Goal: Information Seeking & Learning: Learn about a topic

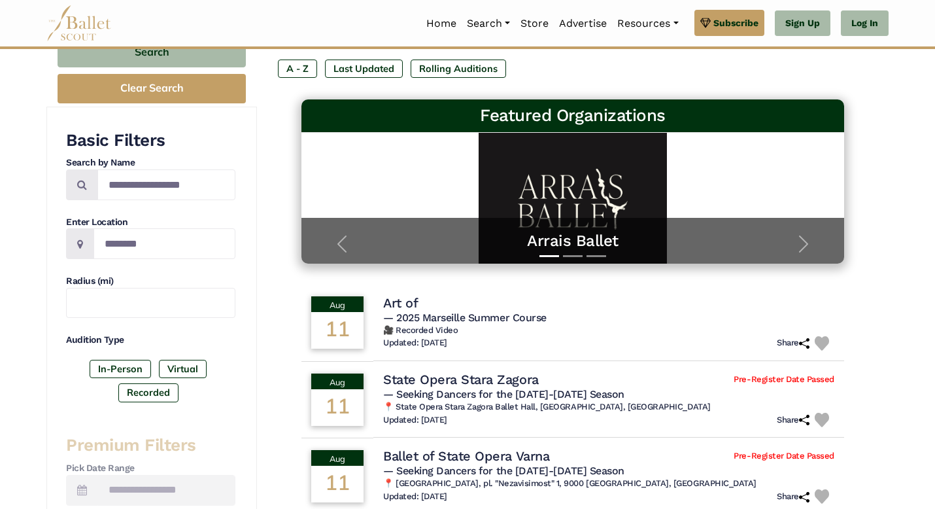
scroll to position [160, 0]
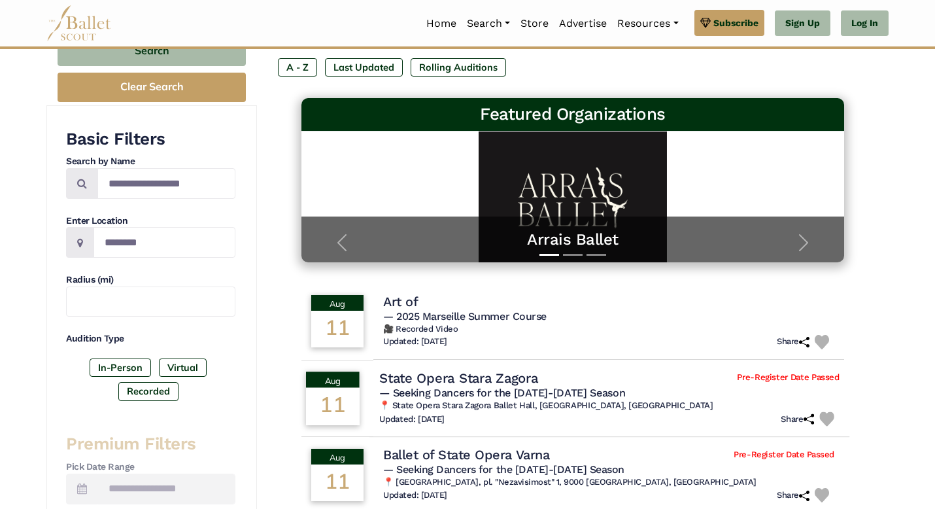
click at [416, 379] on h4 "State Opera Stara Zagora" at bounding box center [458, 378] width 158 height 18
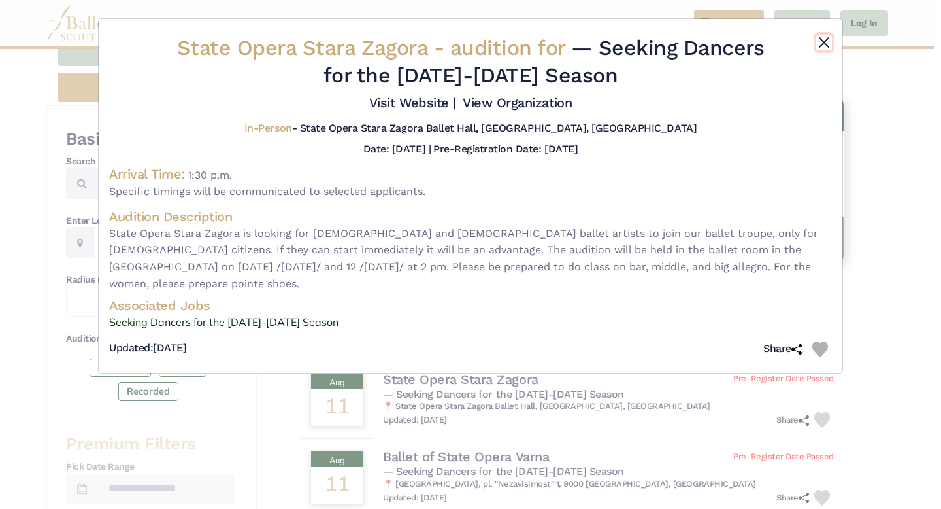
click at [822, 42] on button "Close" at bounding box center [825, 43] width 16 height 16
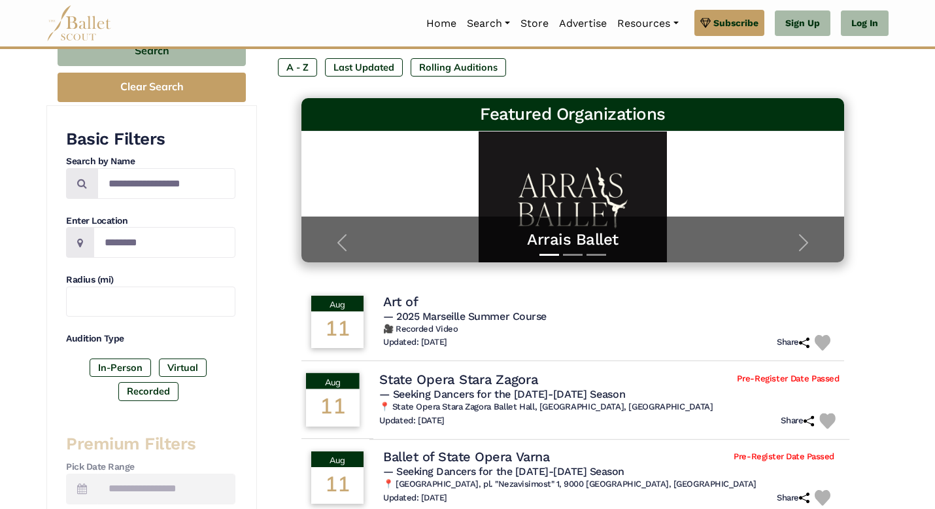
click at [546, 375] on div "State Opera Stara Zagora Pre-Register Date Passed" at bounding box center [609, 379] width 460 height 18
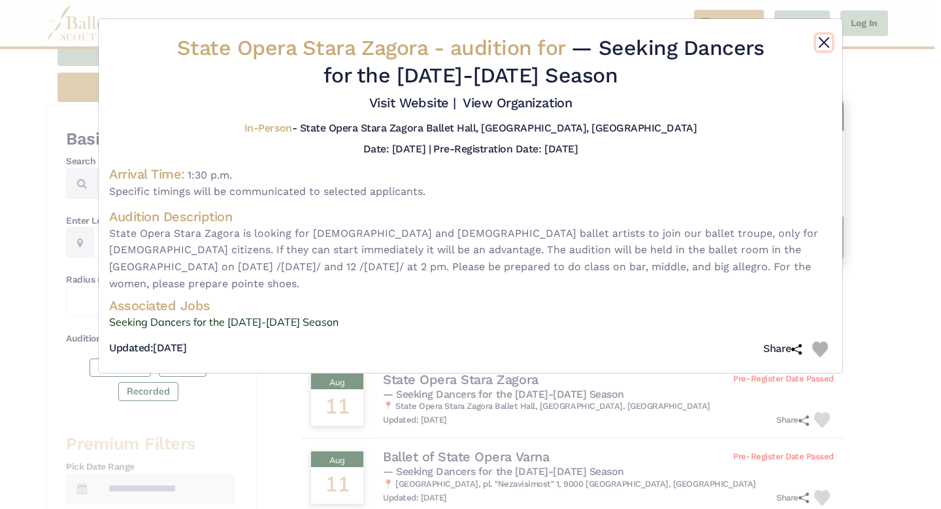
click at [822, 44] on button "Close" at bounding box center [825, 43] width 16 height 16
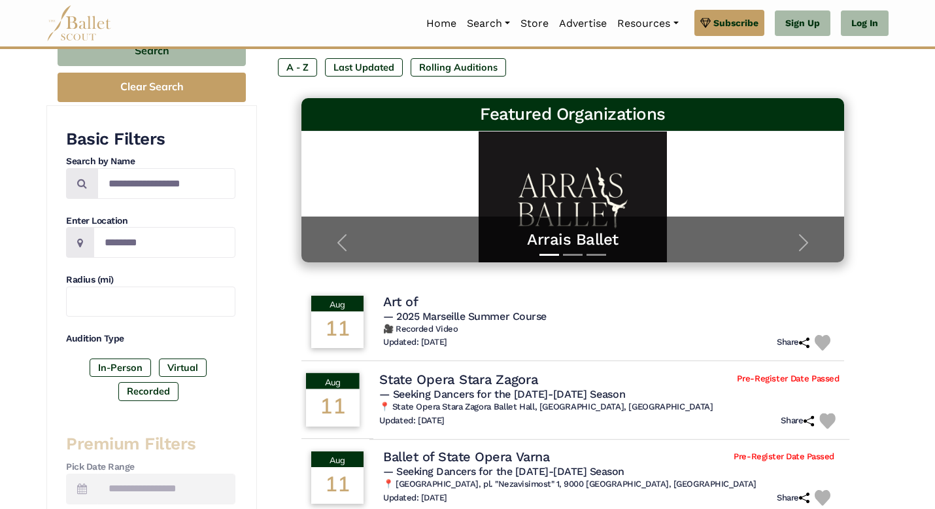
click at [656, 409] on h6 "📍 State Opera Stara Zagora Ballet Hall, Stara Zagora, Bulgaria" at bounding box center [609, 406] width 460 height 11
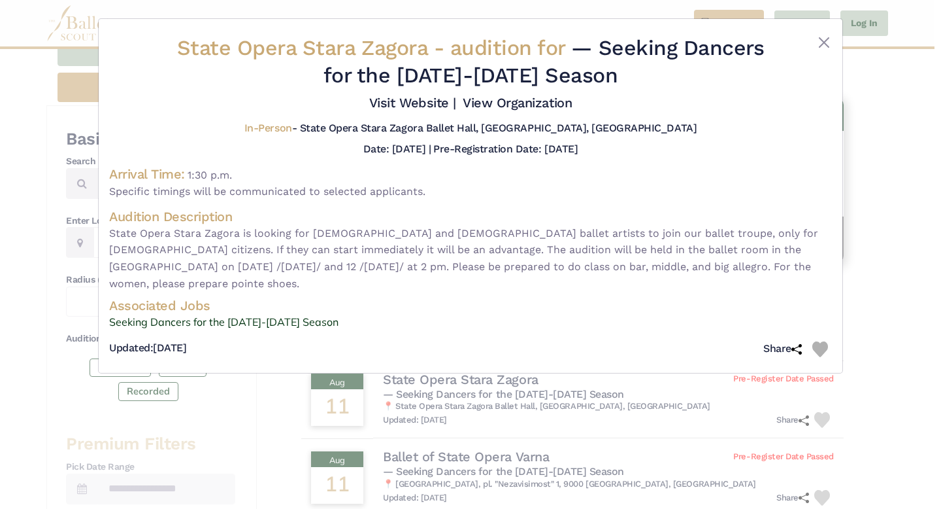
click at [814, 40] on div at bounding box center [802, 64] width 60 height 59
click at [819, 42] on button "Close" at bounding box center [825, 43] width 16 height 16
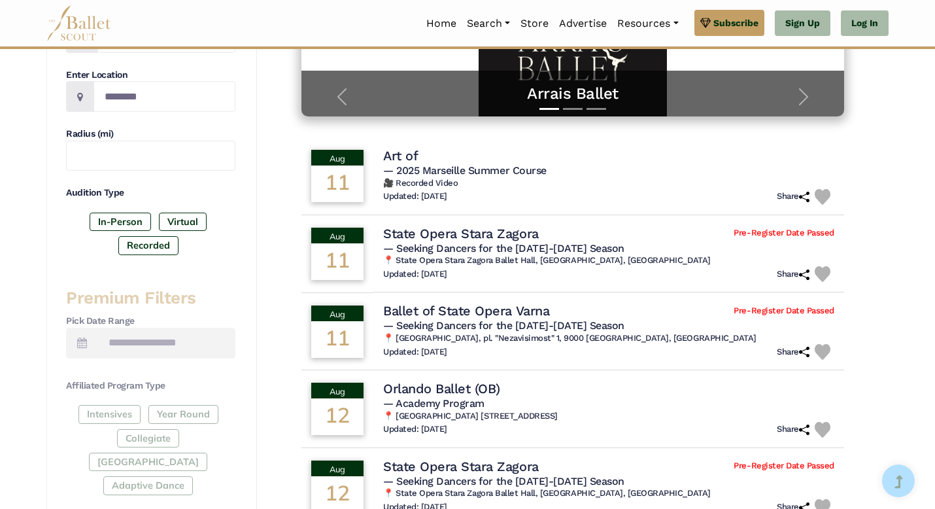
scroll to position [311, 0]
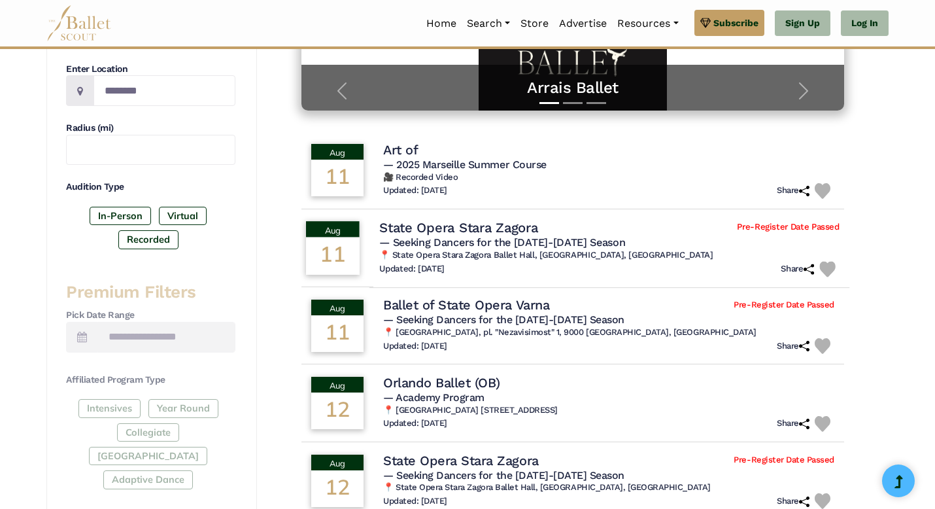
click at [354, 245] on div "11" at bounding box center [333, 255] width 54 height 37
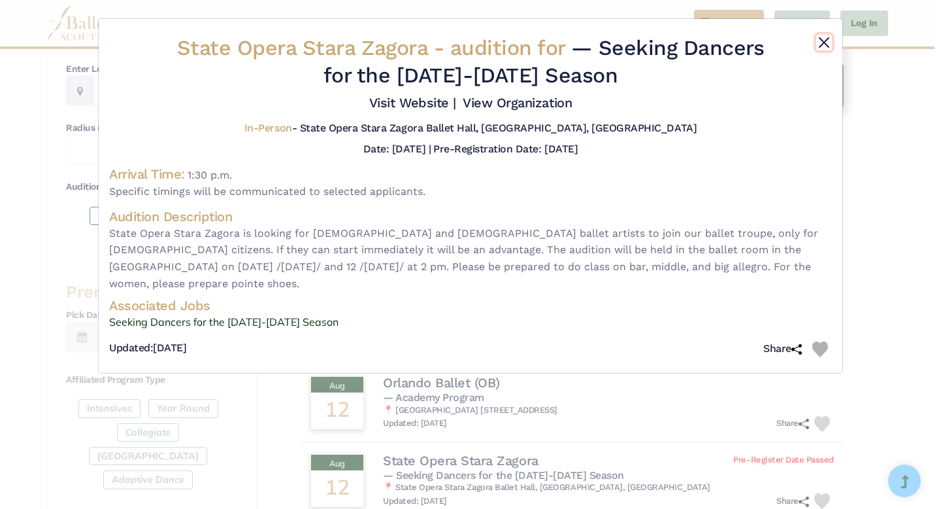
click at [822, 44] on button "Close" at bounding box center [825, 43] width 16 height 16
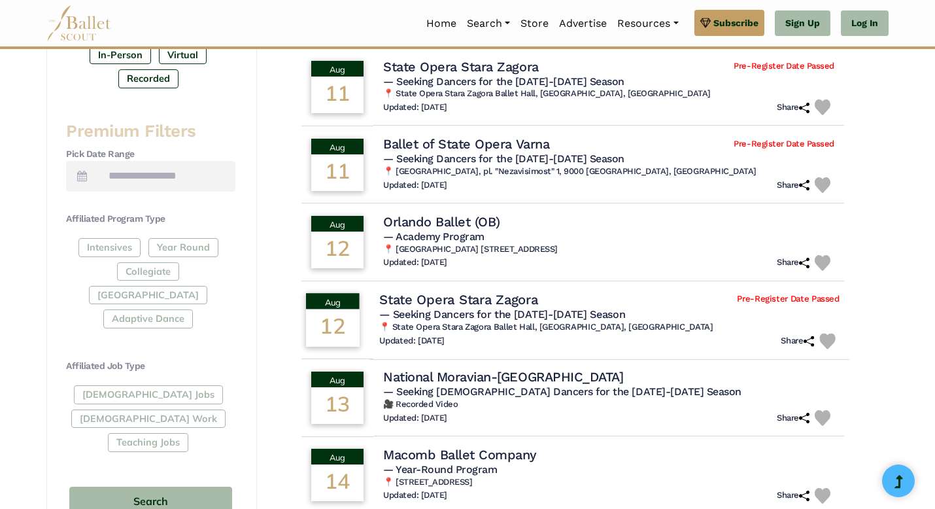
scroll to position [499, 0]
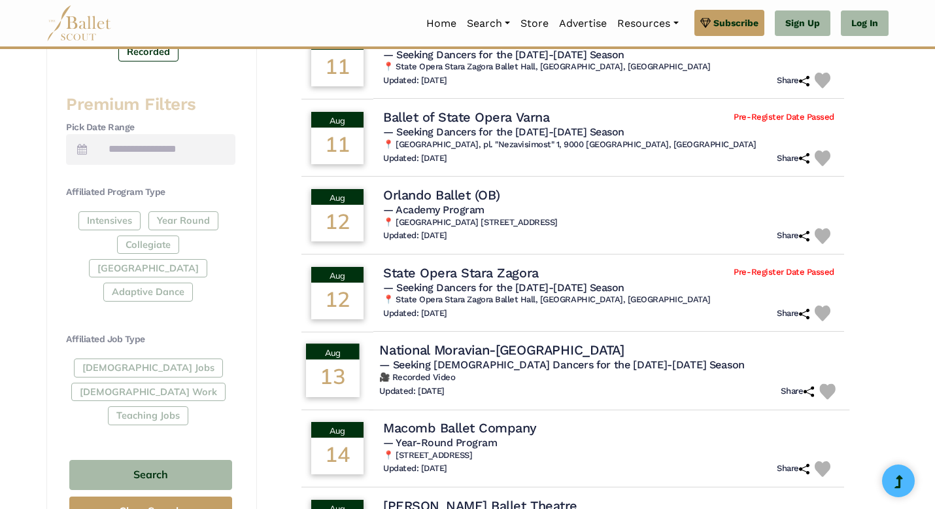
click at [554, 376] on h6 "🎥 Recorded Video" at bounding box center [609, 377] width 460 height 11
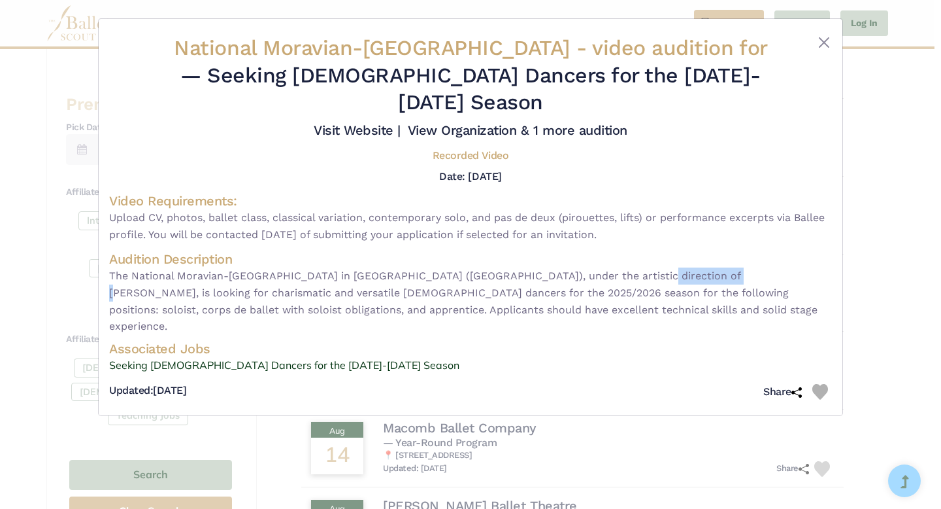
drag, startPoint x: 617, startPoint y: 249, endPoint x: 698, endPoint y: 243, distance: 81.3
click at [698, 267] on span "The National Moravian-Silesian Theatre in Ostrava (Czech Republic), under the a…" at bounding box center [470, 300] width 723 height 67
copy span "Lenka Dřimalová"
click at [229, 85] on span "— Seeking Male Dancers for the 2025-2026 Season" at bounding box center [470, 89] width 581 height 52
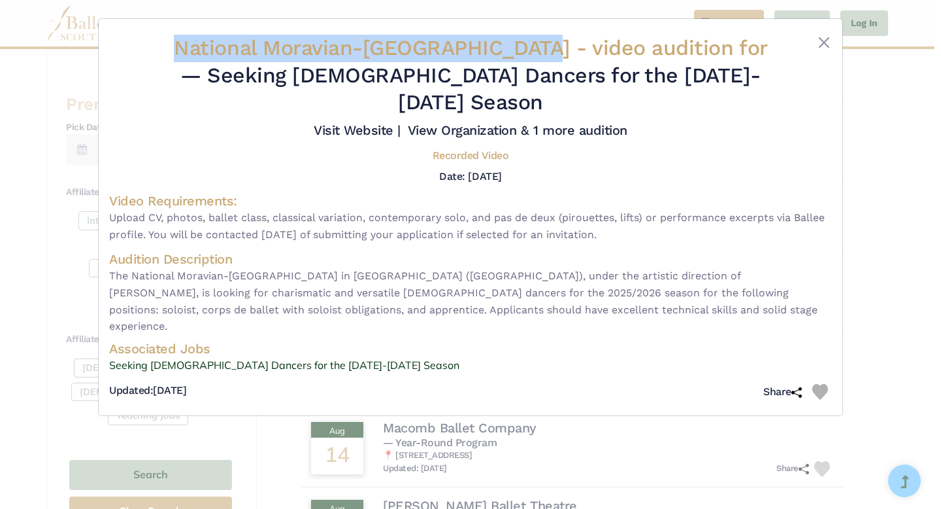
drag, startPoint x: 186, startPoint y: 54, endPoint x: 528, endPoint y: 53, distance: 341.9
click at [528, 53] on span "National Moravian-Silesian Theatre - video audition for" at bounding box center [470, 47] width 593 height 25
copy span "National Moravian-Silesian Theatre"
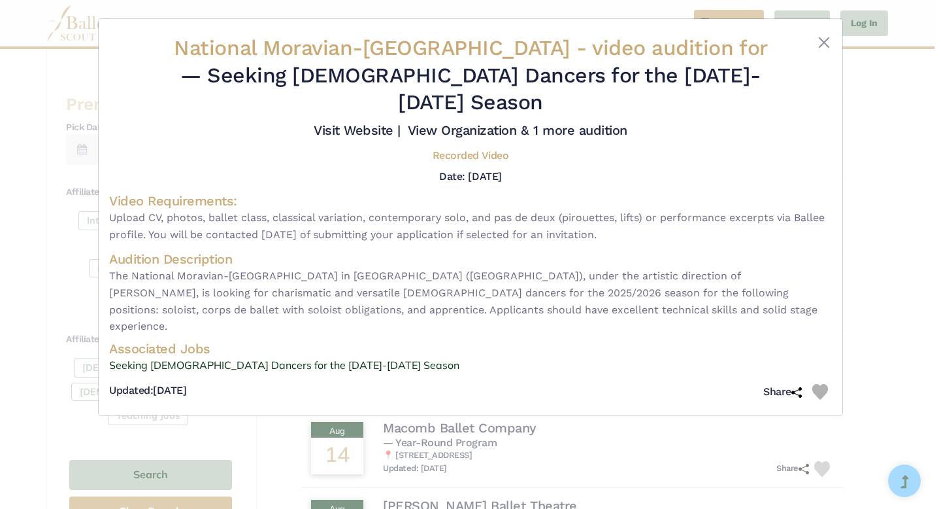
click at [828, 51] on div at bounding box center [802, 78] width 60 height 87
click at [827, 48] on button "Close" at bounding box center [825, 43] width 16 height 16
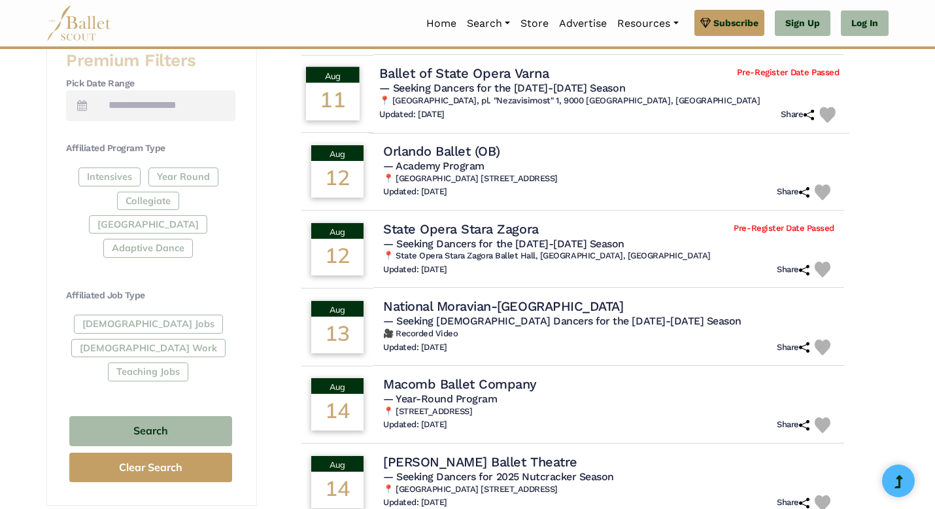
scroll to position [551, 0]
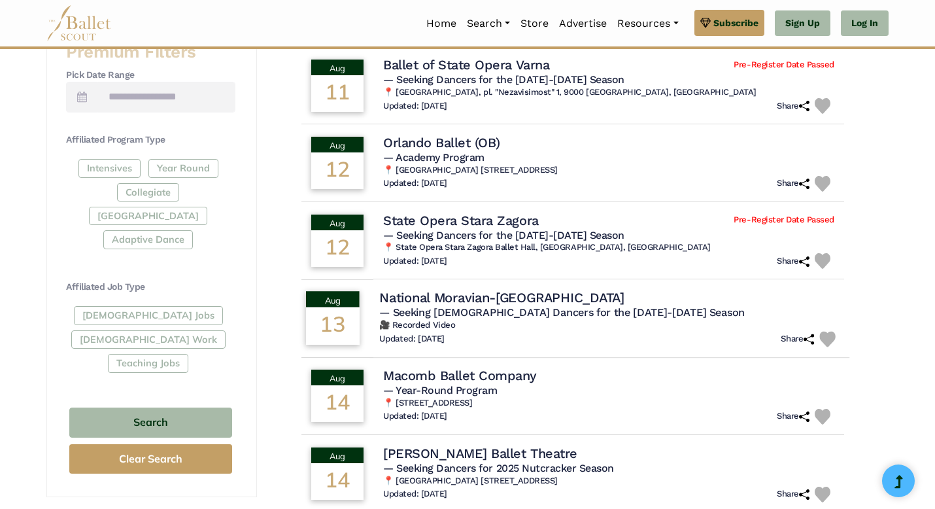
click at [532, 304] on h4 "National Moravian-Silesian Theatre" at bounding box center [501, 298] width 245 height 18
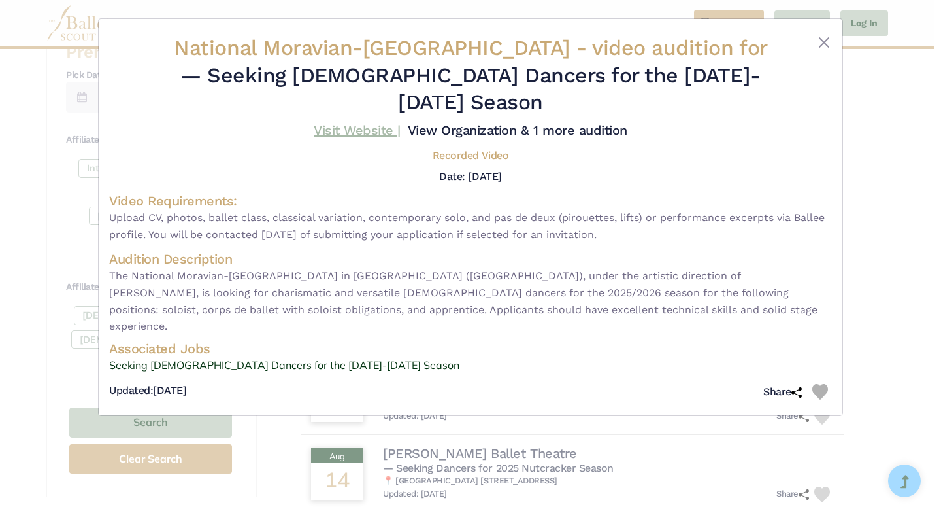
click at [376, 122] on link "Visit Website |" at bounding box center [357, 130] width 87 height 16
click at [904, 180] on div "National Moravian-Silesian Theatre - video audition for — Seeking Male Dancers …" at bounding box center [470, 254] width 941 height 509
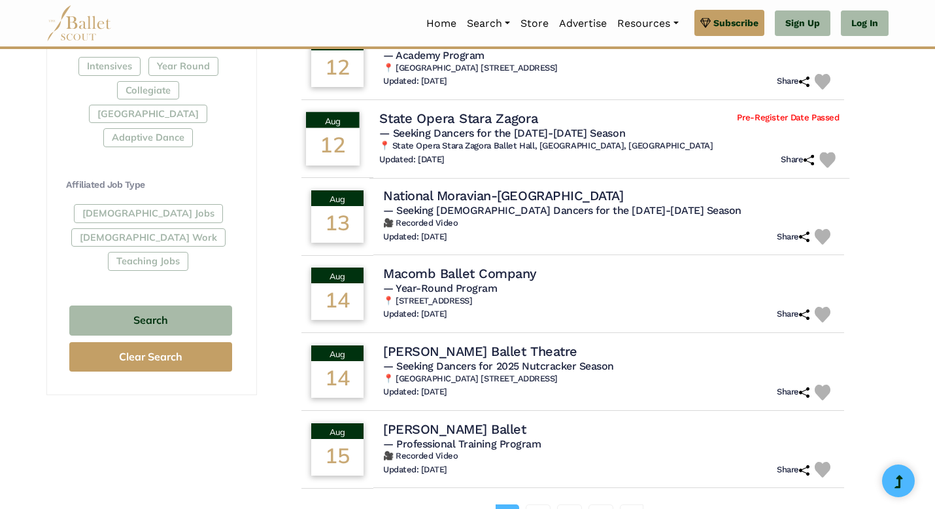
scroll to position [657, 0]
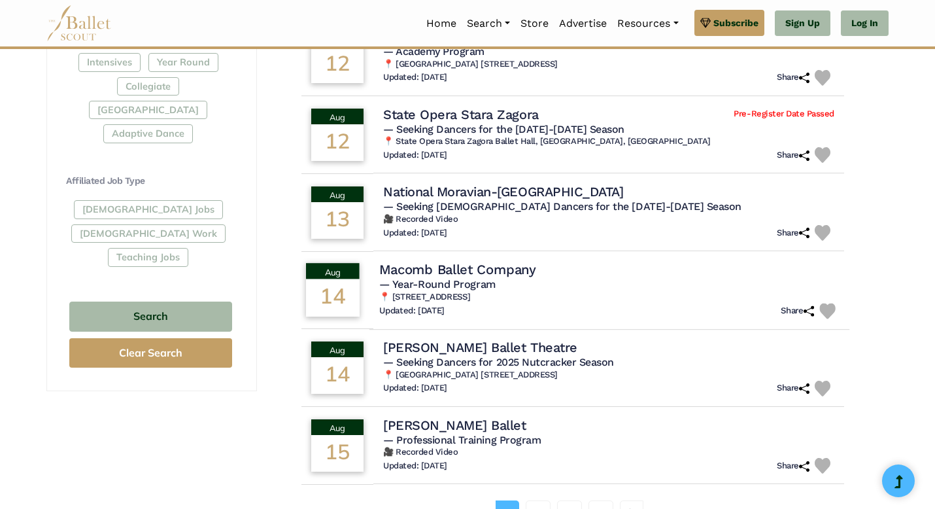
click at [511, 260] on td "Macomb Ballet Company — Year-Round Program 📍 51504 Danview Technology Ct., Shel…" at bounding box center [609, 289] width 480 height 79
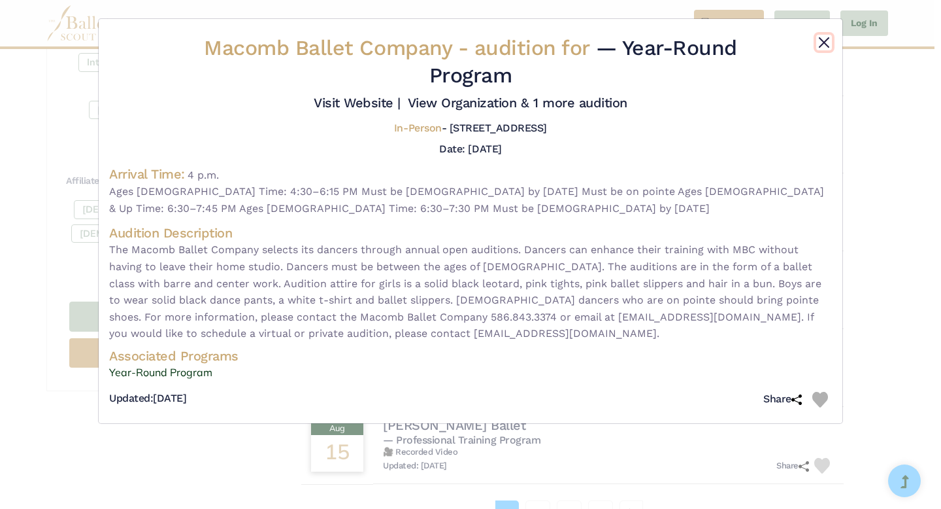
click at [821, 46] on button "Close" at bounding box center [825, 43] width 16 height 16
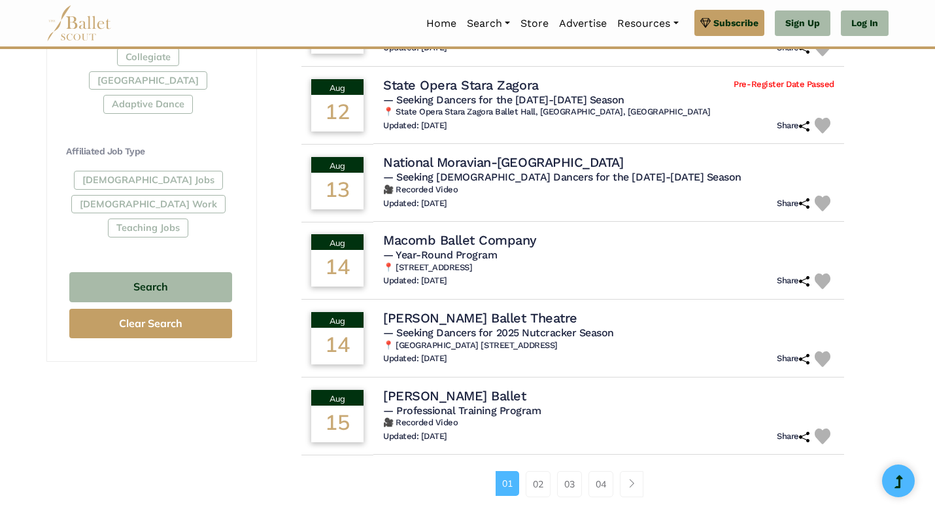
scroll to position [691, 0]
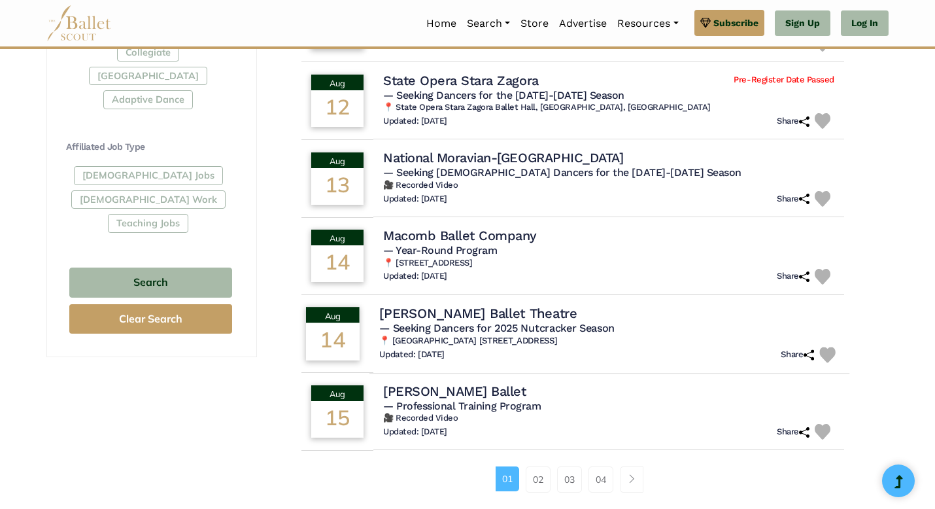
click at [564, 332] on span "— Seeking Dancers for 2025 Nutcracker Season" at bounding box center [496, 327] width 235 height 12
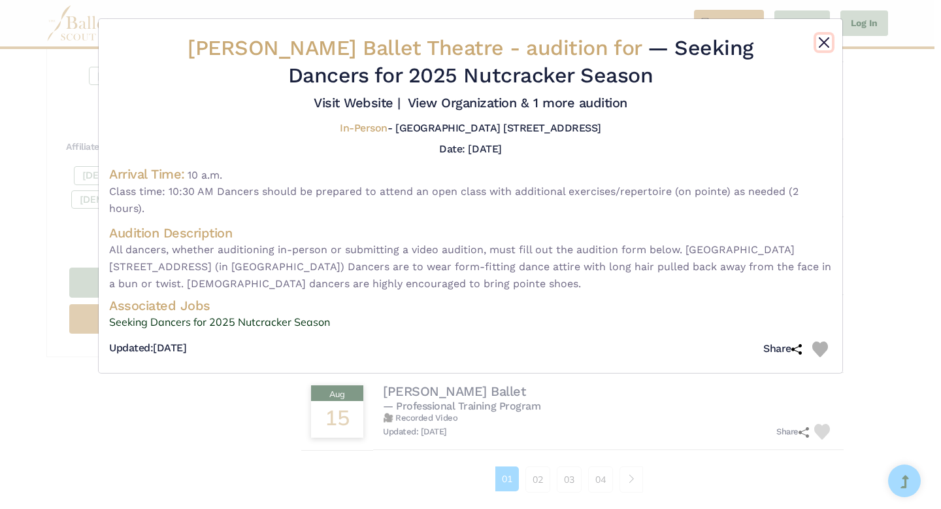
click at [822, 47] on button "Close" at bounding box center [825, 43] width 16 height 16
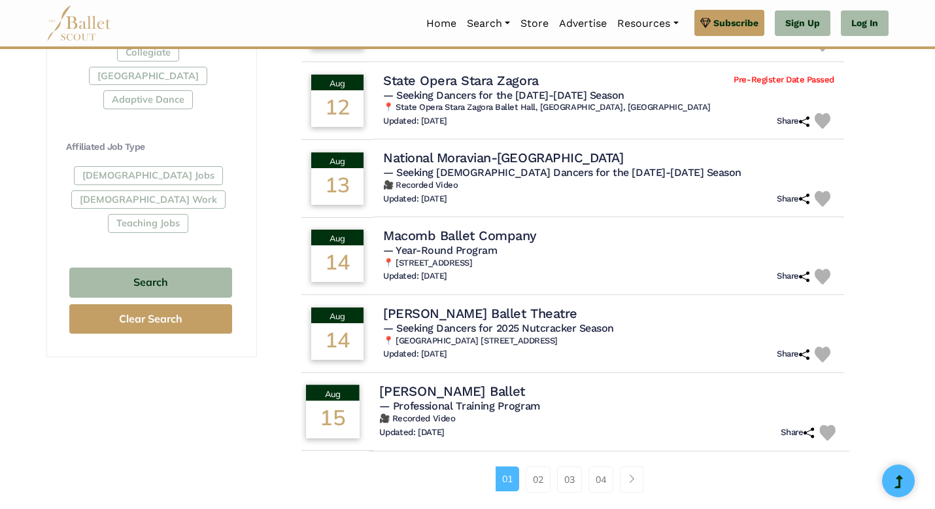
click at [549, 430] on div "Updated: June 1, 2025 Share" at bounding box center [609, 432] width 460 height 16
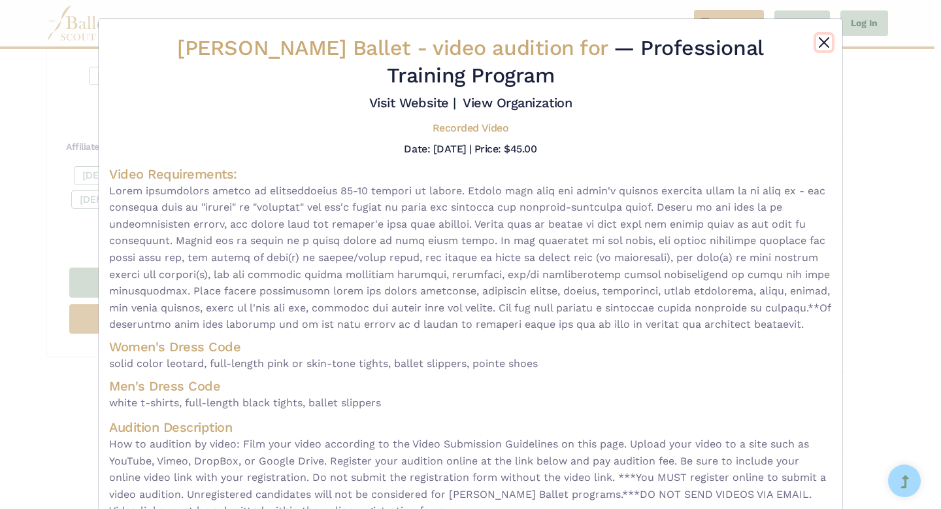
click at [822, 35] on button "Close" at bounding box center [825, 43] width 16 height 16
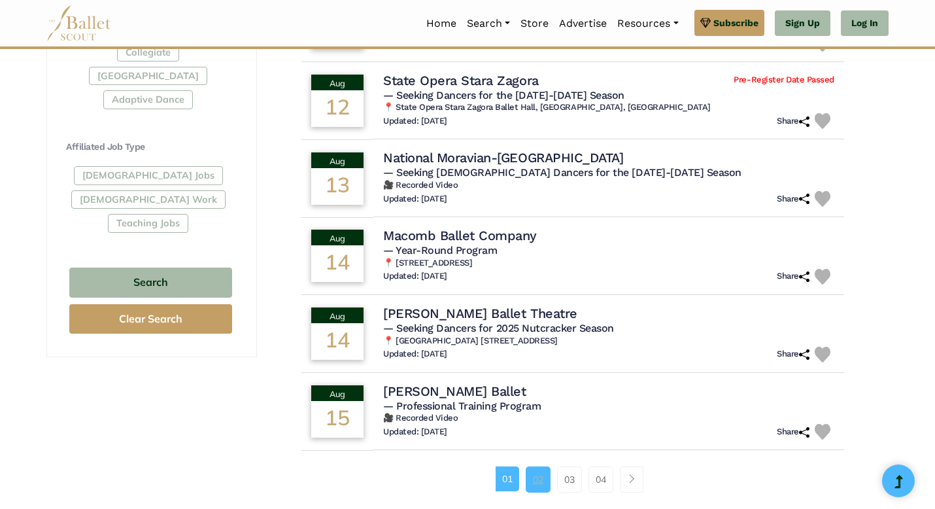
click at [535, 476] on link "02" at bounding box center [538, 479] width 25 height 26
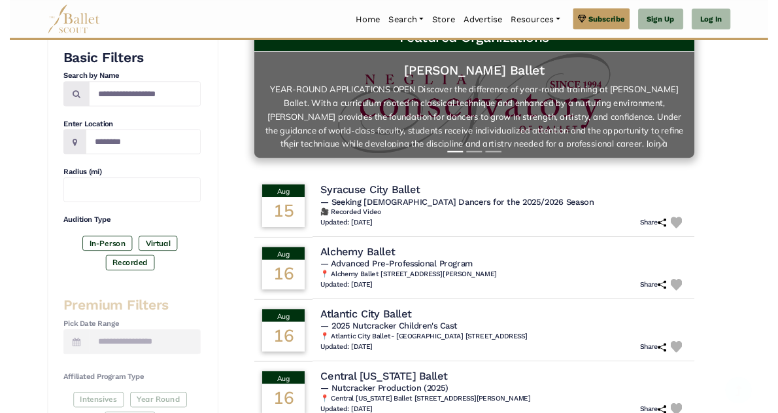
scroll to position [255, 0]
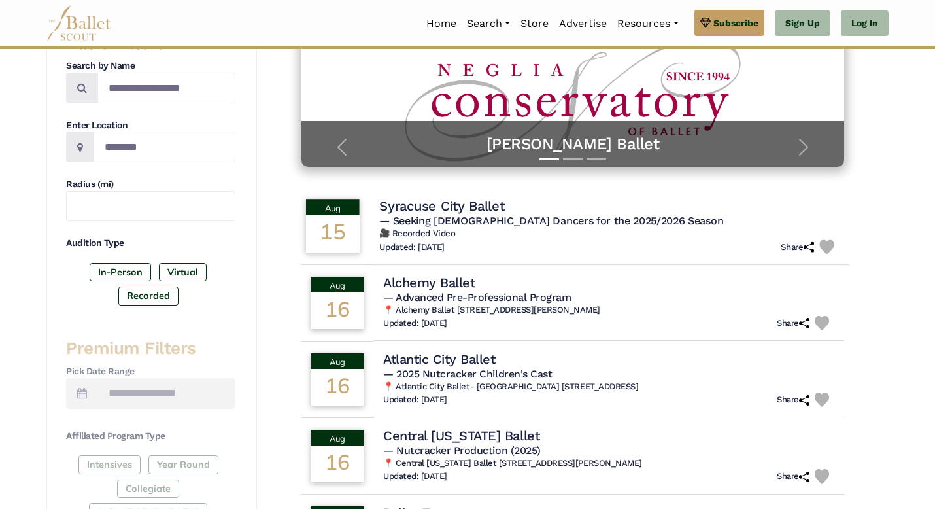
click at [566, 245] on div "Updated: July 30, 2025 Share" at bounding box center [609, 246] width 460 height 15
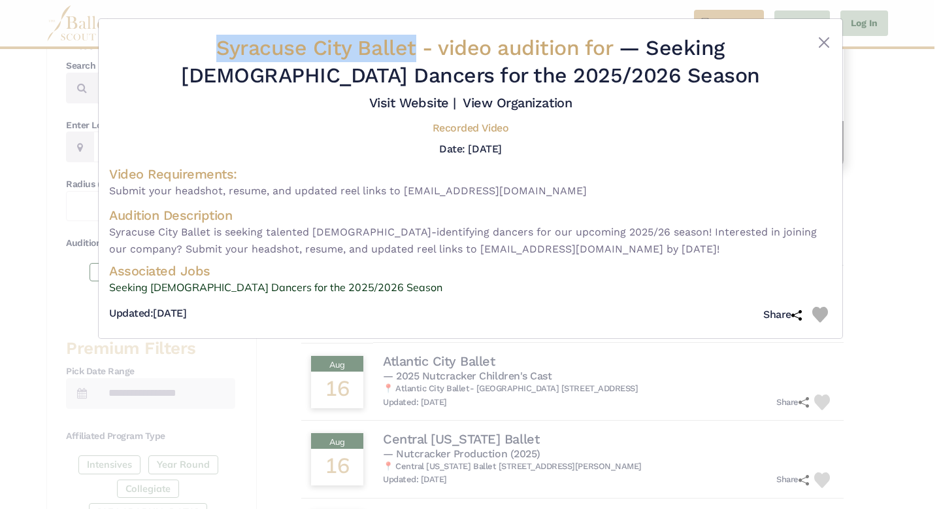
drag, startPoint x: 195, startPoint y: 49, endPoint x: 385, endPoint y: 53, distance: 190.3
click at [385, 53] on span "Syracuse City Ballet - video audition for" at bounding box center [417, 47] width 403 height 25
copy span "Syracuse City Ballet"
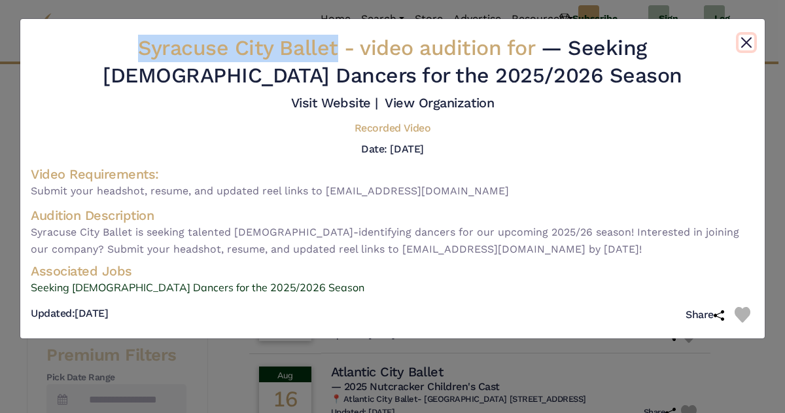
click at [745, 44] on button "Close" at bounding box center [746, 43] width 16 height 16
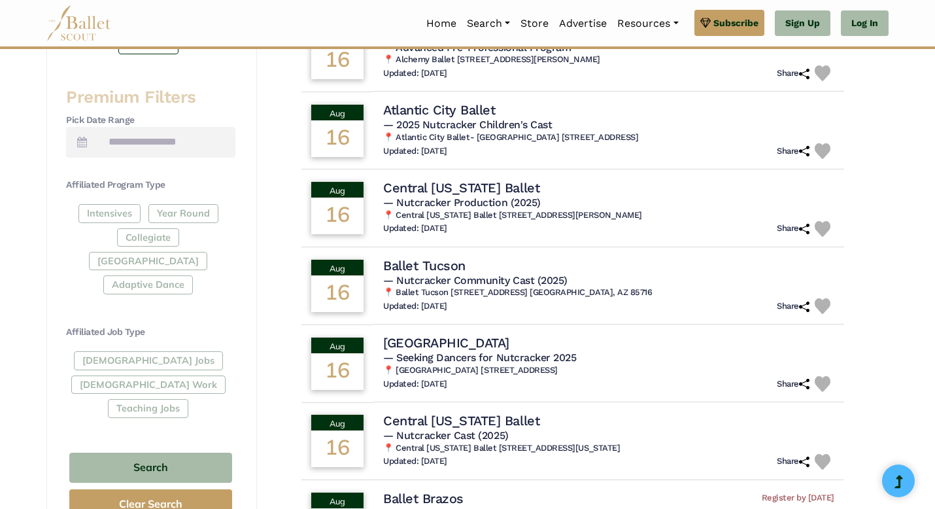
scroll to position [507, 0]
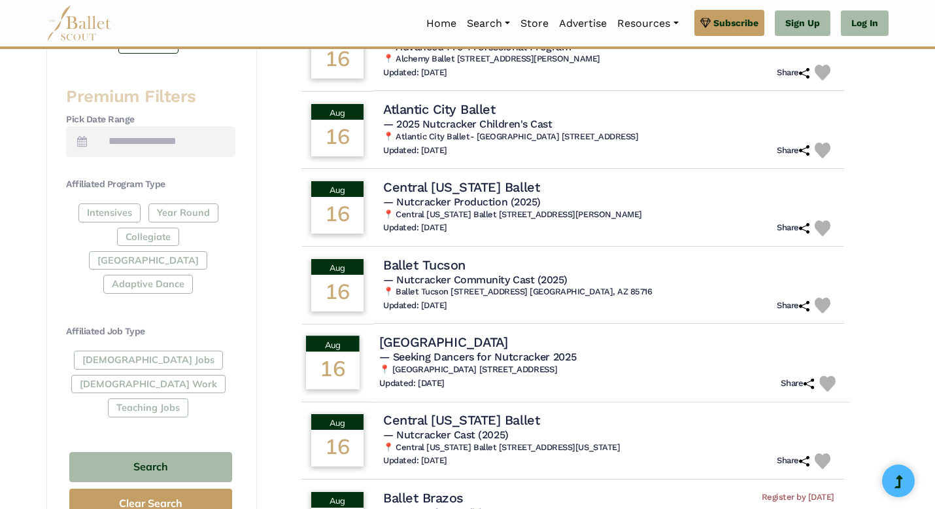
click at [443, 341] on h4 "Southold Dance Theater" at bounding box center [443, 342] width 129 height 18
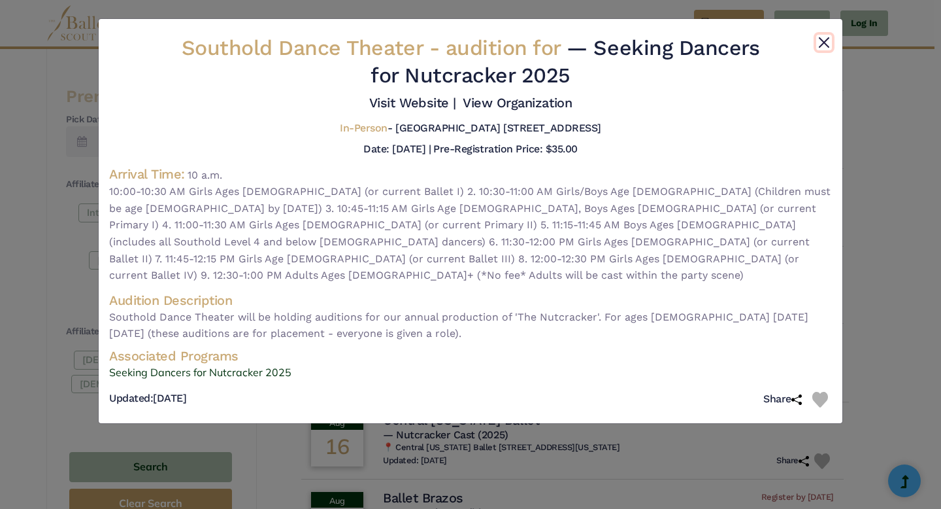
click at [821, 40] on button "Close" at bounding box center [825, 43] width 16 height 16
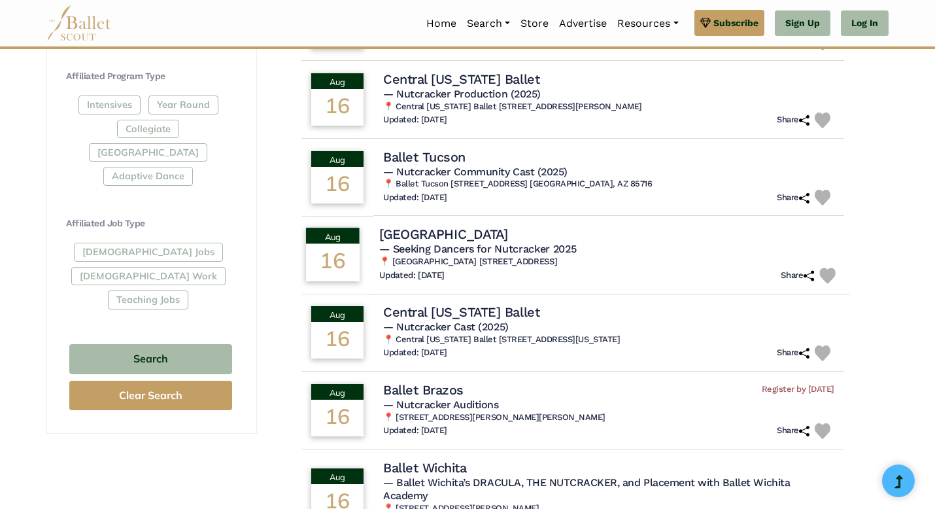
scroll to position [613, 0]
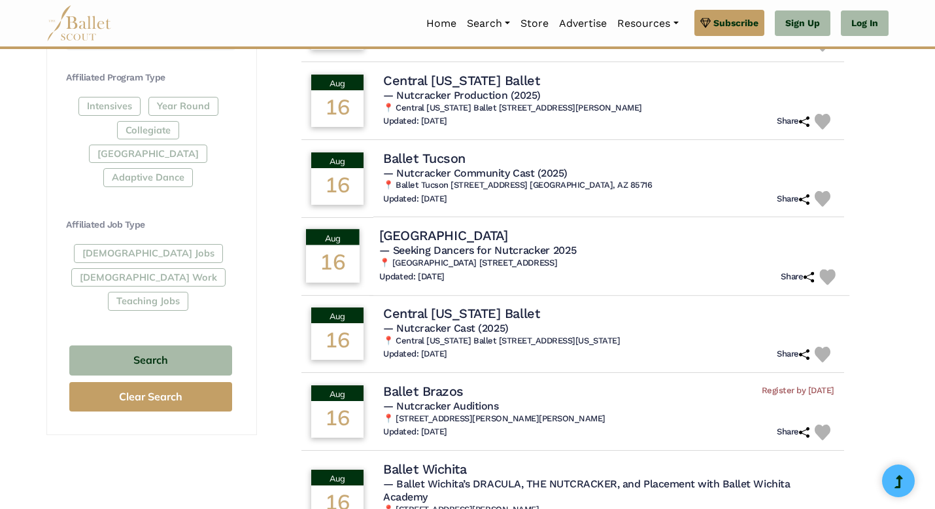
click at [125, 244] on div "Full-Time Jobs Gig Work Teaching Jobs" at bounding box center [150, 279] width 169 height 71
click at [124, 244] on div "Full-Time Jobs Gig Work Teaching Jobs" at bounding box center [150, 279] width 169 height 71
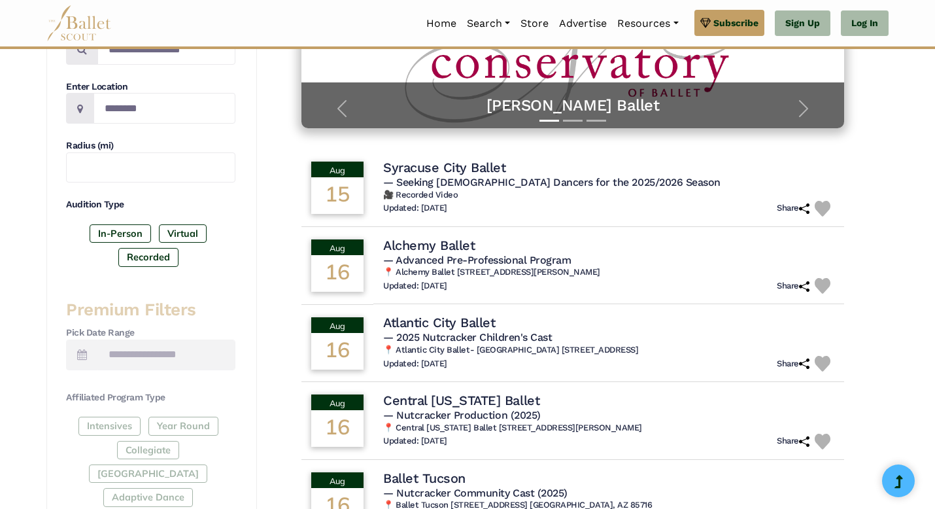
scroll to position [279, 0]
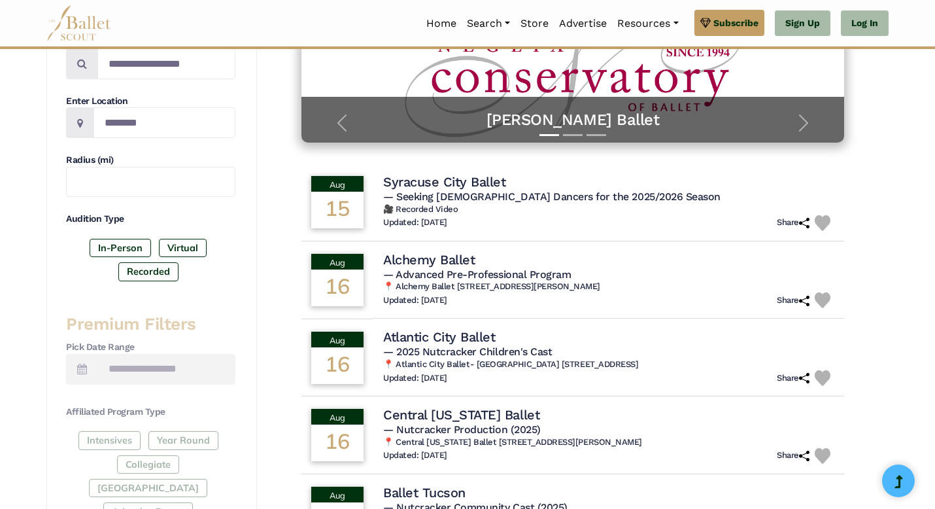
click at [174, 248] on label "Virtual" at bounding box center [183, 248] width 48 height 18
click at [137, 253] on label "In-Person" at bounding box center [120, 248] width 61 height 18
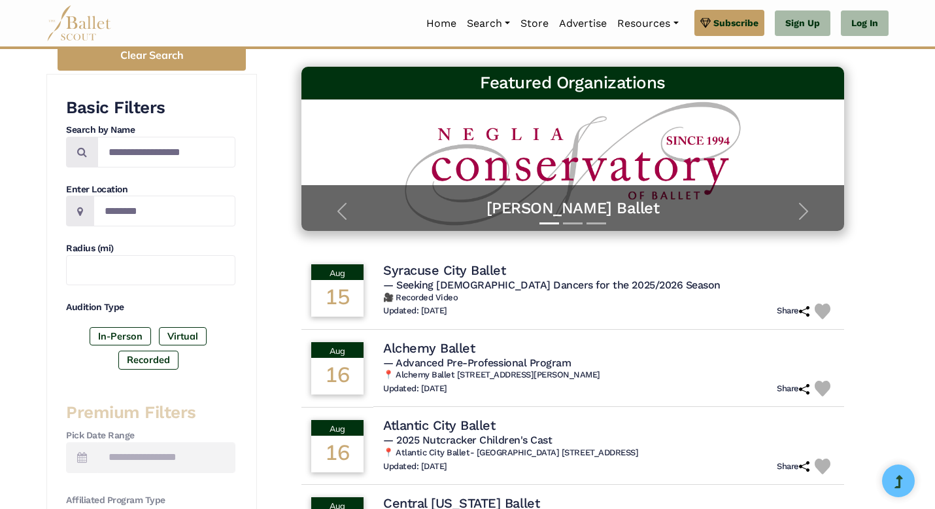
scroll to position [186, 0]
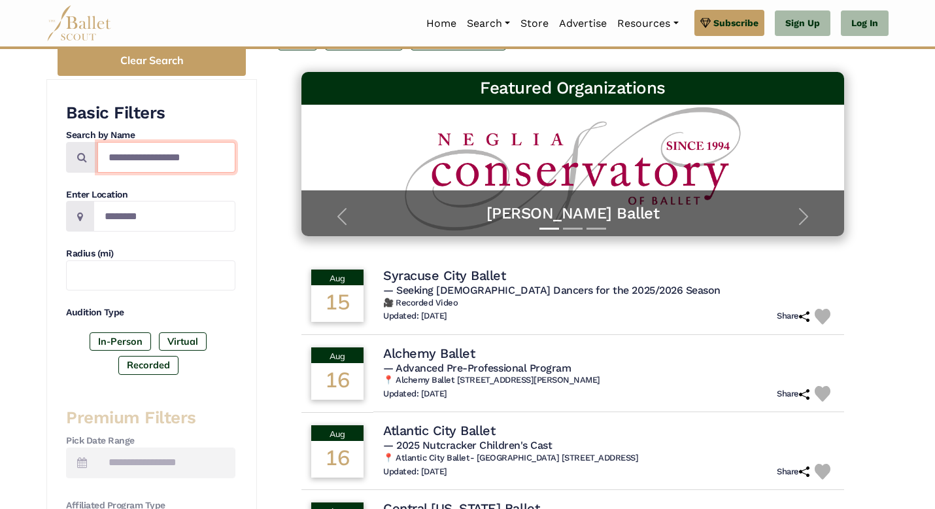
click at [187, 166] on input "Search by names..." at bounding box center [166, 157] width 138 height 31
drag, startPoint x: 443, startPoint y: 341, endPoint x: 178, endPoint y: 214, distance: 293.6
click at [178, 214] on input "Location" at bounding box center [164, 216] width 142 height 31
drag, startPoint x: 178, startPoint y: 214, endPoint x: 77, endPoint y: 209, distance: 100.8
click at [77, 173] on span at bounding box center [82, 157] width 32 height 31
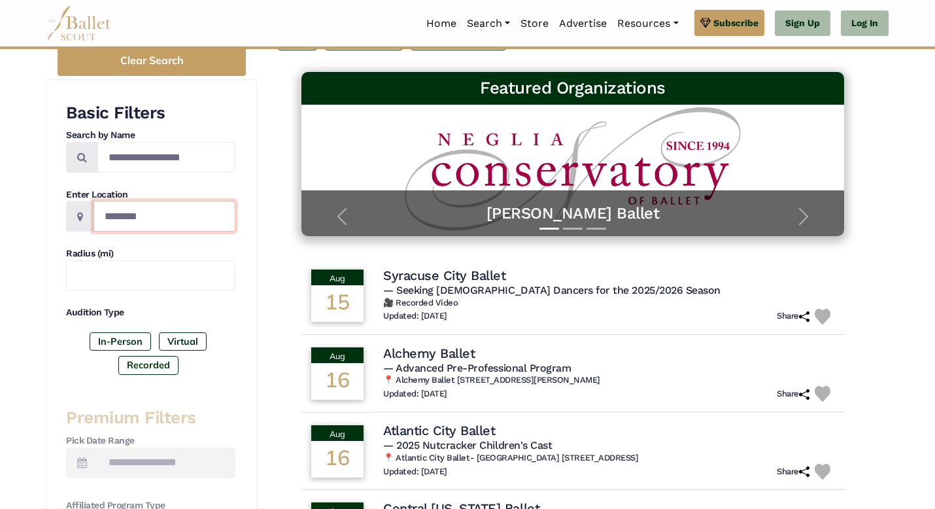
drag, startPoint x: 77, startPoint y: 209, endPoint x: 121, endPoint y: 216, distance: 44.3
click at [121, 216] on input "Location" at bounding box center [164, 216] width 142 height 31
type input "******"
drag, startPoint x: 121, startPoint y: 216, endPoint x: 241, endPoint y: 304, distance: 148.7
click at [241, 304] on div "Basic Filters Search by Name Enter Location ****** Radius (mi) Audition Type In…" at bounding box center [151, 471] width 211 height 784
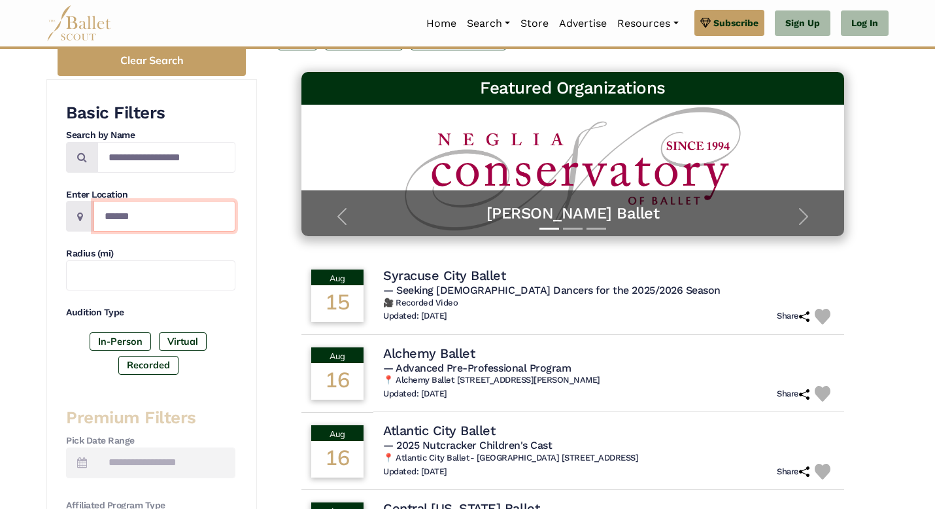
drag, startPoint x: 241, startPoint y: 304, endPoint x: 84, endPoint y: 209, distance: 183.1
click at [84, 209] on div "******" at bounding box center [150, 216] width 169 height 31
drag, startPoint x: 84, startPoint y: 209, endPoint x: 232, endPoint y: 328, distance: 189.7
click at [232, 328] on div "Audition Type In-Person Virtual Recorded" at bounding box center [150, 342] width 169 height 73
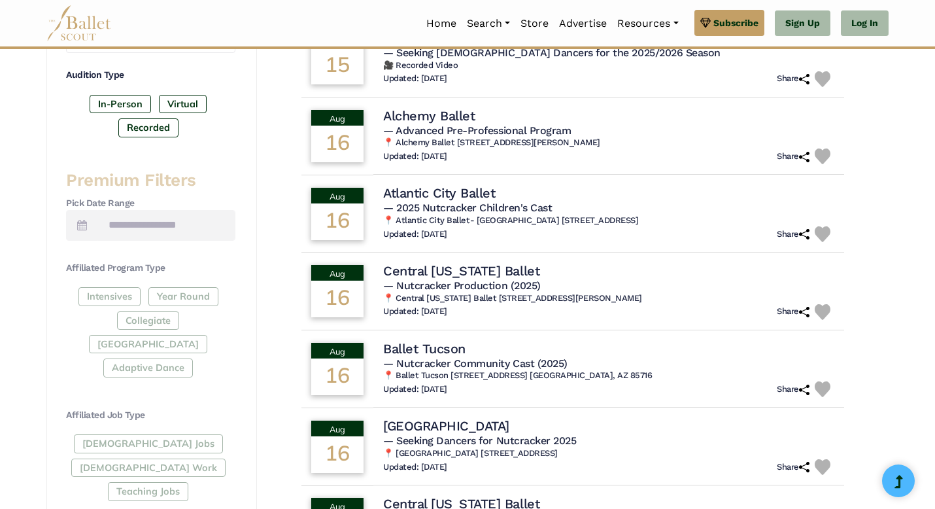
scroll to position [431, 0]
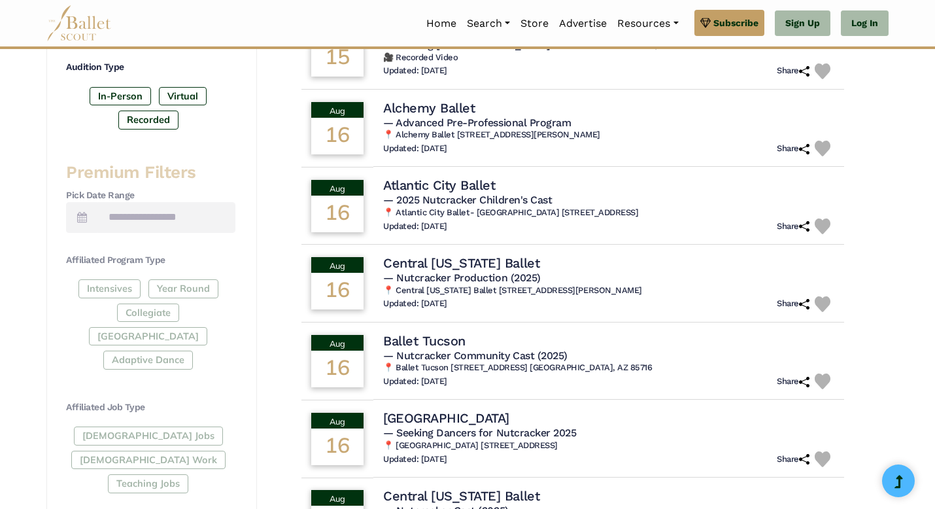
drag, startPoint x: 232, startPoint y: 328, endPoint x: 121, endPoint y: 406, distance: 136.1
click at [121, 426] on div "Full-Time Jobs Gig Work Teaching Jobs" at bounding box center [150, 461] width 169 height 71
click at [84, 217] on icon at bounding box center [82, 217] width 10 height 10
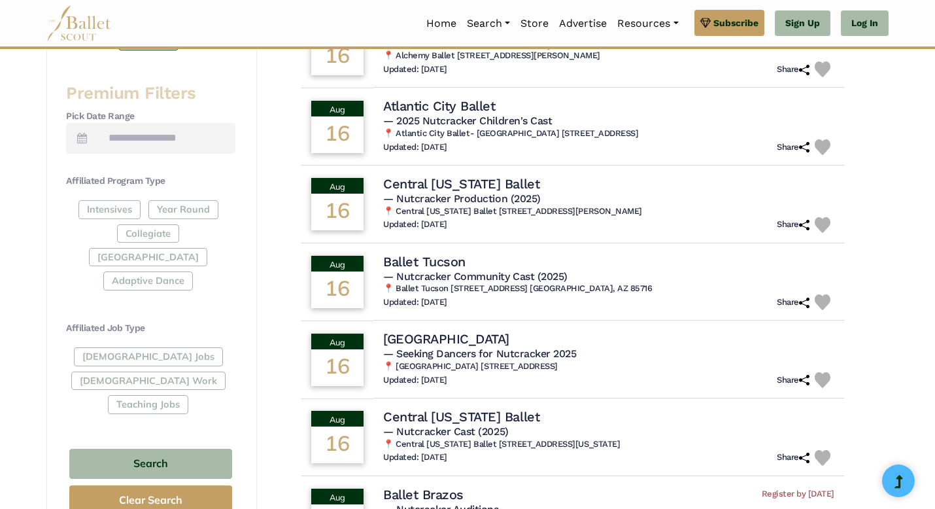
scroll to position [521, 0]
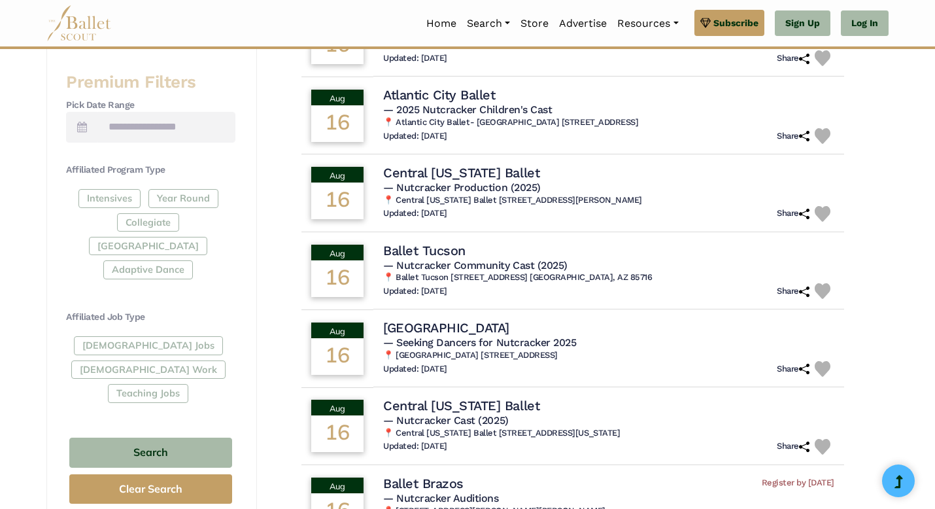
drag, startPoint x: 150, startPoint y: 219, endPoint x: 111, endPoint y: 192, distance: 47.9
click at [111, 192] on div "Intensives Year Round Collegiate Post High School Adaptive Dance" at bounding box center [150, 236] width 169 height 95
click at [111, 197] on div "Intensives Year Round Collegiate Post High School Adaptive Dance" at bounding box center [150, 236] width 169 height 95
click at [111, 230] on div "Intensives Year Round Collegiate Post High School Adaptive Dance" at bounding box center [150, 236] width 169 height 95
click at [113, 224] on div "Intensives Year Round Collegiate Post High School Adaptive Dance" at bounding box center [150, 236] width 169 height 95
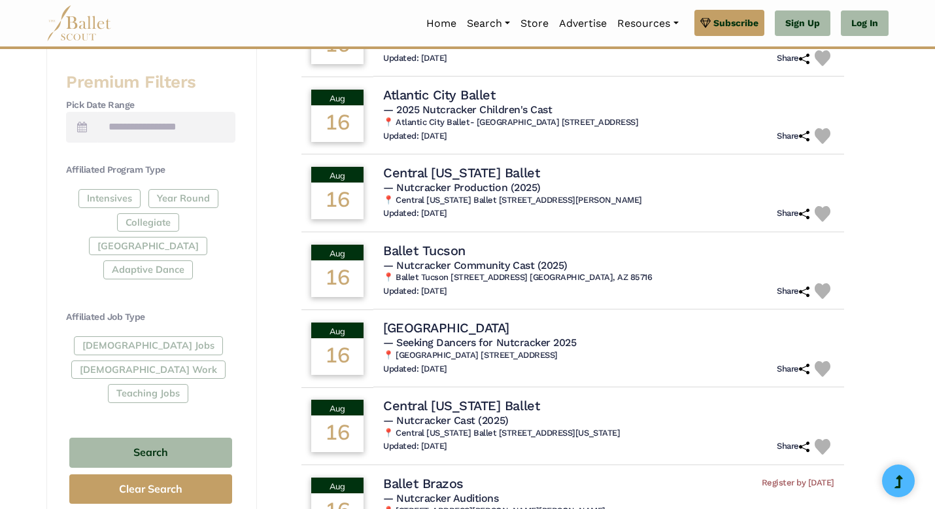
drag, startPoint x: 111, startPoint y: 197, endPoint x: 114, endPoint y: 318, distance: 120.3
click at [114, 336] on div "Full-Time Jobs Gig Work Teaching Jobs" at bounding box center [150, 371] width 169 height 71
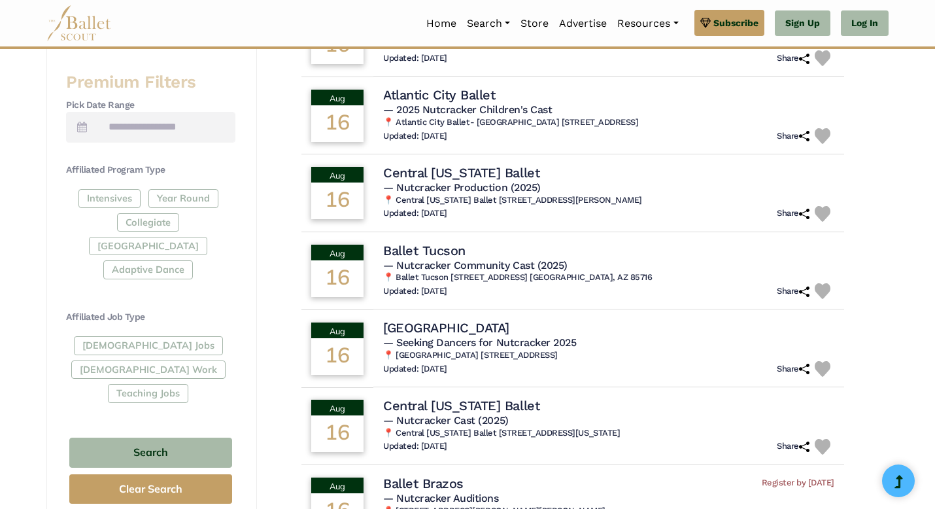
drag, startPoint x: 114, startPoint y: 318, endPoint x: 141, endPoint y: 316, distance: 26.8
click at [141, 336] on div "Full-Time Jobs Gig Work Teaching Jobs" at bounding box center [150, 371] width 169 height 71
drag, startPoint x: 141, startPoint y: 316, endPoint x: 182, endPoint y: 322, distance: 41.0
click at [182, 336] on div "Full-Time Jobs Gig Work Teaching Jobs" at bounding box center [150, 371] width 169 height 71
click at [191, 437] on button "Search" at bounding box center [150, 452] width 163 height 31
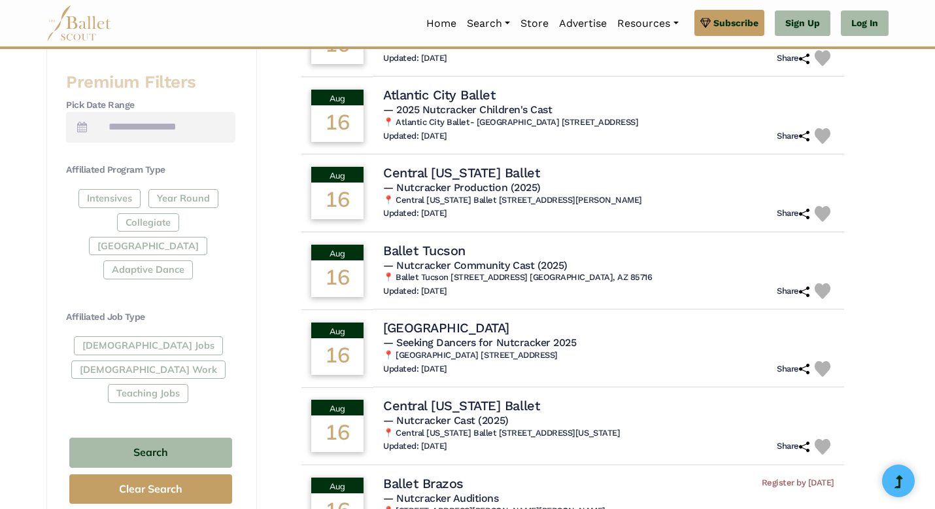
drag, startPoint x: 182, startPoint y: 322, endPoint x: 129, endPoint y: 311, distance: 54.3
click at [129, 311] on div "Affiliated Job Type Full-Time Jobs Gig Work Teaching Jobs" at bounding box center [150, 359] width 169 height 97
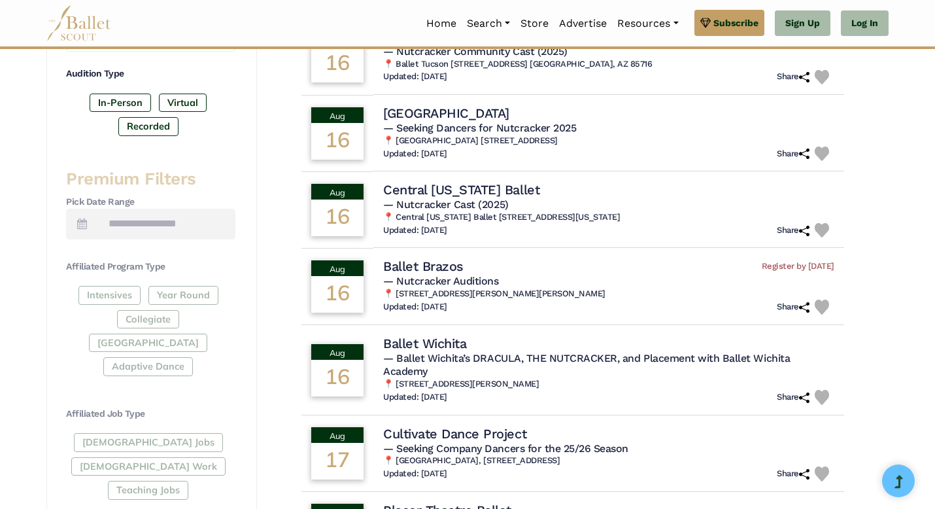
scroll to position [446, 0]
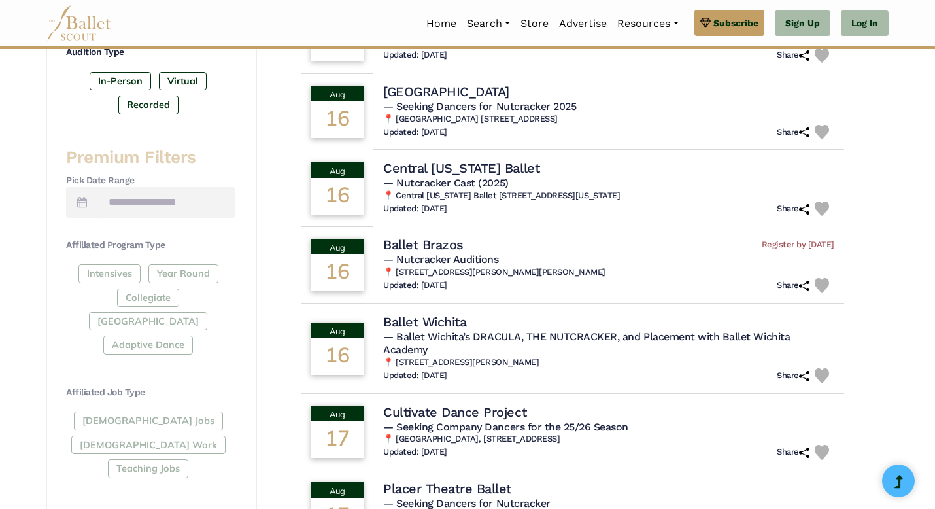
click at [121, 411] on div "Full-Time Jobs Gig Work Teaching Jobs" at bounding box center [150, 446] width 169 height 71
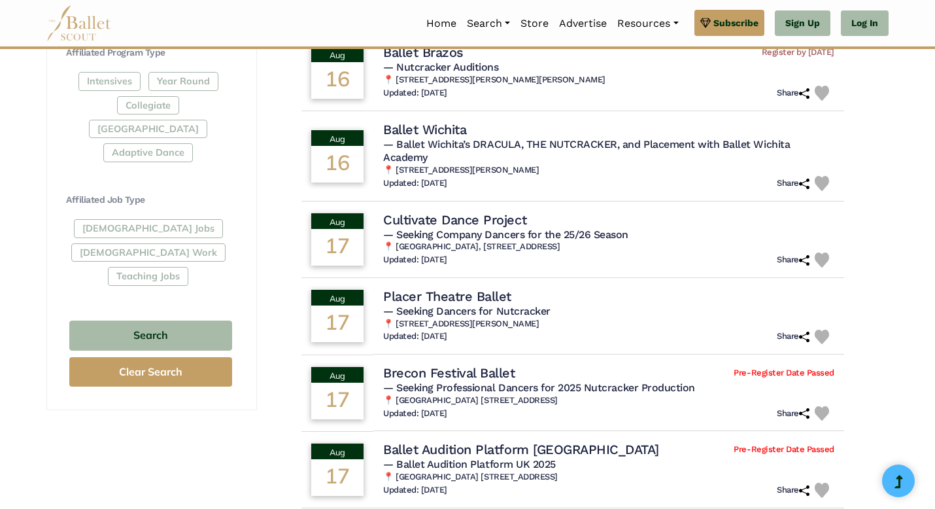
scroll to position [641, 0]
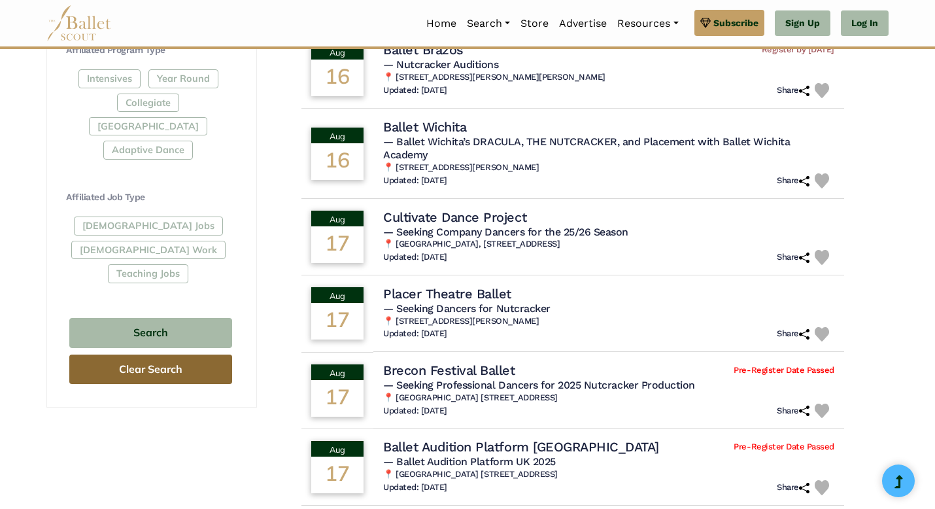
click at [205, 354] on button "Clear Search" at bounding box center [150, 368] width 163 height 29
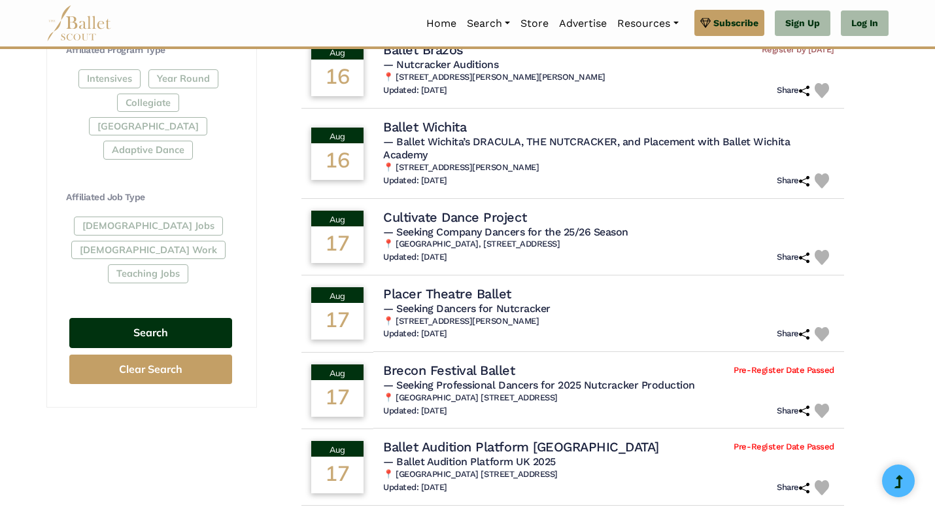
click at [184, 318] on button "Search" at bounding box center [150, 333] width 163 height 31
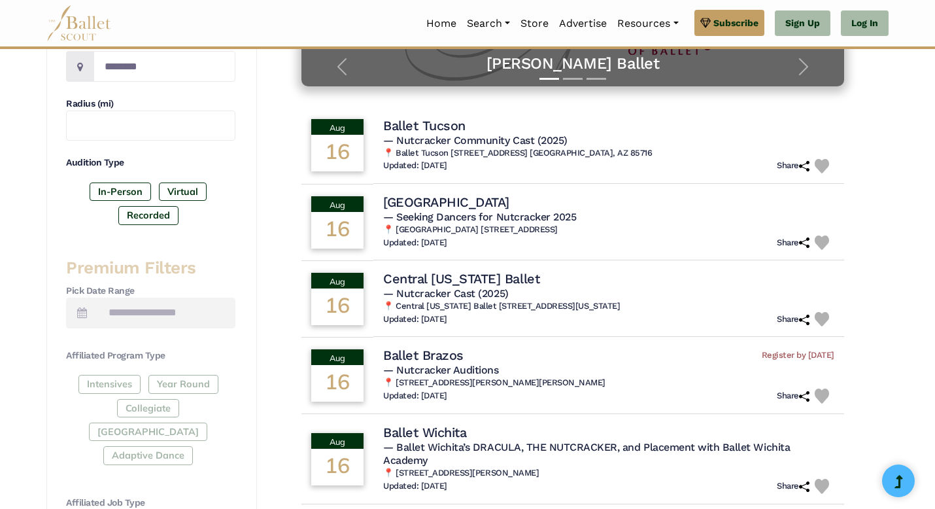
scroll to position [330, 0]
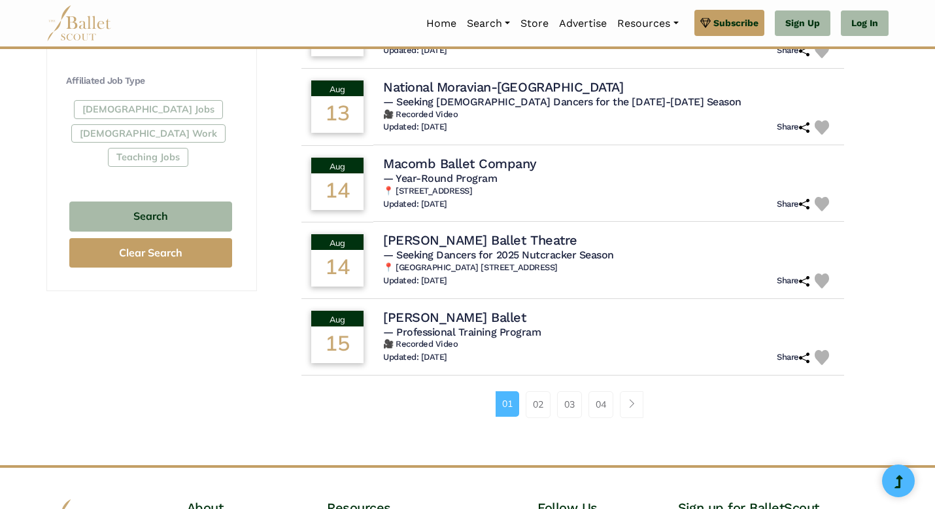
scroll to position [759, 0]
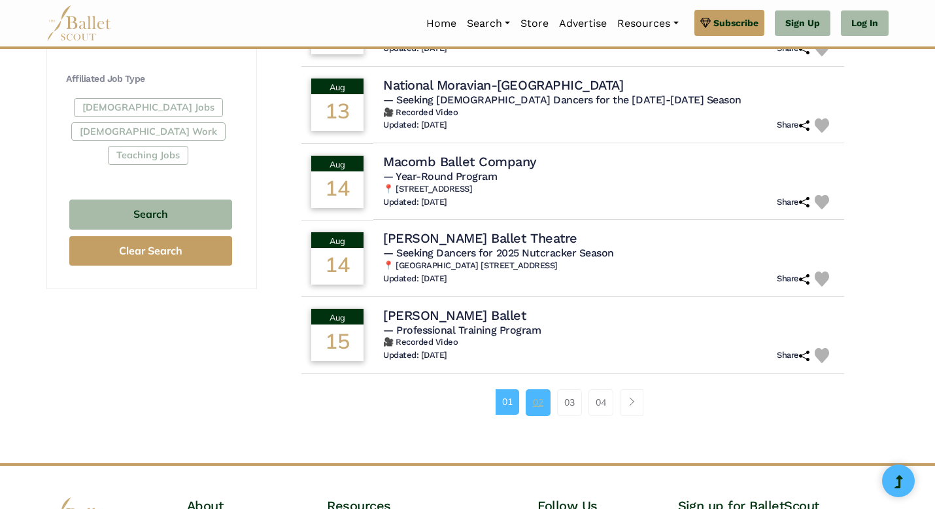
click at [541, 401] on link "02" at bounding box center [538, 402] width 25 height 26
click at [545, 406] on link "02" at bounding box center [538, 402] width 25 height 26
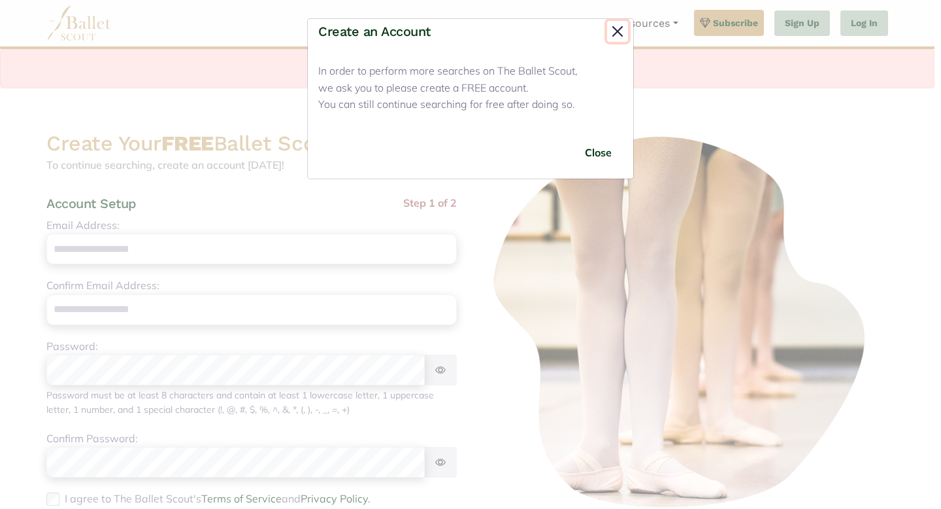
click at [615, 29] on button "Close" at bounding box center [617, 31] width 21 height 21
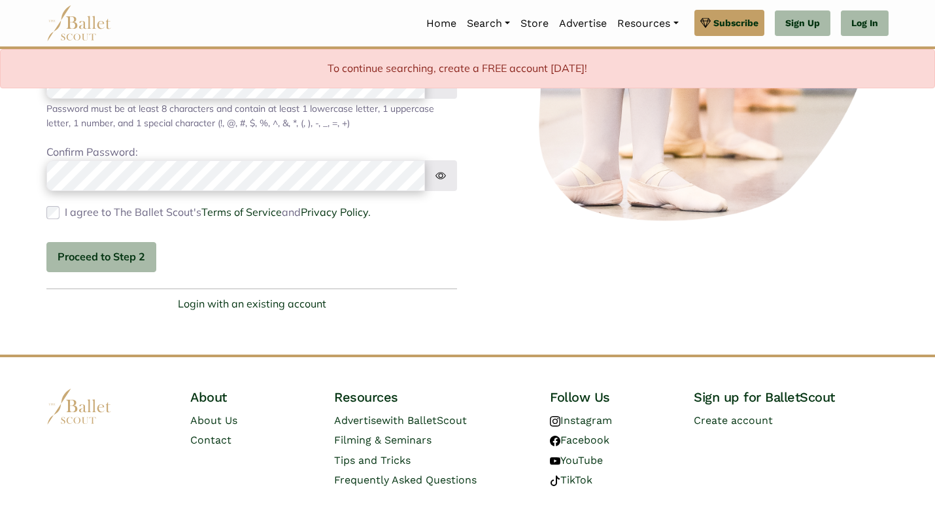
scroll to position [290, 0]
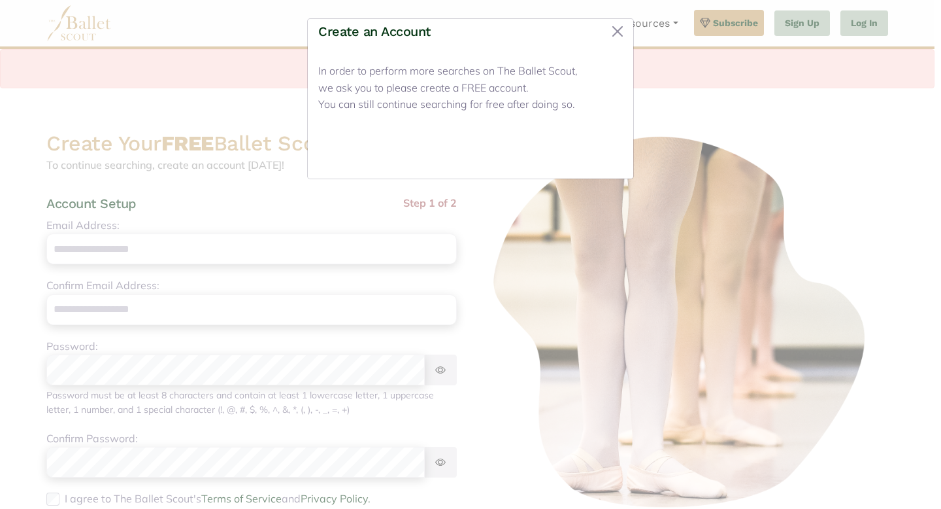
click at [598, 154] on button "Close" at bounding box center [598, 152] width 49 height 31
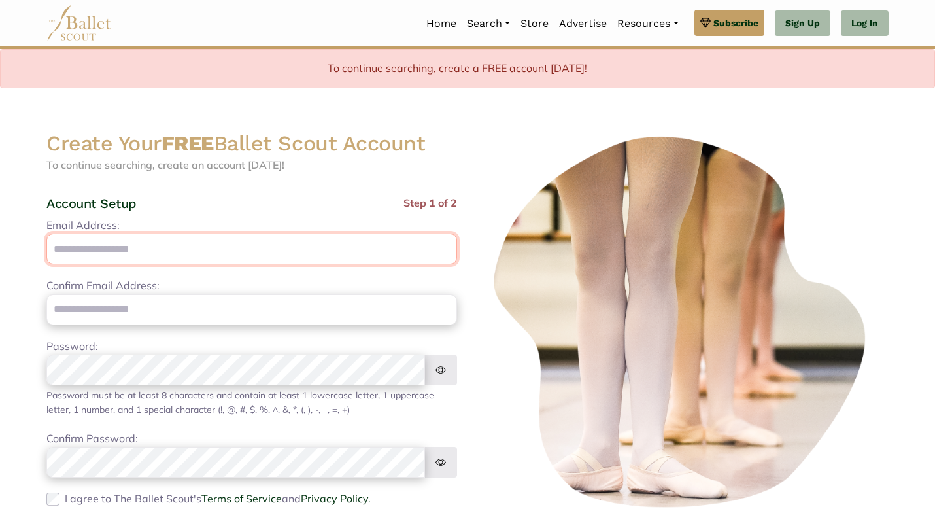
click at [269, 254] on input "Email Address:" at bounding box center [251, 248] width 411 height 31
type input "**********"
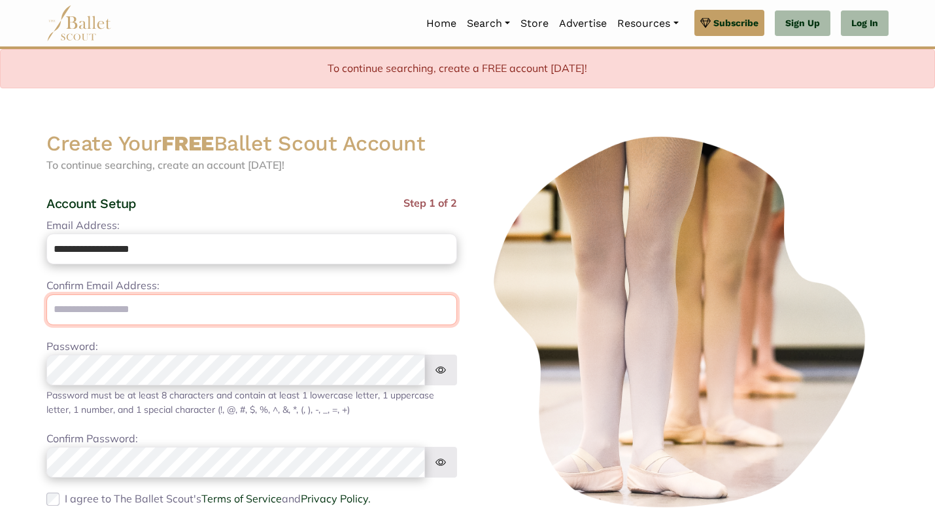
click at [218, 301] on input "email" at bounding box center [251, 309] width 411 height 31
type input "**********"
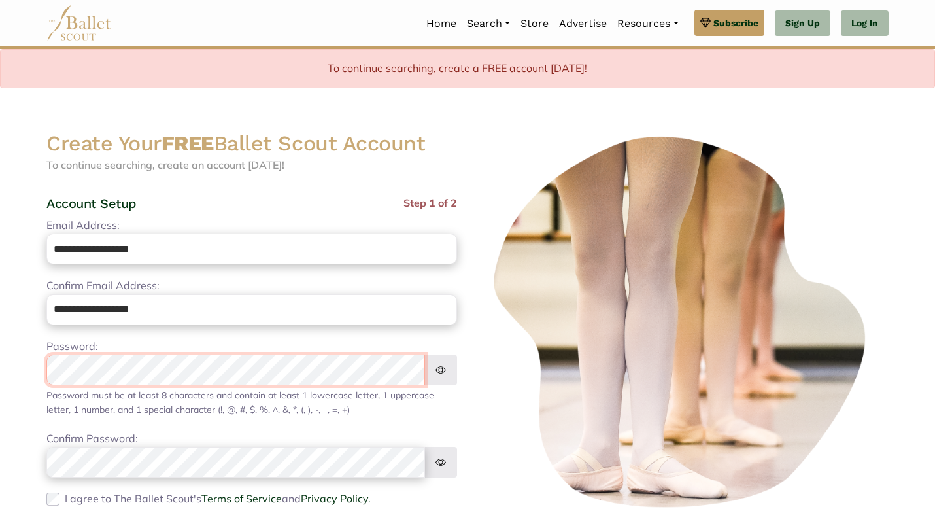
scroll to position [80, 0]
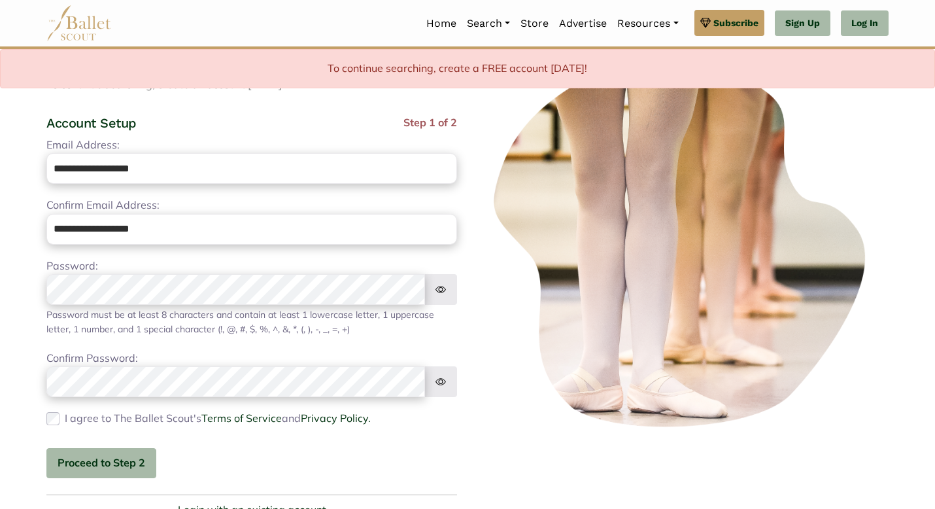
click at [61, 416] on div "I agree to The Ballet Scout's Terms of Service and Privacy Policy. Please agree…" at bounding box center [251, 418] width 411 height 17
click at [89, 454] on button "Proceed to Step 2" at bounding box center [101, 463] width 110 height 31
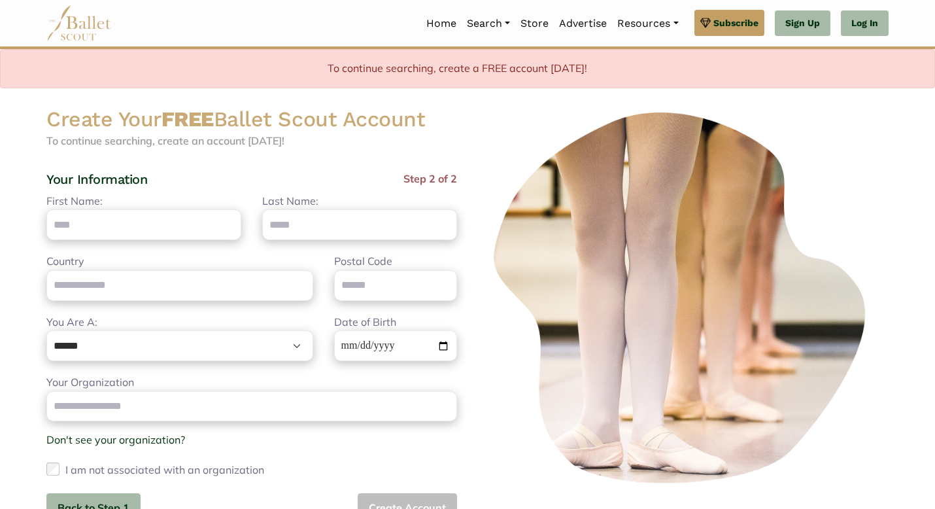
scroll to position [0, 0]
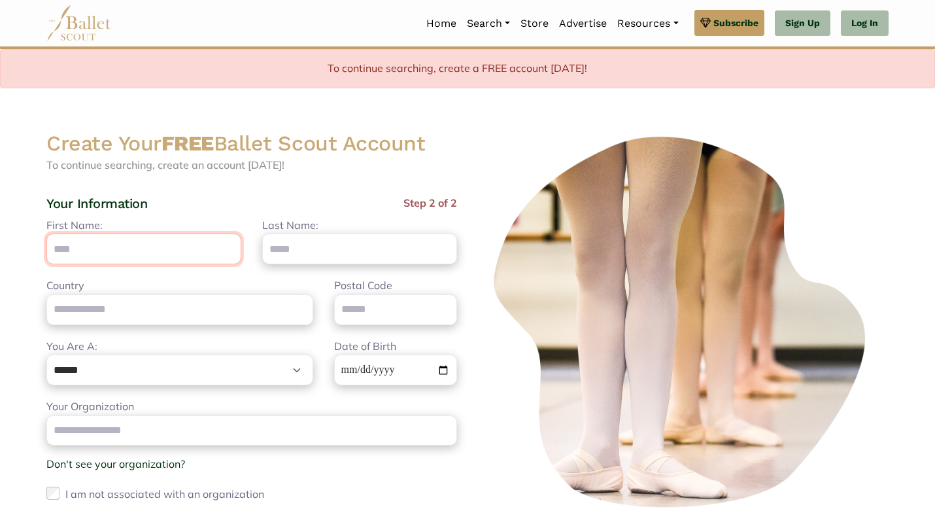
click at [155, 252] on input "First Name:" at bounding box center [143, 248] width 195 height 31
type input "******"
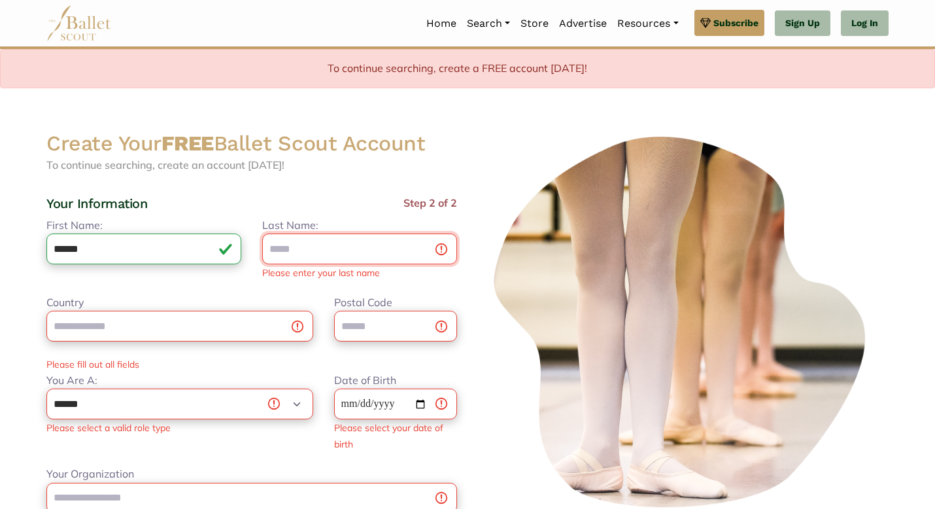
click at [314, 237] on input "Last Name:" at bounding box center [359, 248] width 195 height 31
type input "********"
click at [154, 336] on div "Country Postal Code Please fill out all fields" at bounding box center [252, 333] width 432 height 78
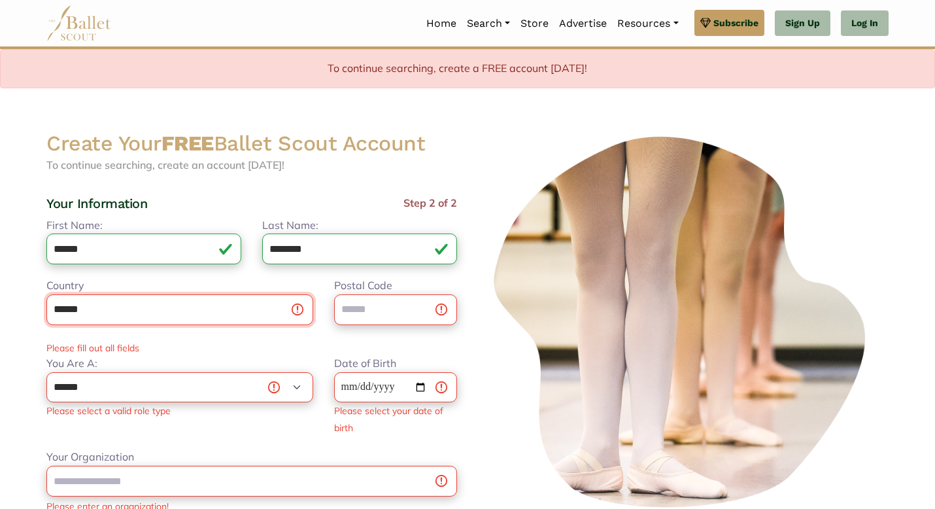
type input "******"
click at [356, 300] on input "Postal Code" at bounding box center [395, 309] width 123 height 31
type input "******"
click at [377, 388] on input "Date of Birth" at bounding box center [395, 387] width 123 height 31
click at [346, 387] on div "Date of Birth Please select your date of birth" at bounding box center [396, 395] width 144 height 81
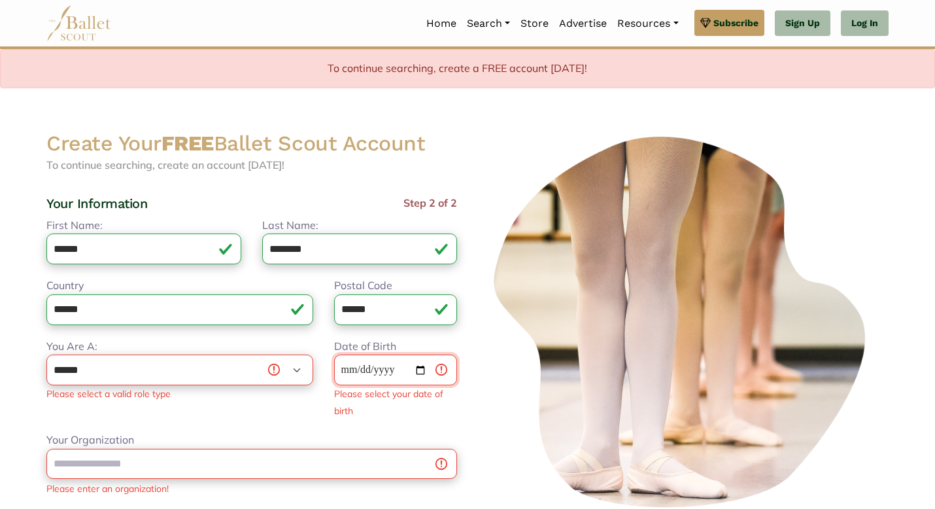
click at [364, 368] on input "**********" at bounding box center [395, 369] width 123 height 31
click at [392, 367] on input "**********" at bounding box center [395, 369] width 123 height 31
click at [399, 367] on input "**********" at bounding box center [395, 369] width 123 height 31
type input "**********"
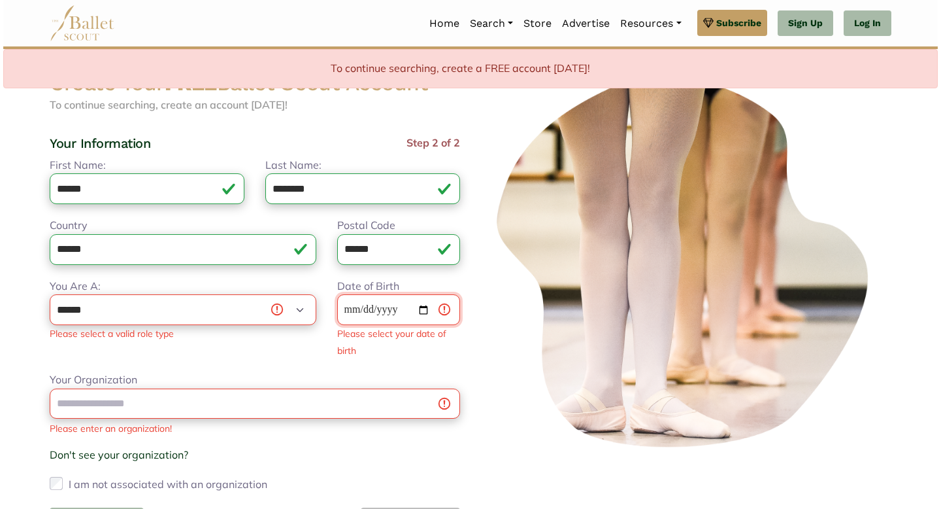
scroll to position [63, 0]
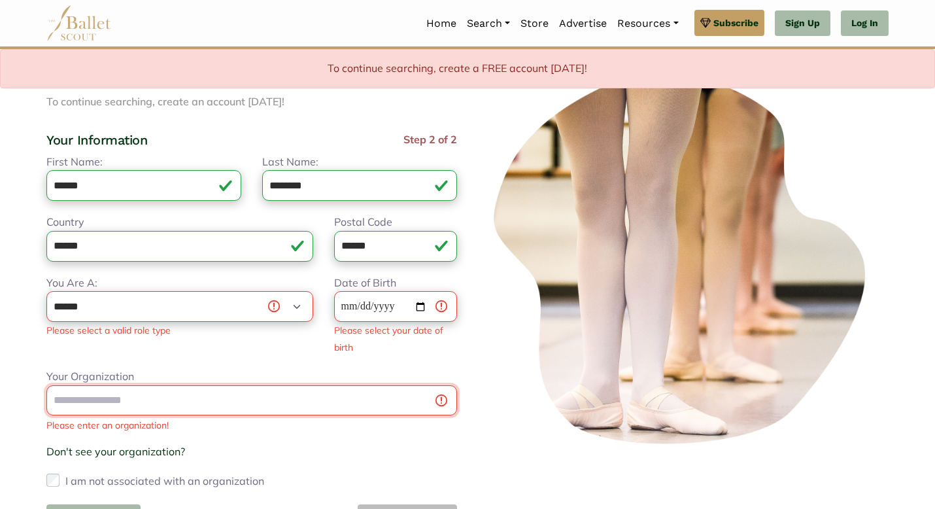
click at [319, 399] on div "Your Organization Please enter an organization! Don't see your organization? × …" at bounding box center [251, 429] width 411 height 123
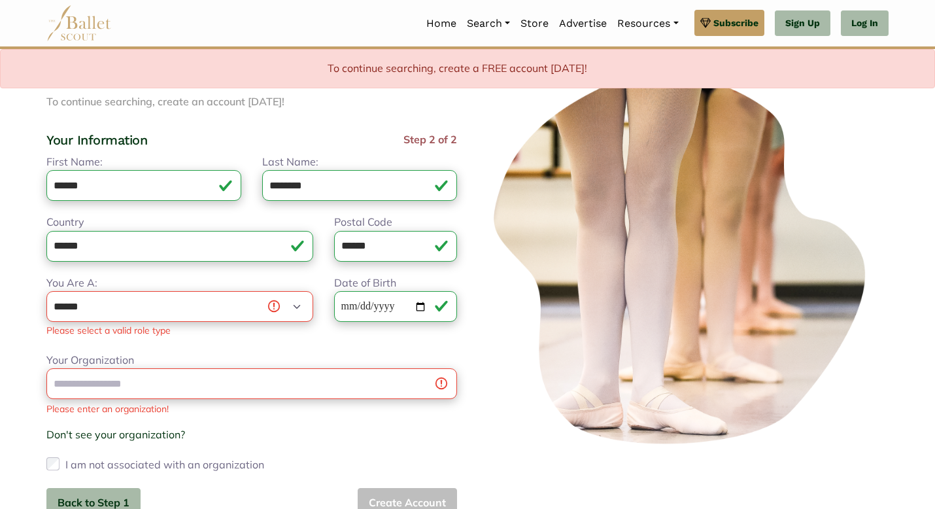
click at [59, 465] on div "I am not associated with an organization" at bounding box center [251, 464] width 411 height 21
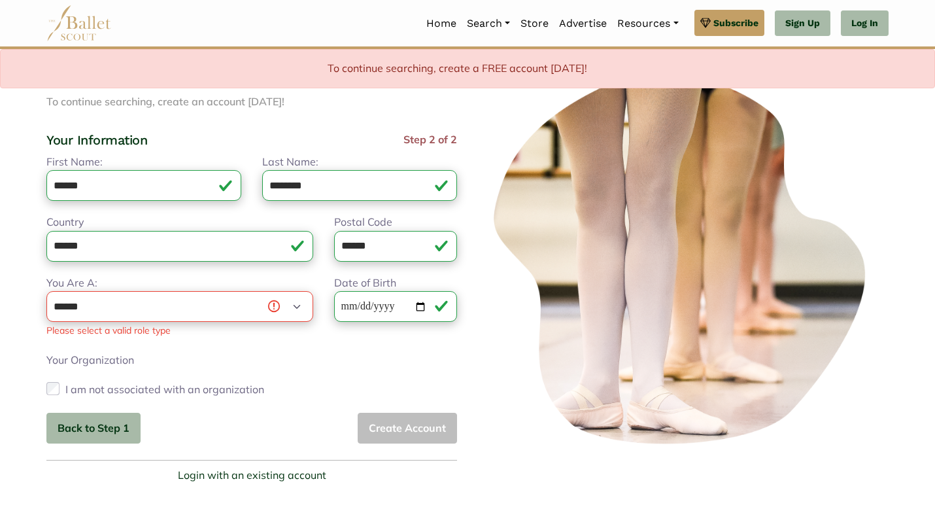
click at [398, 437] on div "Back to Step 1 Create Account" at bounding box center [251, 428] width 411 height 31
click at [222, 306] on select "**********" at bounding box center [179, 306] width 267 height 31
select select "***"
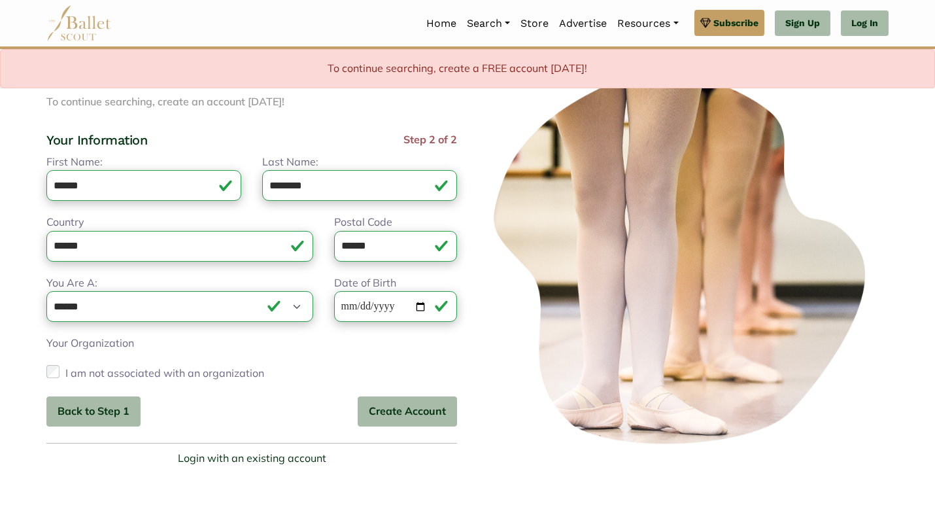
click at [397, 430] on div "Create Your FREE Ballet Scout Account To continue searching, create an account …" at bounding box center [252, 267] width 432 height 400
click at [401, 409] on button "Create Account" at bounding box center [407, 411] width 99 height 31
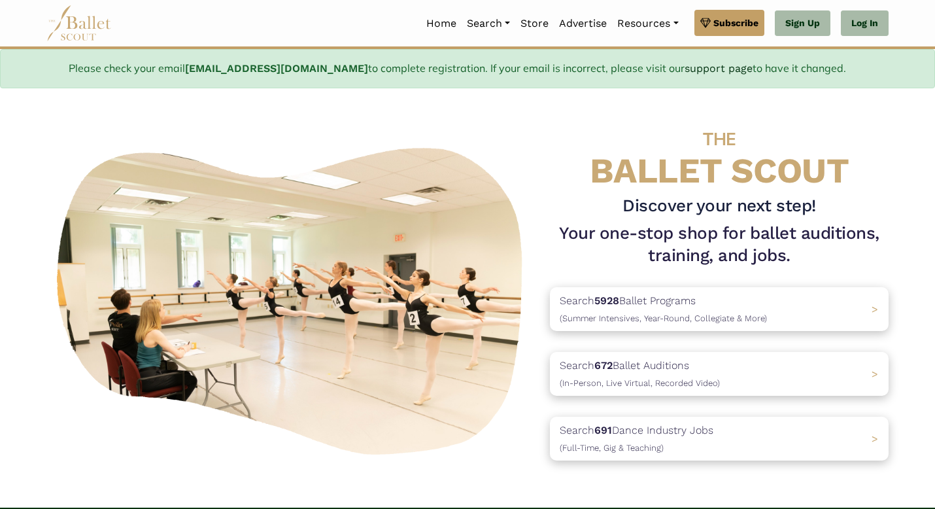
click at [518, 273] on img at bounding box center [292, 297] width 493 height 329
click at [657, 428] on p "Search 691 Dance Industry Jobs ([DEMOGRAPHIC_DATA], [DEMOGRAPHIC_DATA] & Teachi…" at bounding box center [632, 438] width 161 height 35
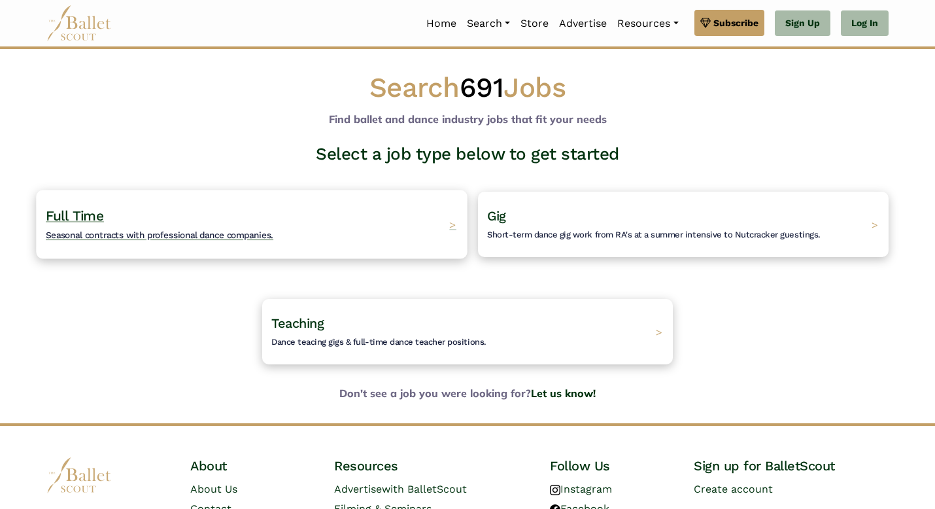
click at [277, 228] on div "Full Time Seasonal contracts with professional dance companies. >" at bounding box center [251, 224] width 431 height 69
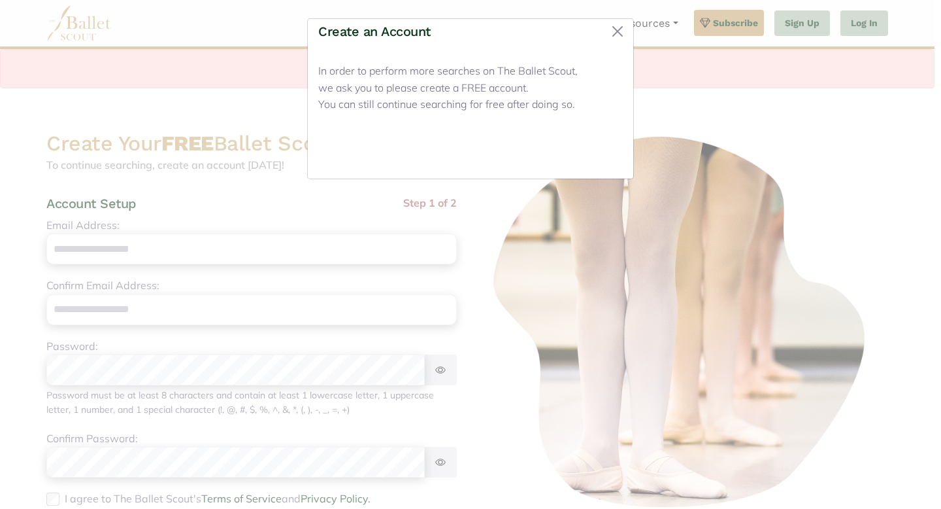
click at [603, 155] on button "Close" at bounding box center [598, 152] width 49 height 31
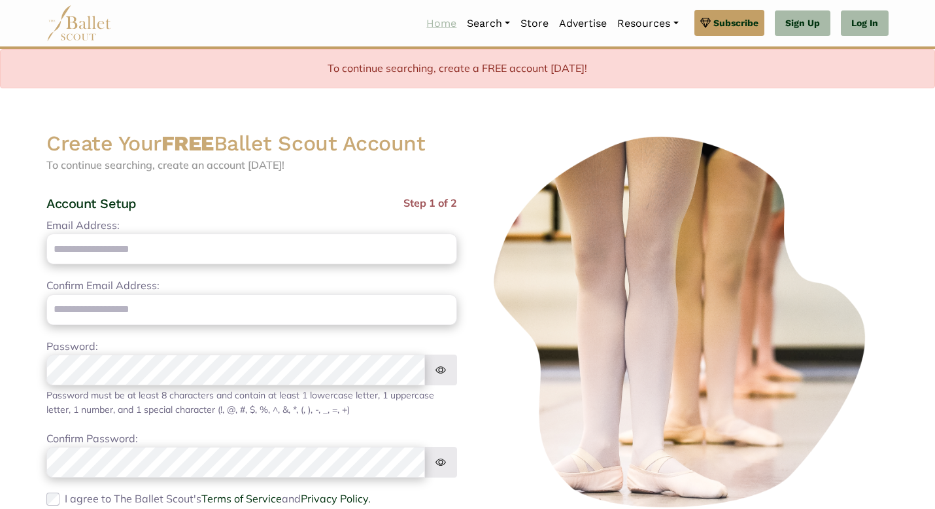
click at [447, 22] on link "Home" at bounding box center [441, 23] width 41 height 27
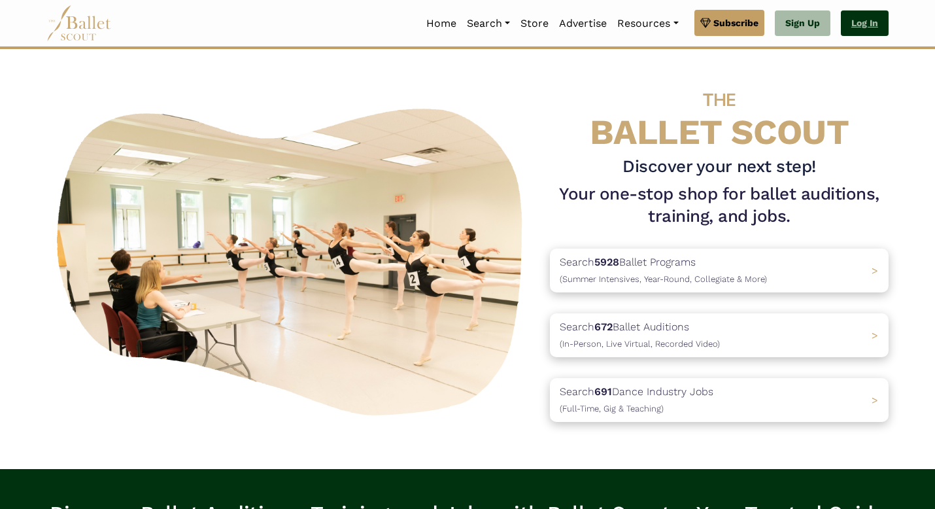
click at [845, 35] on link "Log In" at bounding box center [865, 23] width 48 height 26
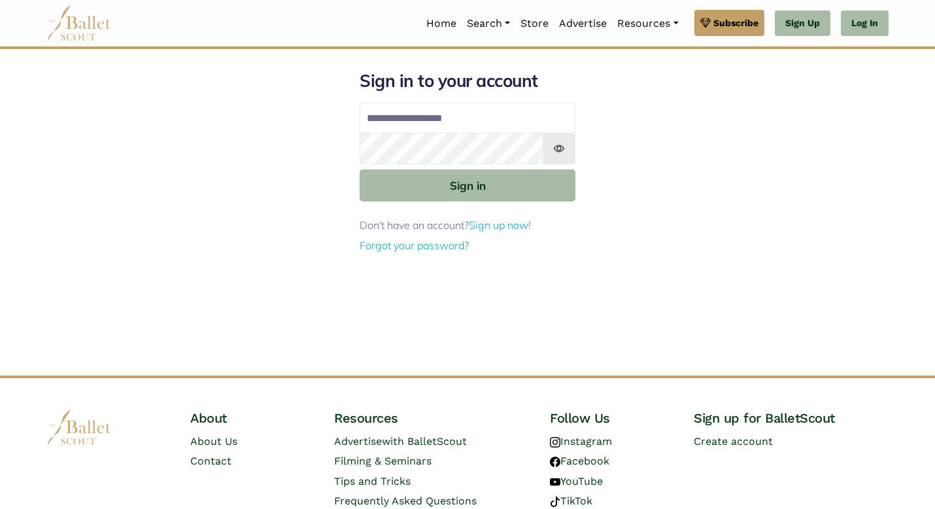
type input "**********"
click at [360, 169] on button "Sign in" at bounding box center [468, 185] width 216 height 32
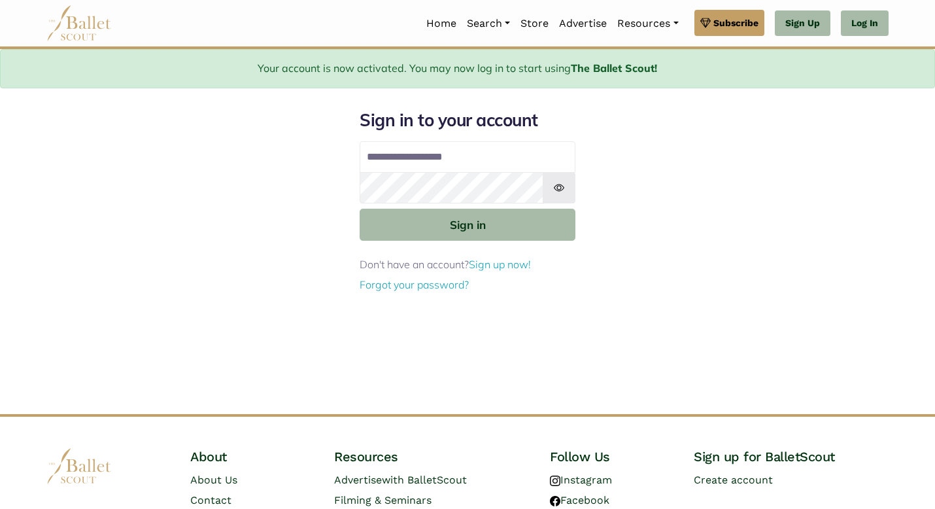
type input "**********"
click at [360, 209] on button "Sign in" at bounding box center [468, 225] width 216 height 32
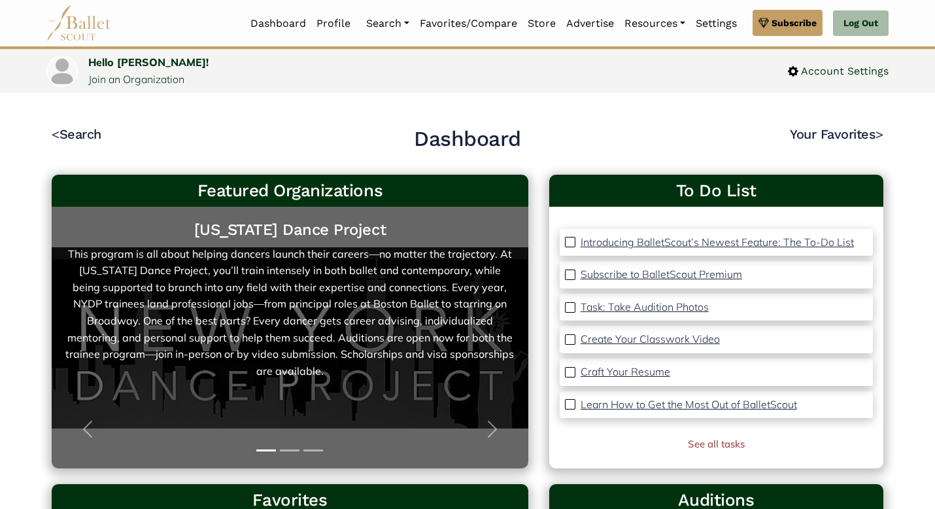
click at [364, 375] on link "New York Dance Project This program is all about helping dancers launch their c…" at bounding box center [290, 337] width 450 height 235
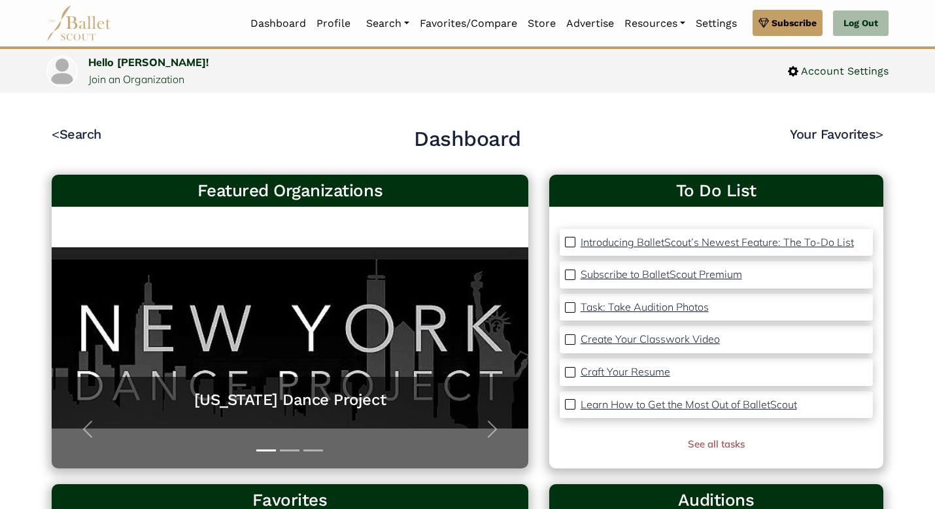
click at [93, 25] on img at bounding box center [78, 23] width 65 height 36
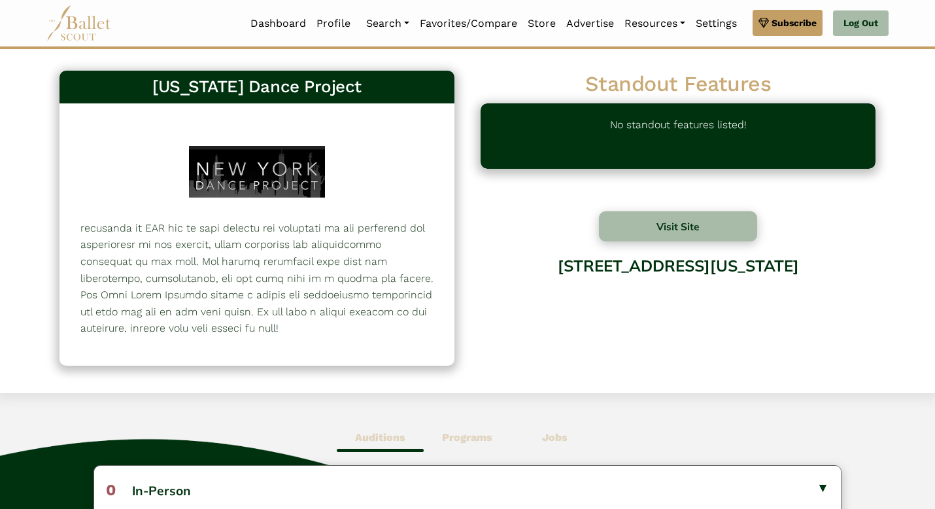
scroll to position [175, 0]
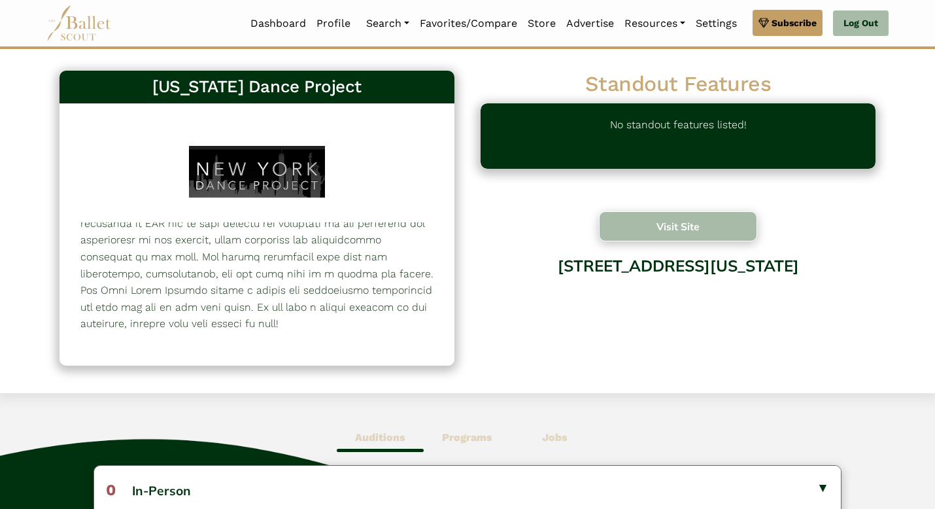
click at [660, 221] on button "Visit Site" at bounding box center [678, 226] width 158 height 30
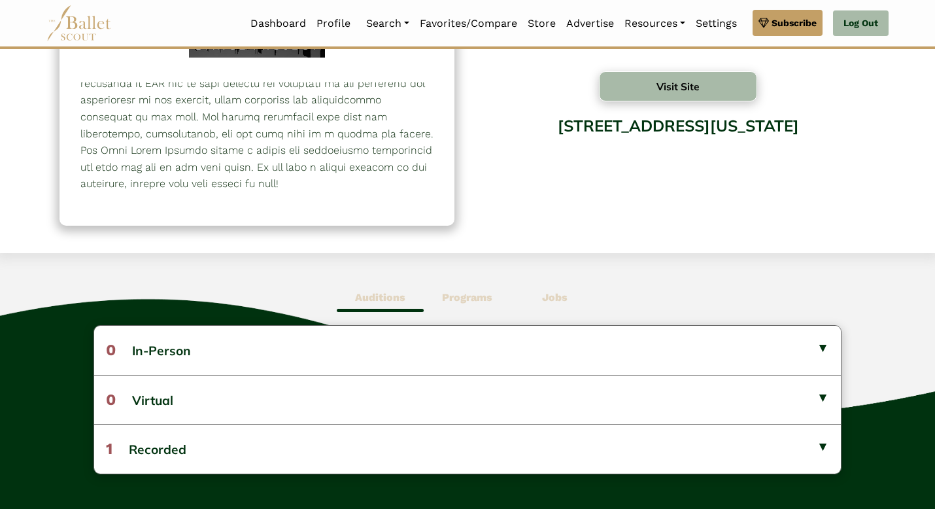
scroll to position [0, 0]
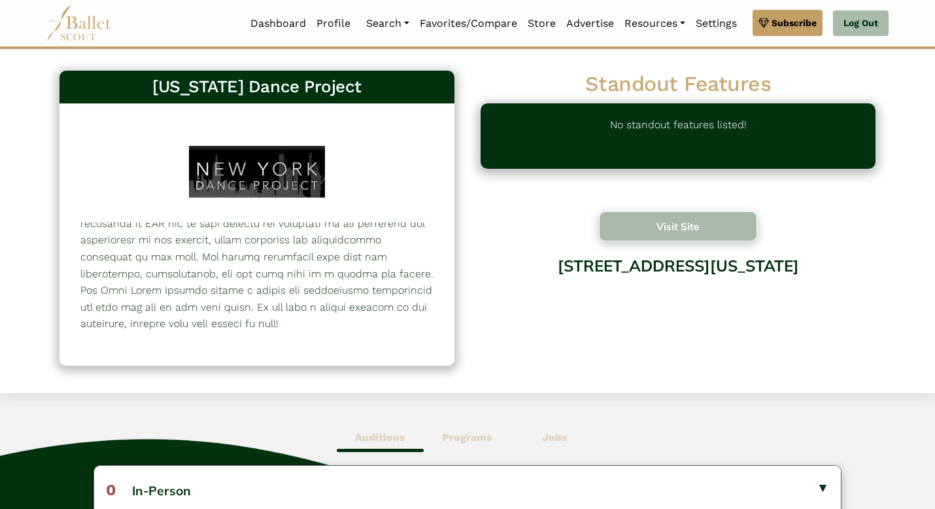
click at [647, 223] on button "Visit Site" at bounding box center [678, 226] width 158 height 30
click at [76, 27] on img at bounding box center [78, 23] width 65 height 36
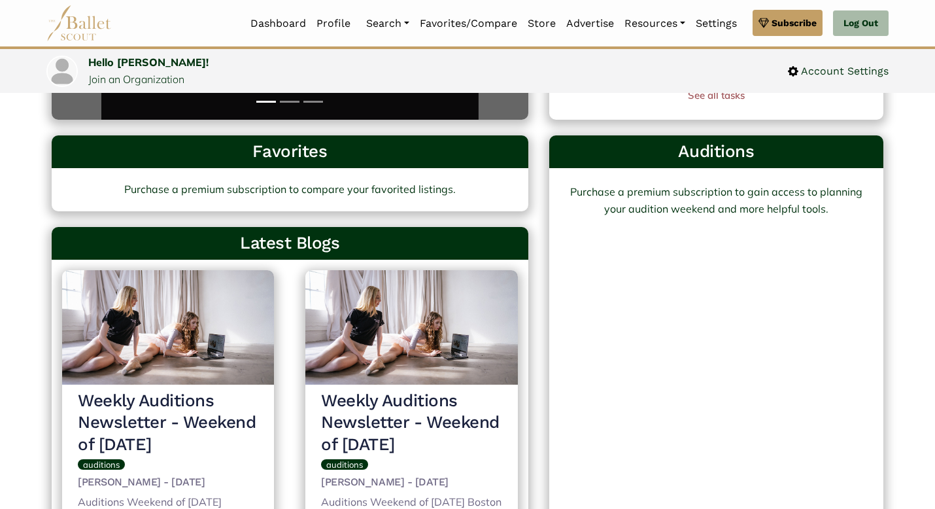
scroll to position [358, 0]
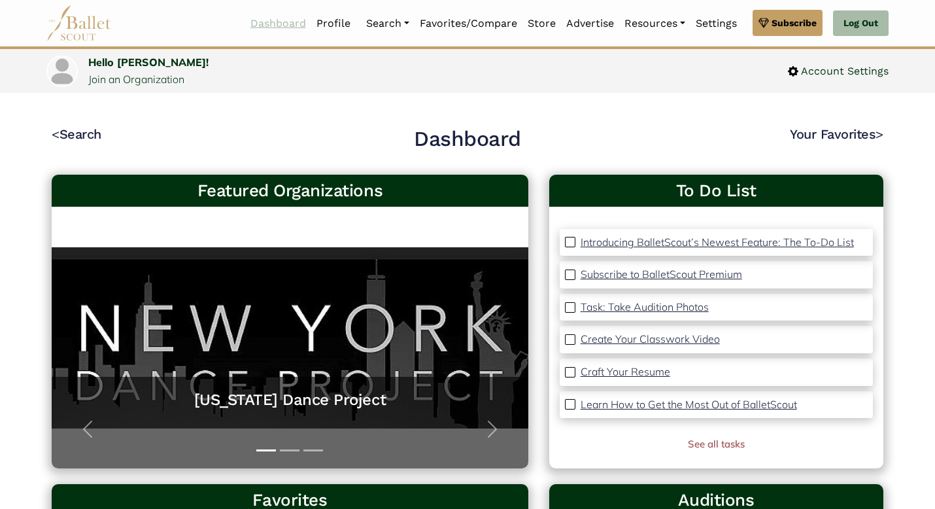
click at [282, 18] on link "Dashboard" at bounding box center [278, 23] width 66 height 27
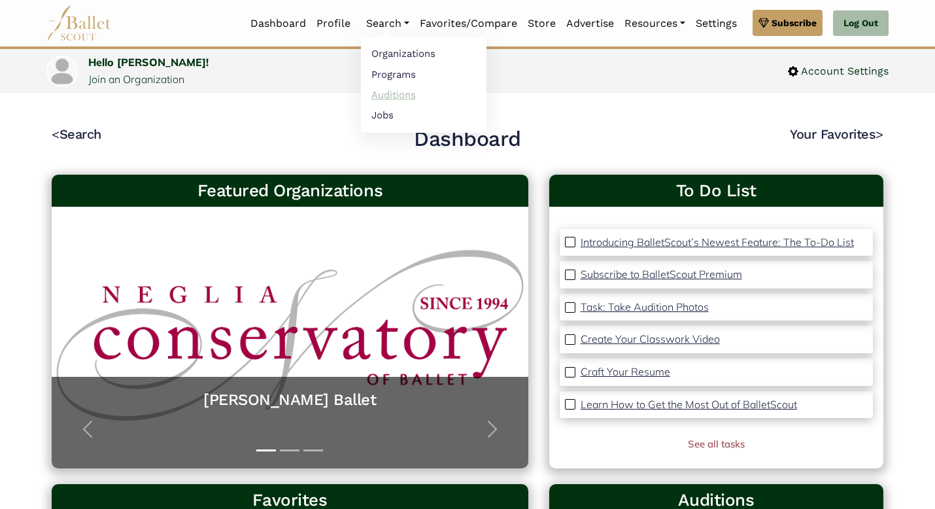
click at [395, 89] on link "Auditions" at bounding box center [424, 94] width 126 height 20
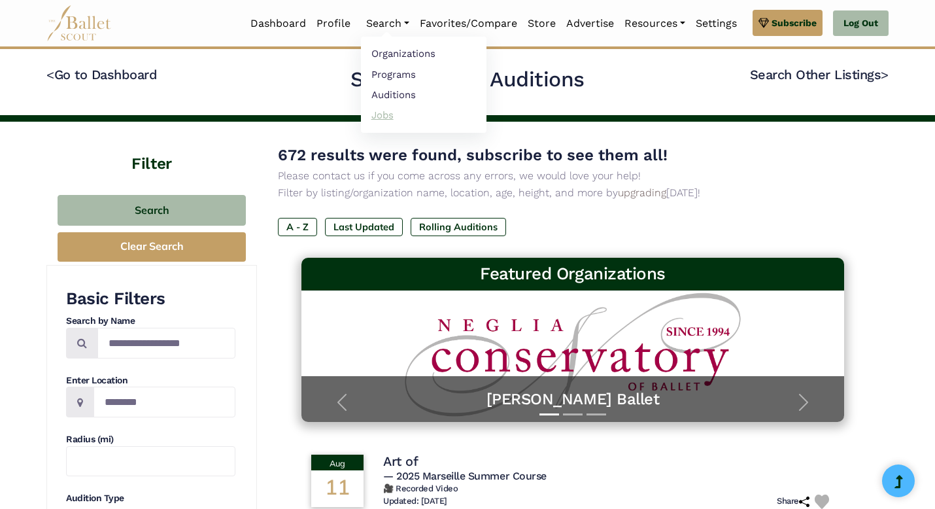
click at [391, 112] on link "Jobs" at bounding box center [424, 115] width 126 height 20
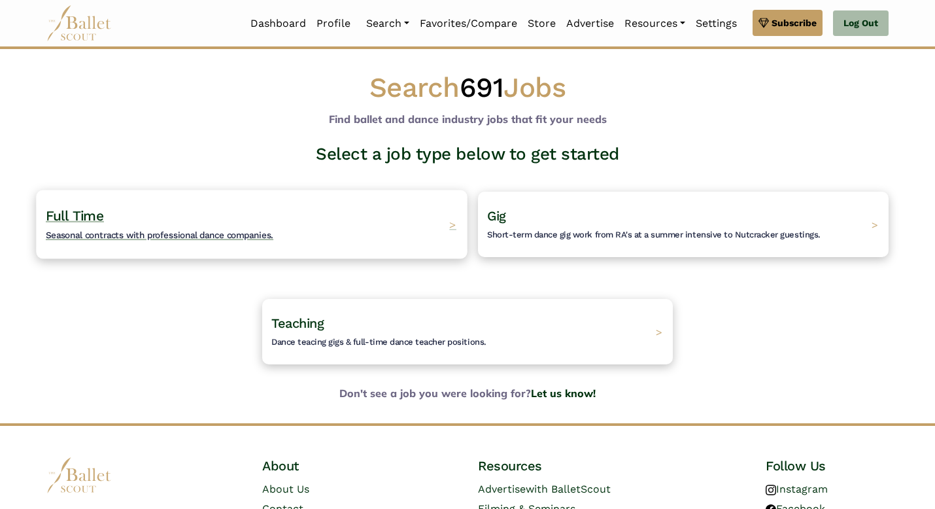
click at [326, 230] on div "Full Time Seasonal contracts with professional dance companies. >" at bounding box center [251, 224] width 431 height 69
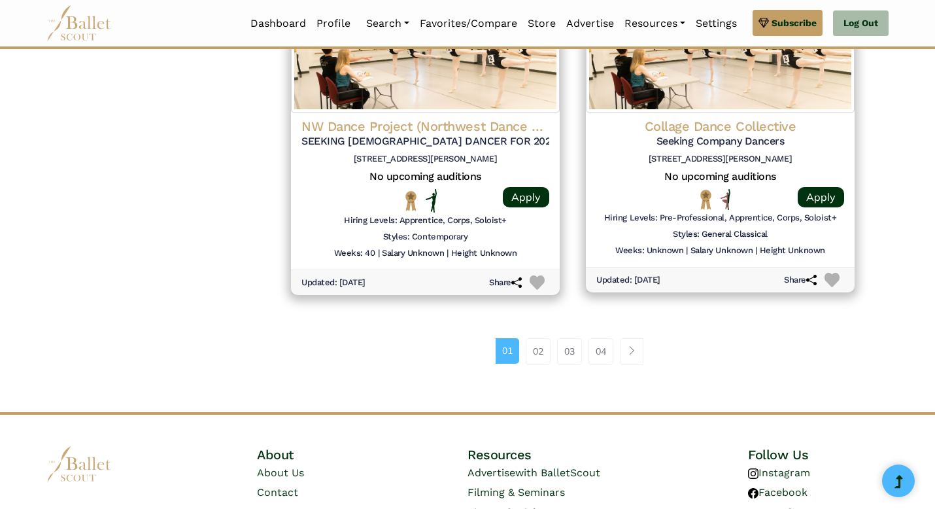
scroll to position [1730, 0]
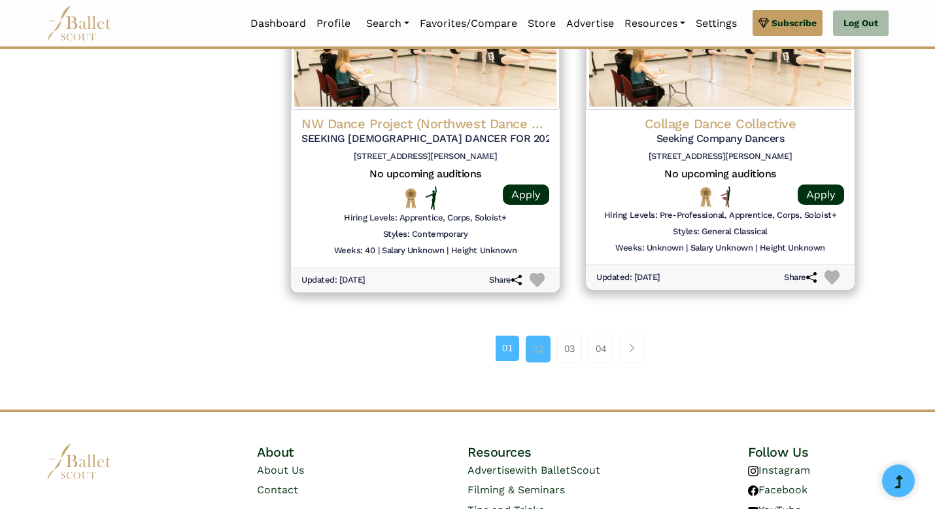
click at [543, 347] on link "02" at bounding box center [538, 348] width 25 height 26
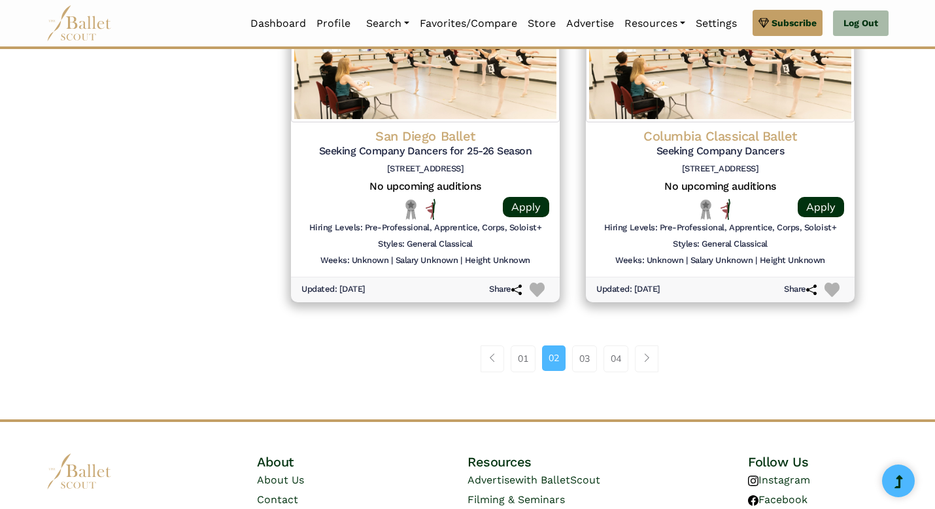
scroll to position [1718, 0]
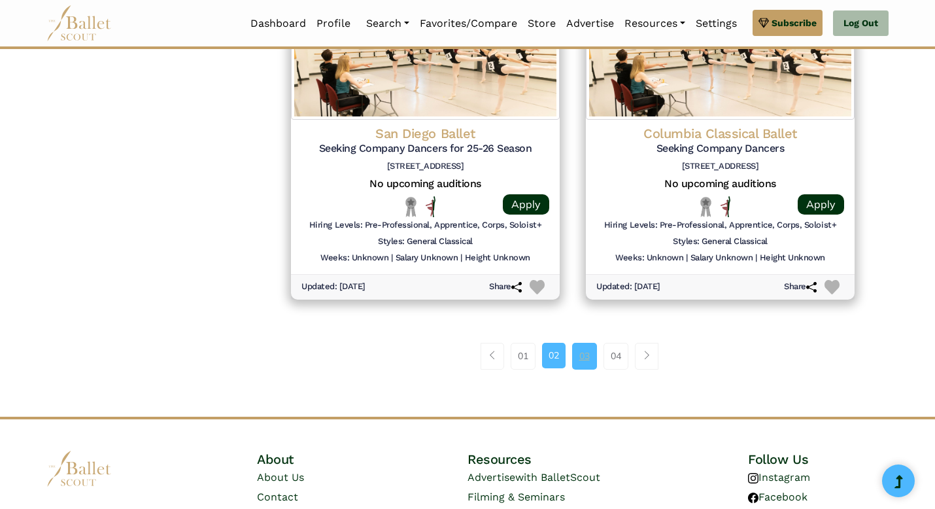
click at [581, 350] on link "03" at bounding box center [584, 356] width 25 height 26
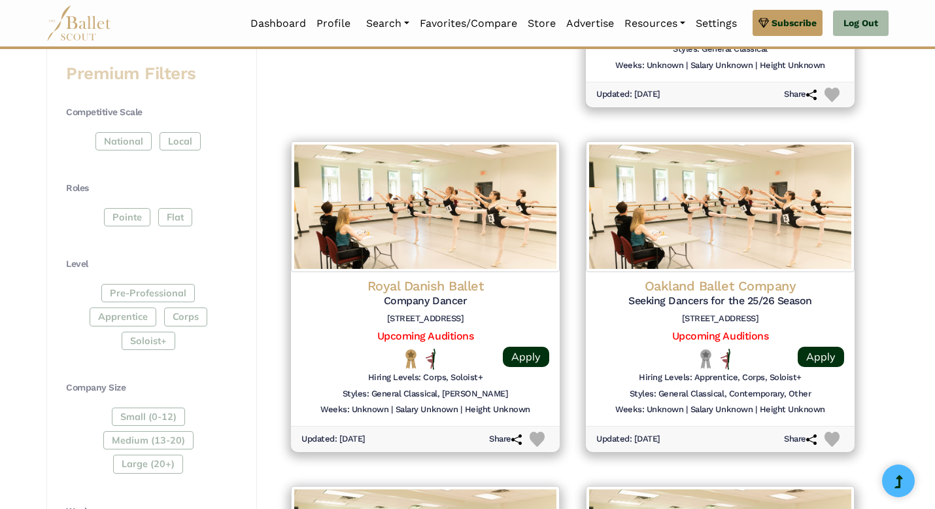
scroll to position [566, 0]
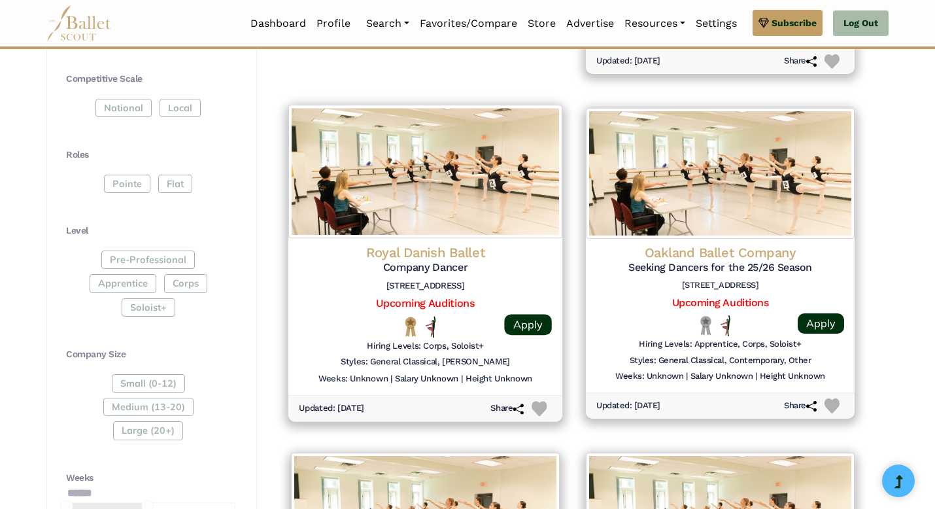
click at [420, 215] on img at bounding box center [425, 171] width 274 height 133
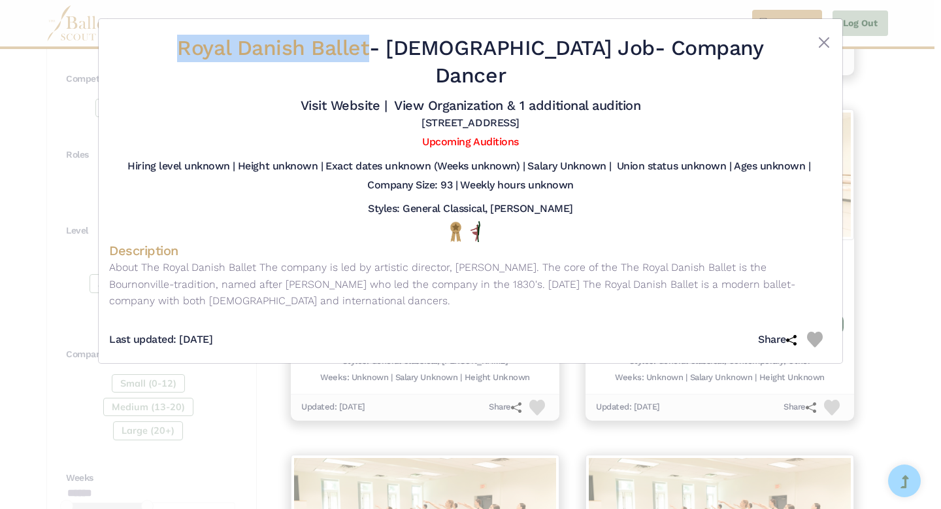
drag, startPoint x: 197, startPoint y: 46, endPoint x: 388, endPoint y: 46, distance: 190.9
click at [388, 46] on h2 "Royal Danish Ballet - [DEMOGRAPHIC_DATA] Job - Company Dancer" at bounding box center [470, 62] width 603 height 54
copy span "Royal Danish Ballet"
click at [827, 43] on button "Close" at bounding box center [825, 43] width 16 height 16
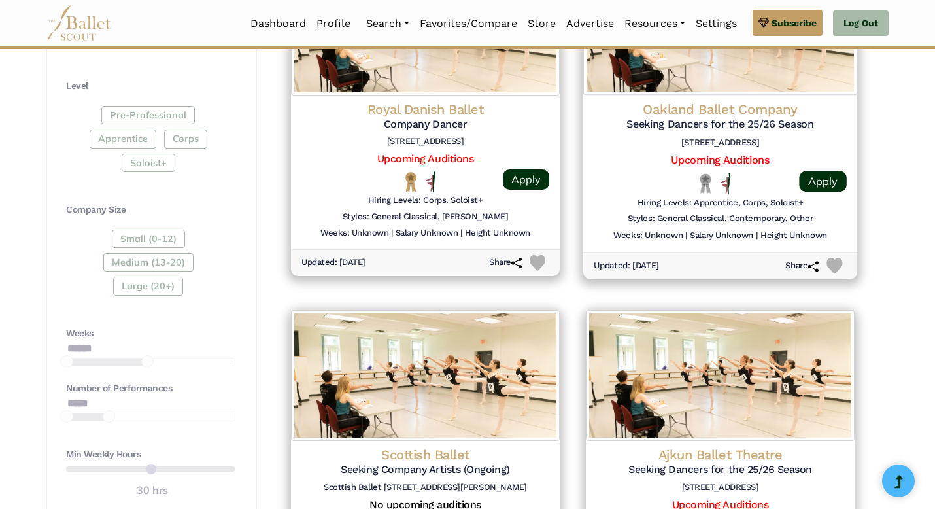
scroll to position [724, 0]
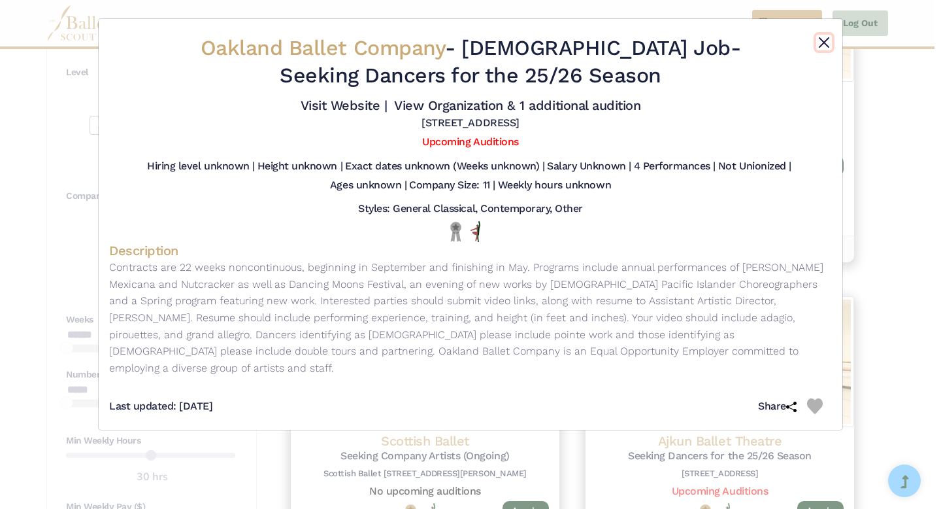
click at [824, 38] on button "Close" at bounding box center [825, 43] width 16 height 16
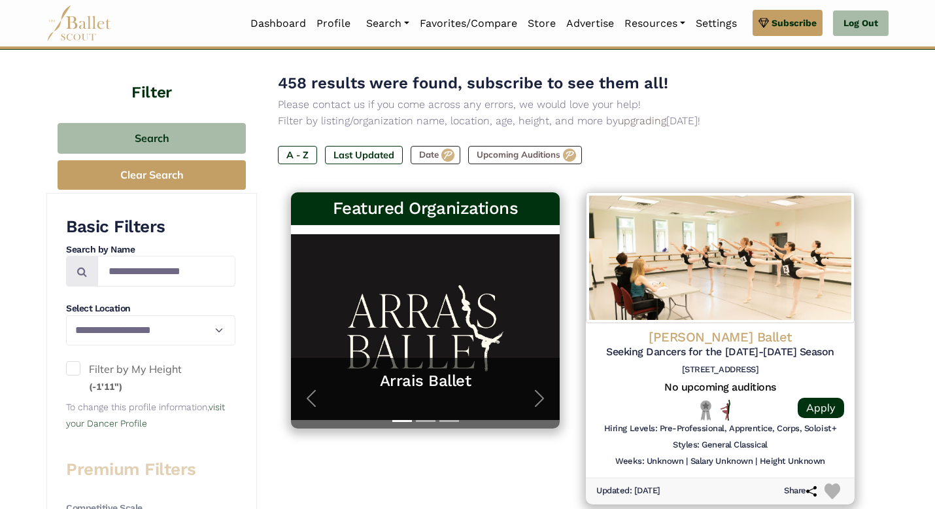
scroll to position [149, 0]
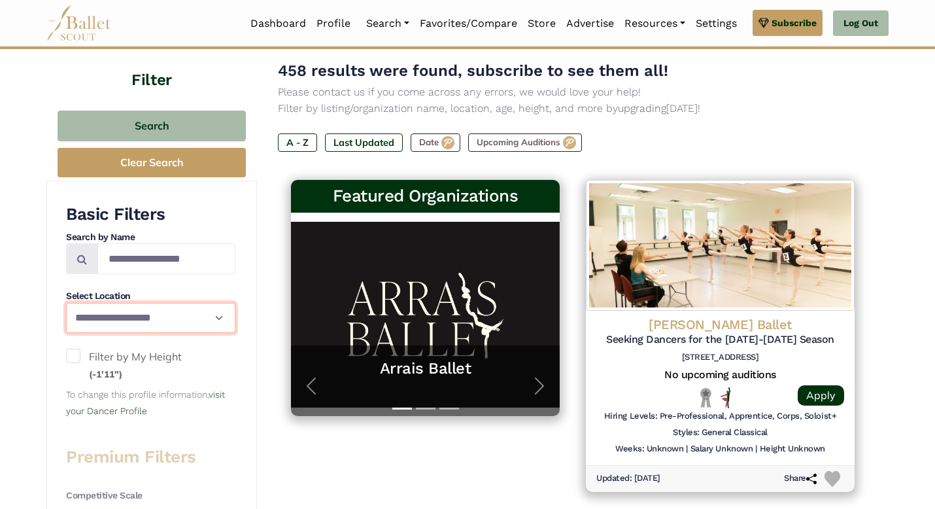
click at [193, 318] on select "**********" at bounding box center [150, 318] width 169 height 31
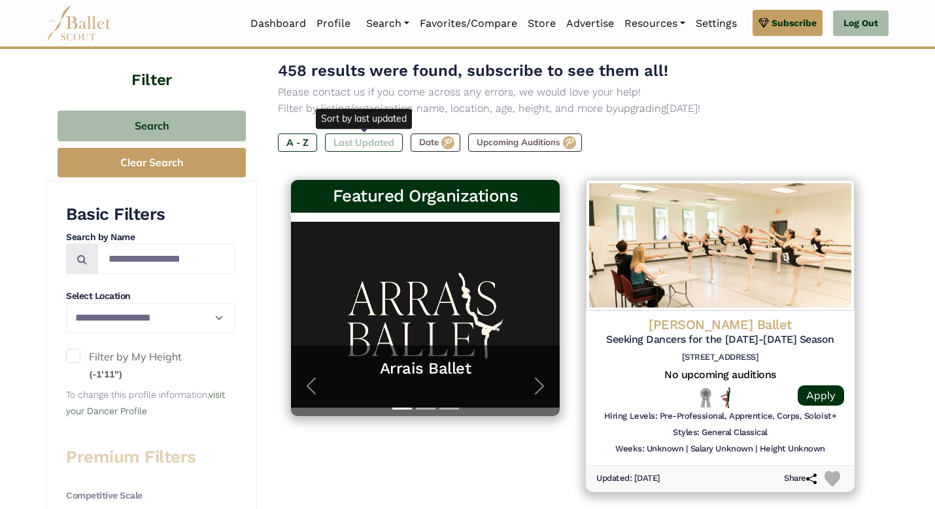
click at [393, 135] on label "Last Updated" at bounding box center [364, 142] width 78 height 18
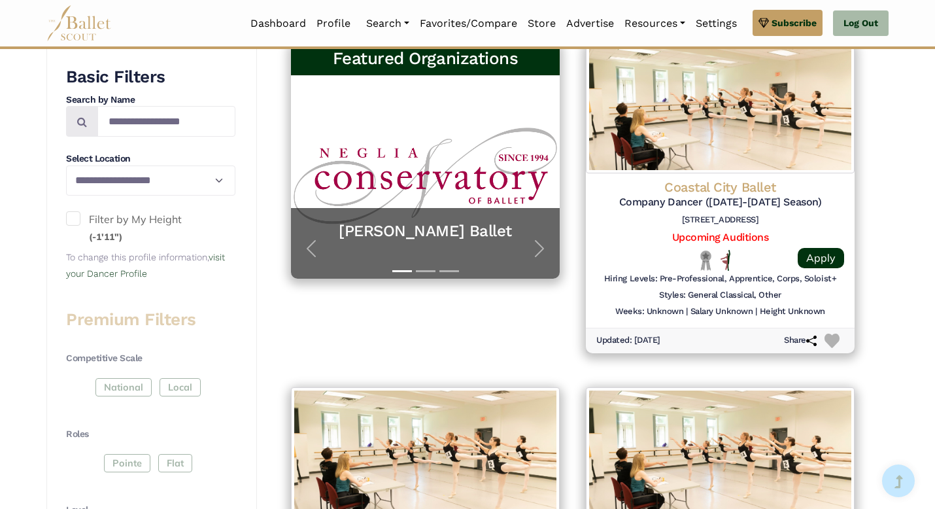
scroll to position [328, 0]
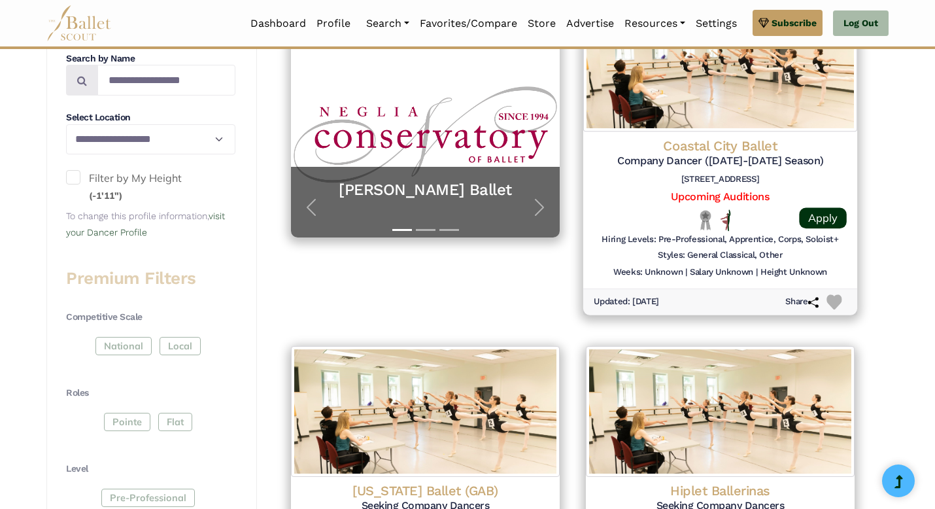
click at [710, 105] on img at bounding box center [720, 65] width 274 height 133
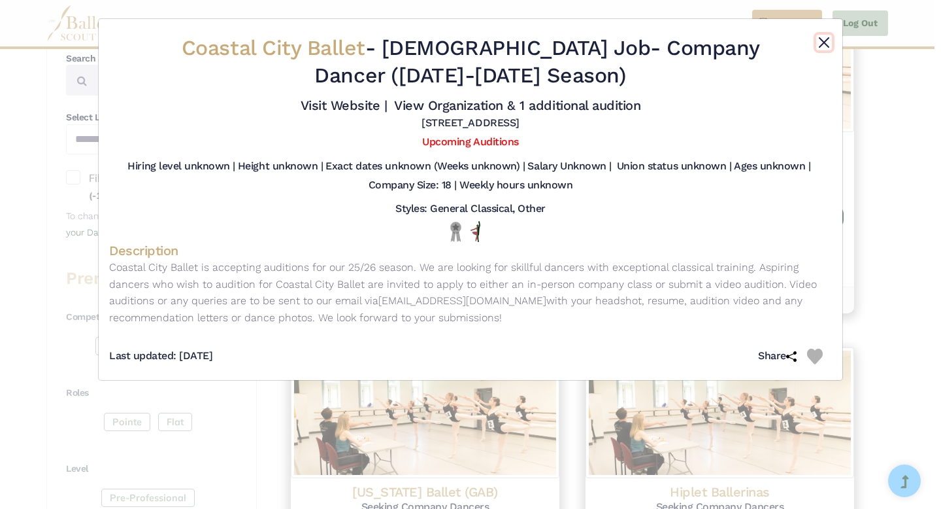
click at [824, 48] on button "Close" at bounding box center [825, 43] width 16 height 16
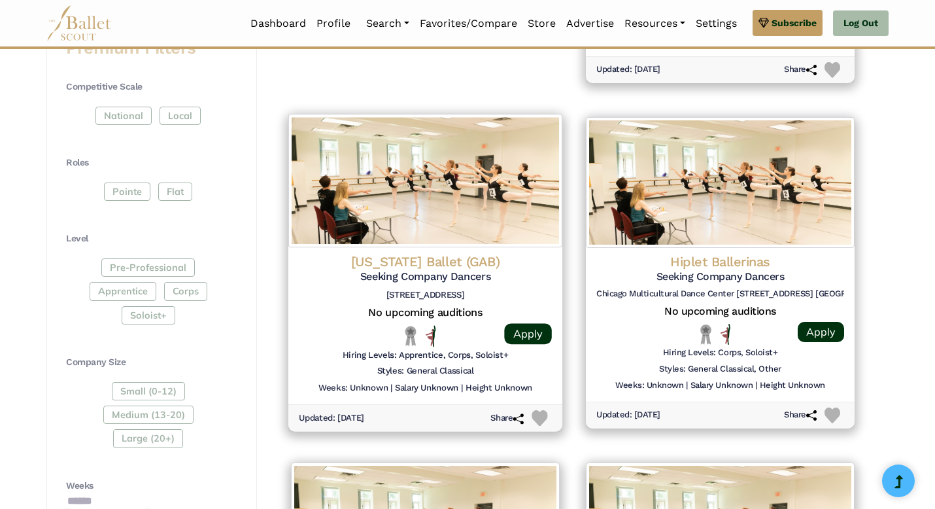
scroll to position [559, 0]
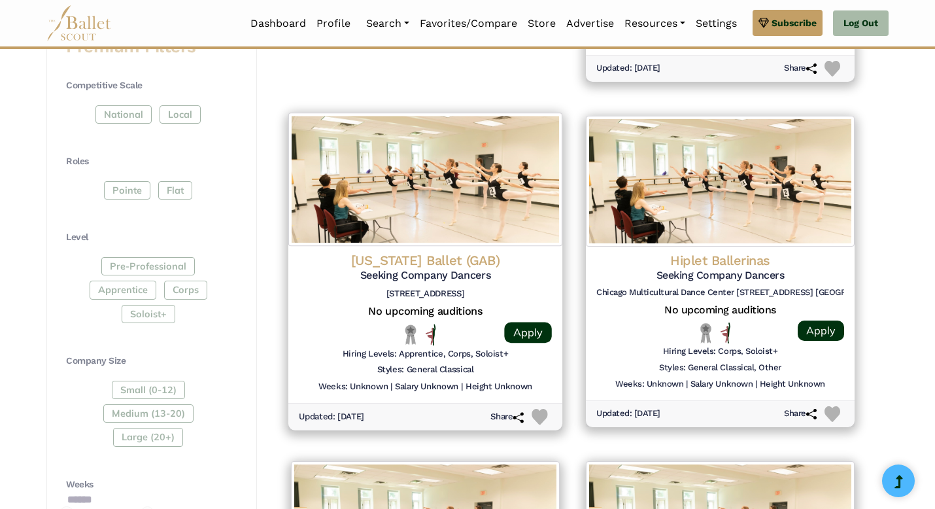
click at [485, 238] on img at bounding box center [425, 178] width 274 height 133
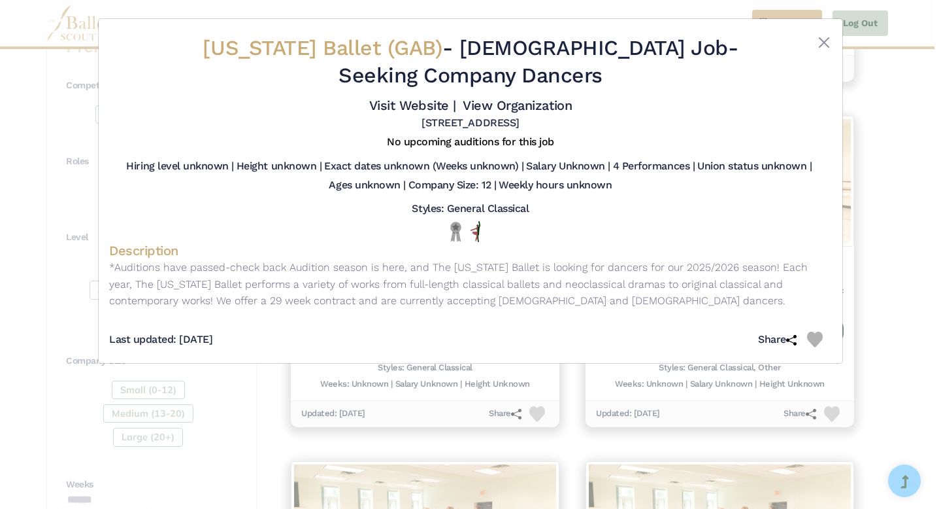
drag, startPoint x: 388, startPoint y: 124, endPoint x: 566, endPoint y: 139, distance: 177.8
click at [566, 139] on div "Georgia Ballet (GAB) - Full Time Job - Seeking Company Dancers Visit Website | …" at bounding box center [470, 190] width 723 height 323
click at [568, 127] on div "1255 Field Pkwy, Marietta, GA 30066" at bounding box center [470, 125] width 723 height 19
drag, startPoint x: 568, startPoint y: 127, endPoint x: 386, endPoint y: 127, distance: 181.1
click at [386, 127] on div "1255 Field Pkwy, Marietta, GA 30066" at bounding box center [470, 125] width 723 height 19
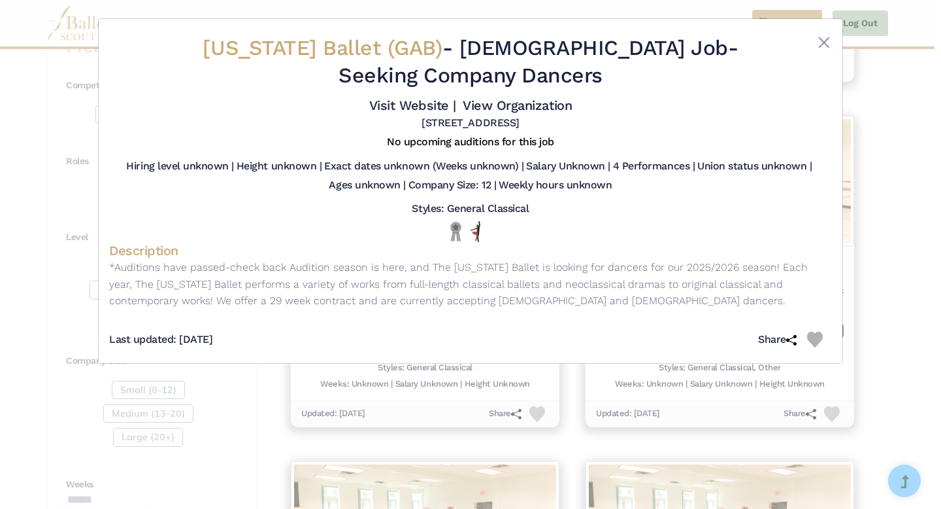
copy div "1255 Field Pkwy, Marietta, GA 30066"
click at [822, 45] on button "Close" at bounding box center [825, 43] width 16 height 16
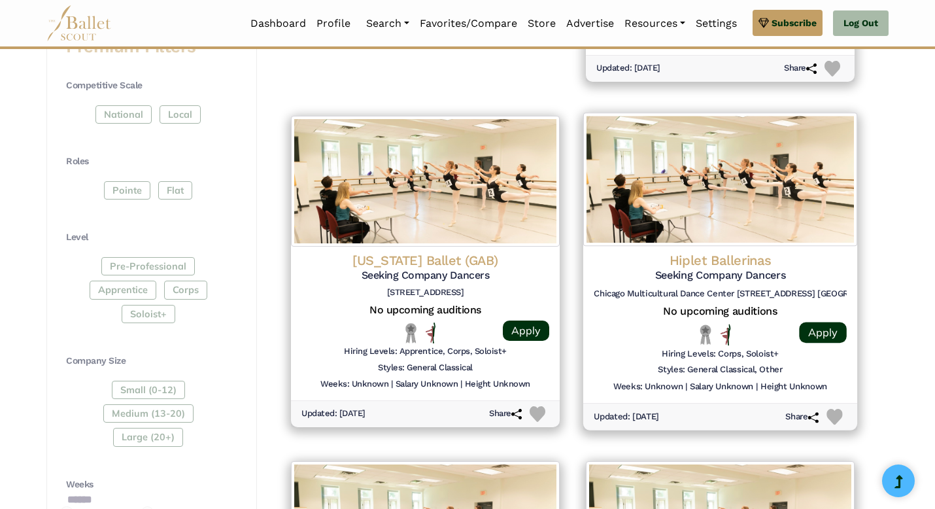
click at [739, 248] on div "Hiplet Ballerinas Seeking Company Dancers Chicago Multicultural Dance Center 47…" at bounding box center [720, 324] width 274 height 157
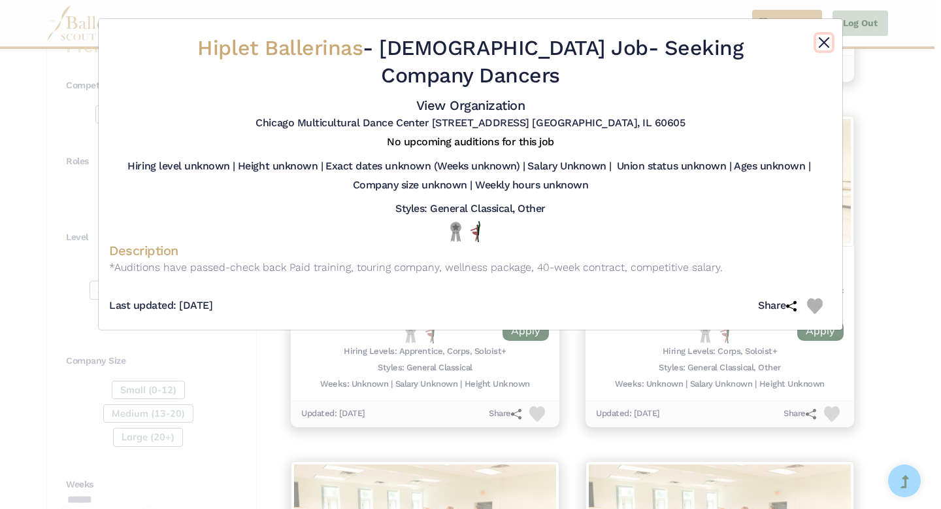
click at [823, 46] on button "Close" at bounding box center [825, 43] width 16 height 16
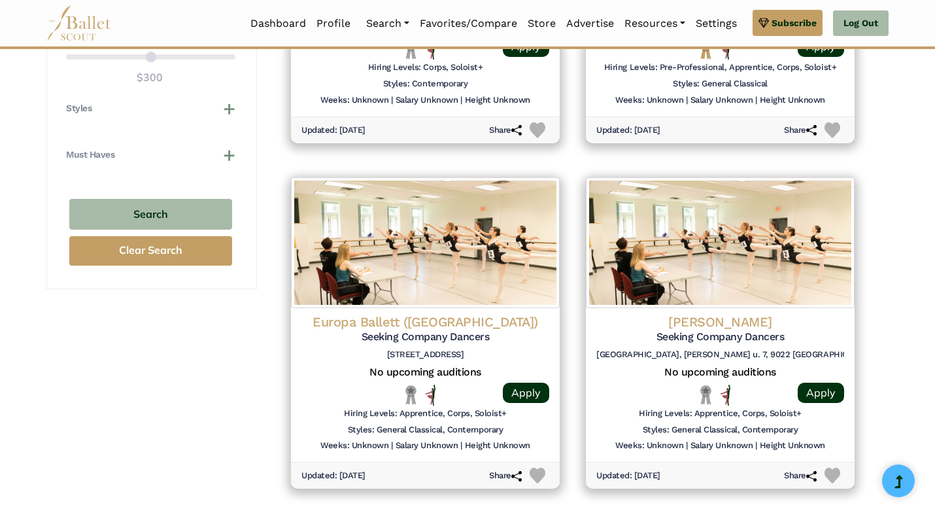
scroll to position [1203, 0]
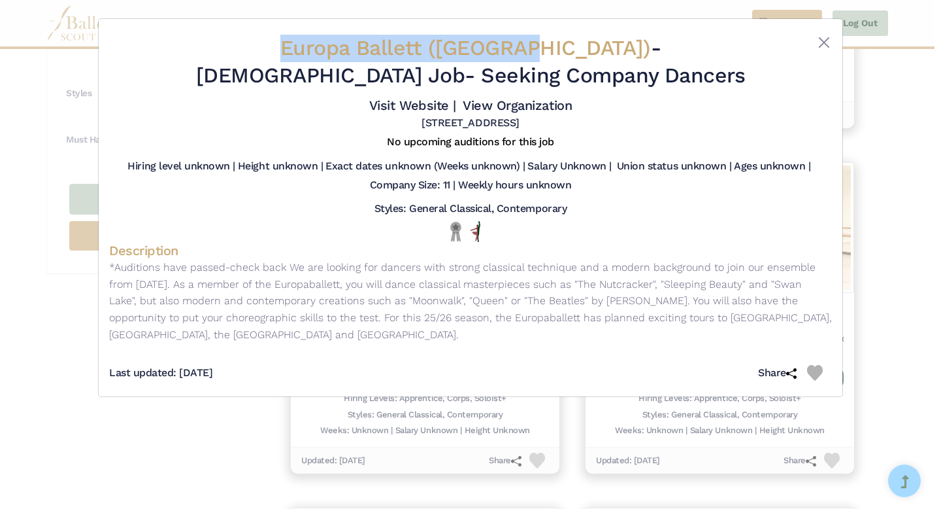
drag, startPoint x: 165, startPoint y: 43, endPoint x: 409, endPoint y: 44, distance: 243.2
click at [409, 44] on div "Europa Ballett ([GEOGRAPHIC_DATA]) - [DEMOGRAPHIC_DATA] Job - Seeking Company D…" at bounding box center [470, 82] width 723 height 106
copy div "Europa Ballett ([GEOGRAPHIC_DATA])"
click at [418, 101] on link "Visit Website |" at bounding box center [412, 105] width 87 height 16
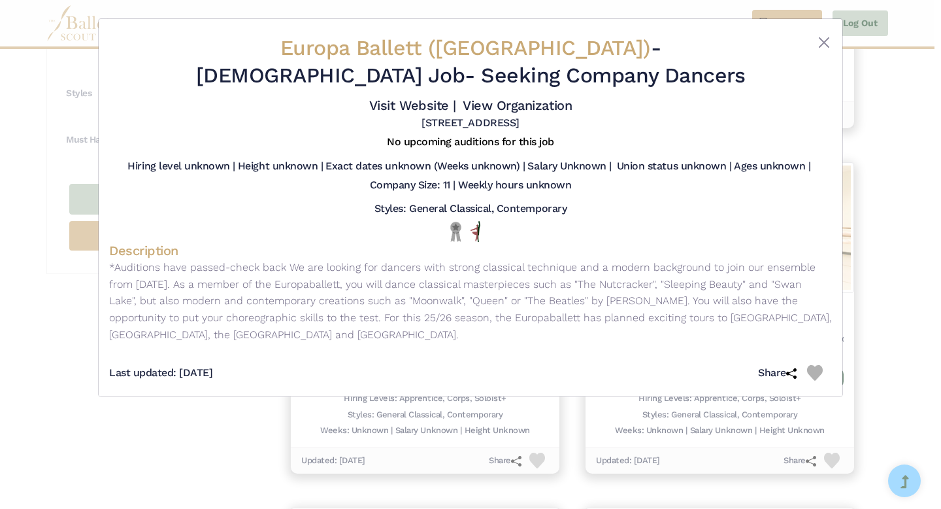
click at [510, 72] on h2 "Europa Ballett (Austria) - Full Time Job - Seeking Company Dancers" at bounding box center [470, 62] width 603 height 54
click at [821, 38] on button "Close" at bounding box center [825, 43] width 16 height 16
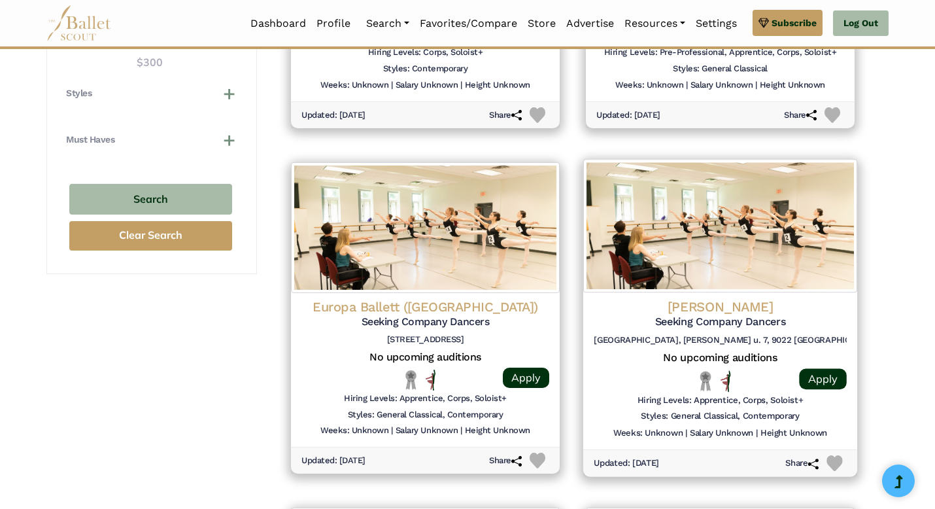
click at [694, 273] on img at bounding box center [720, 225] width 274 height 133
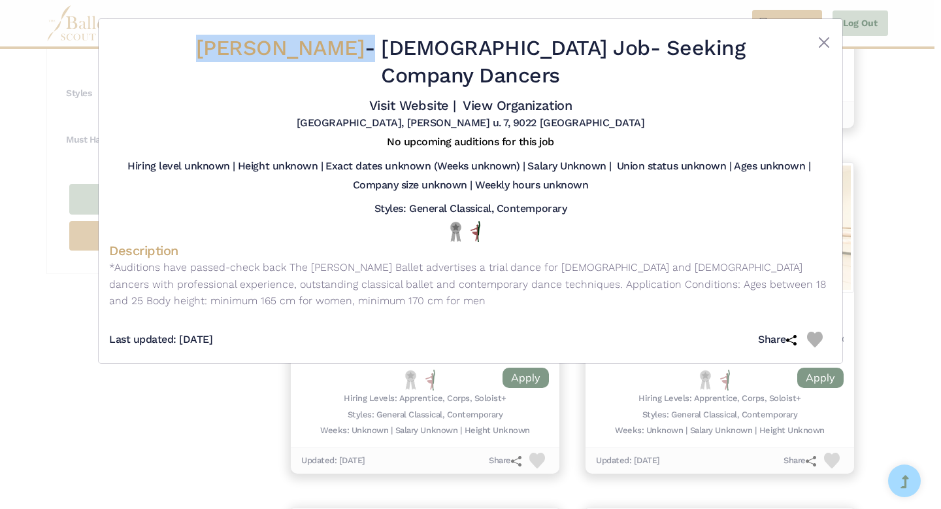
drag, startPoint x: 311, startPoint y: 48, endPoint x: 188, endPoint y: 47, distance: 122.9
click at [188, 47] on h2 "Gyori Balett - Full Time Job - Seeking Company Dancers" at bounding box center [470, 62] width 603 height 54
copy h2 "Gyori Balett"
click at [822, 45] on button "Close" at bounding box center [825, 43] width 16 height 16
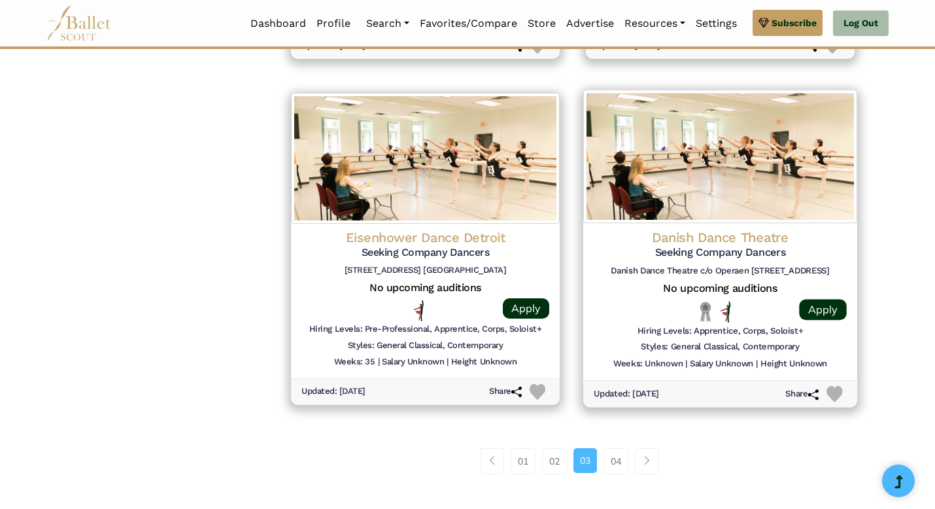
scroll to position [1626, 0]
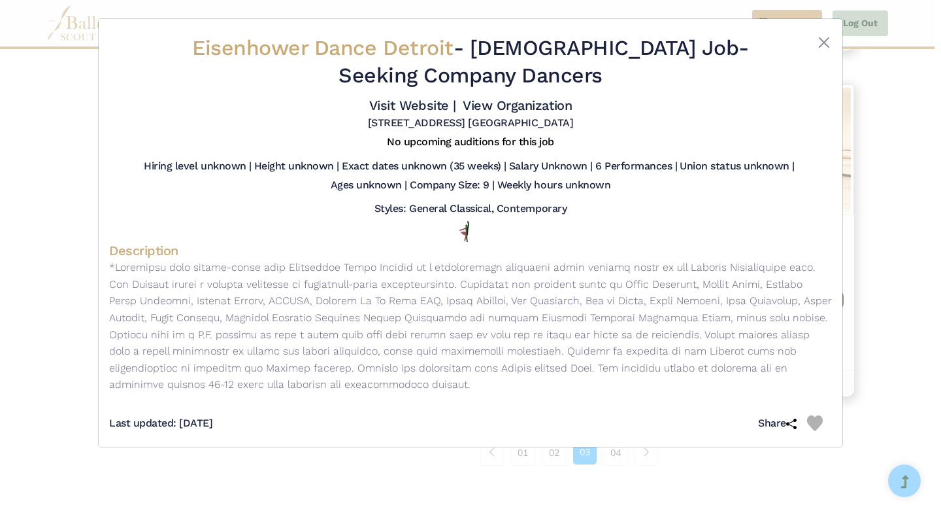
click at [819, 33] on div "Eisenhower Dance Detroit - Full Time Job - Seeking Company Dancers Visit Websit…" at bounding box center [470, 82] width 723 height 106
click at [821, 44] on button "Close" at bounding box center [825, 43] width 16 height 16
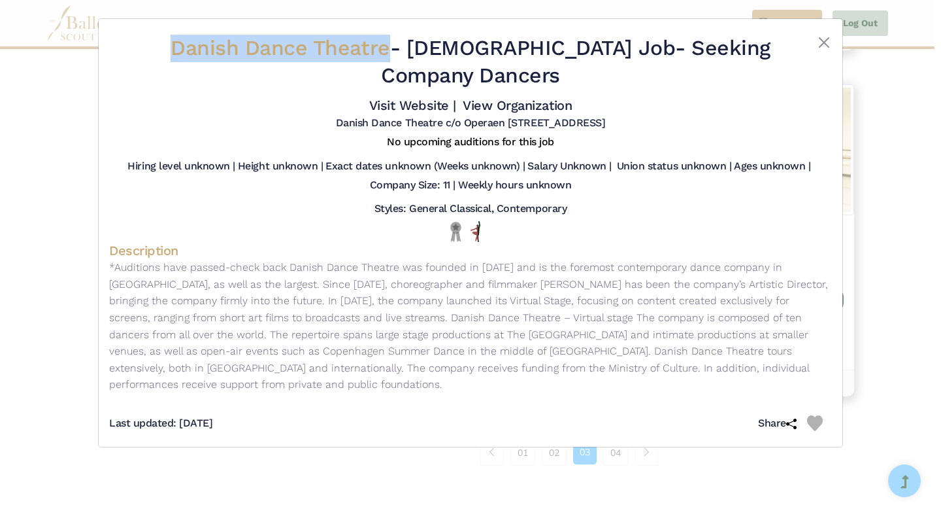
drag, startPoint x: 184, startPoint y: 47, endPoint x: 398, endPoint y: 54, distance: 213.9
click at [390, 54] on span "Danish Dance Theatre" at bounding box center [280, 47] width 219 height 25
copy span "Danish Dance Theatre"
click at [424, 105] on link "Visit Website |" at bounding box center [412, 105] width 87 height 16
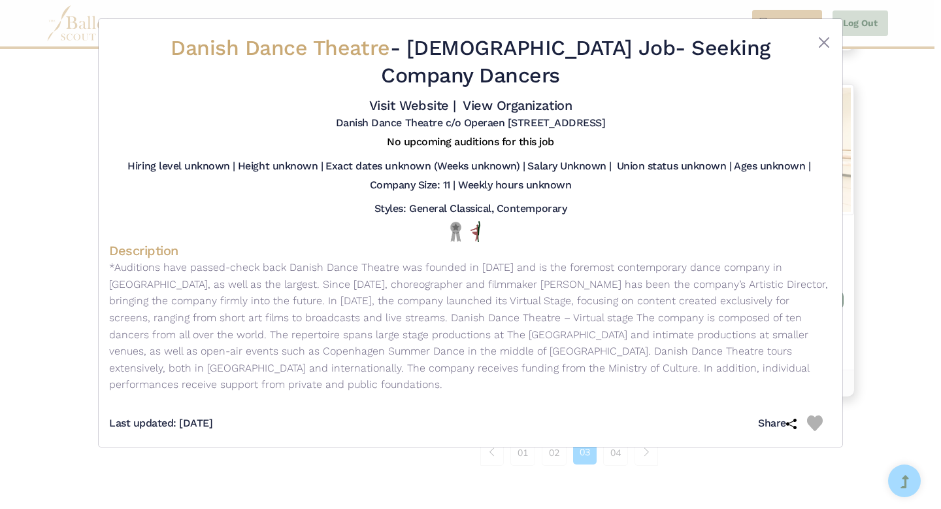
click at [822, 33] on div "Danish Dance Theatre - Full Time Job - Seeking Company Dancers Visit Website | …" at bounding box center [470, 82] width 723 height 106
click at [822, 37] on button "Close" at bounding box center [825, 43] width 16 height 16
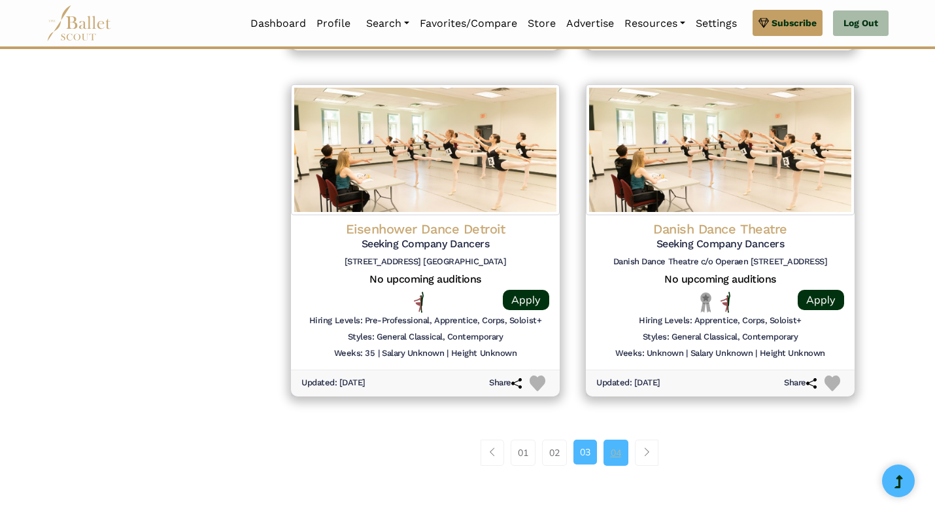
click at [611, 450] on link "04" at bounding box center [615, 452] width 25 height 26
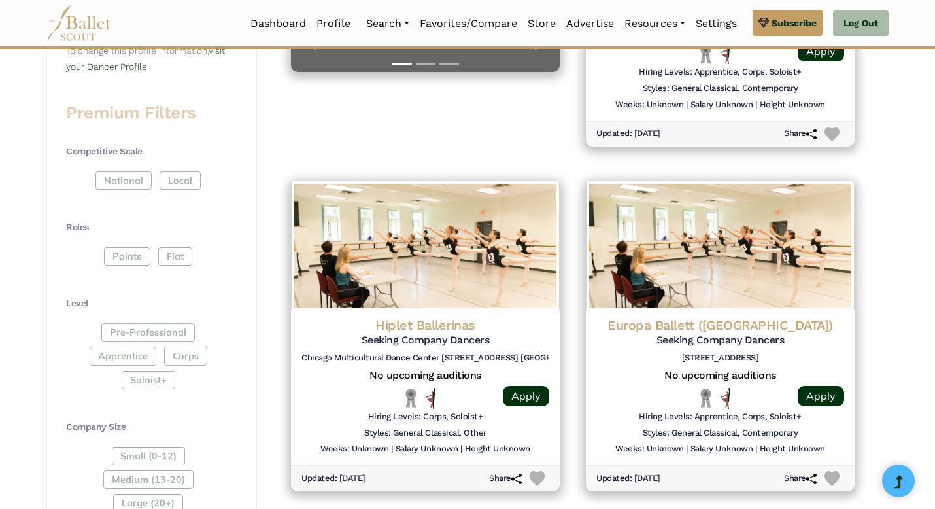
scroll to position [501, 0]
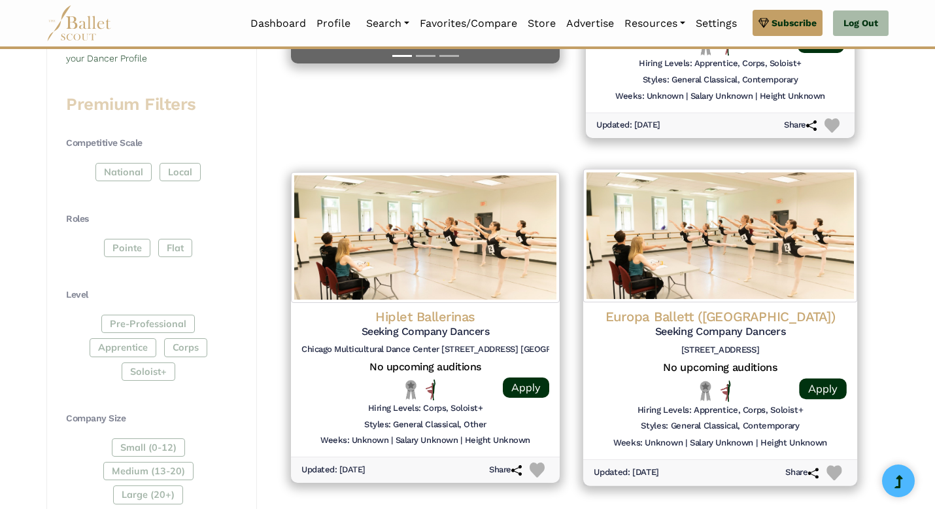
click at [680, 295] on img at bounding box center [720, 235] width 274 height 133
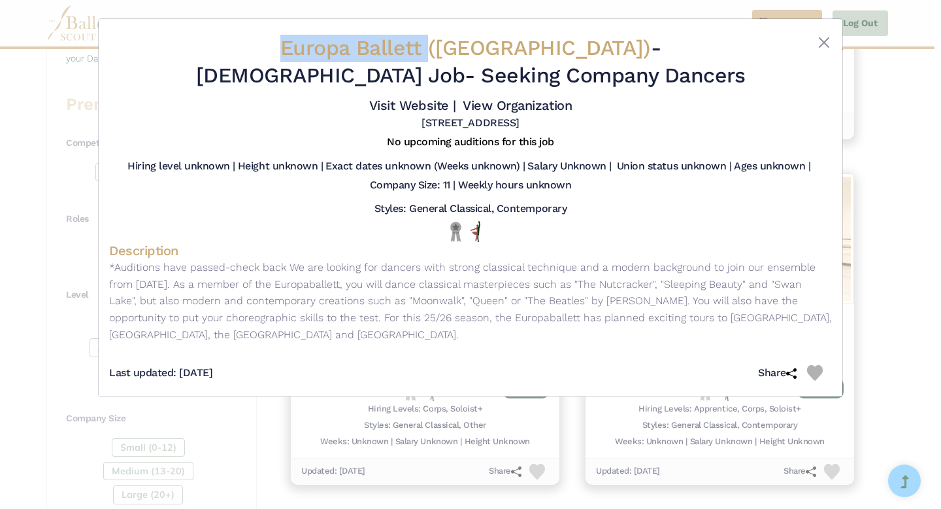
drag, startPoint x: 322, startPoint y: 48, endPoint x: 178, endPoint y: 46, distance: 143.2
click at [280, 46] on span "Europa Ballett ([GEOGRAPHIC_DATA])" at bounding box center [465, 47] width 371 height 25
copy span "Europa Ballett"
click at [439, 109] on link "Visit Website |" at bounding box center [412, 105] width 87 height 16
click at [824, 41] on button "Close" at bounding box center [825, 43] width 16 height 16
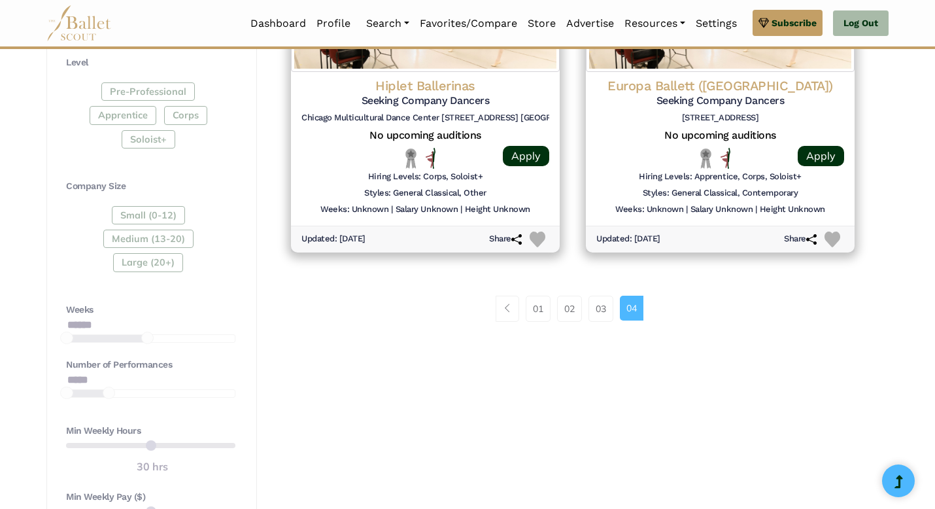
scroll to position [719, 0]
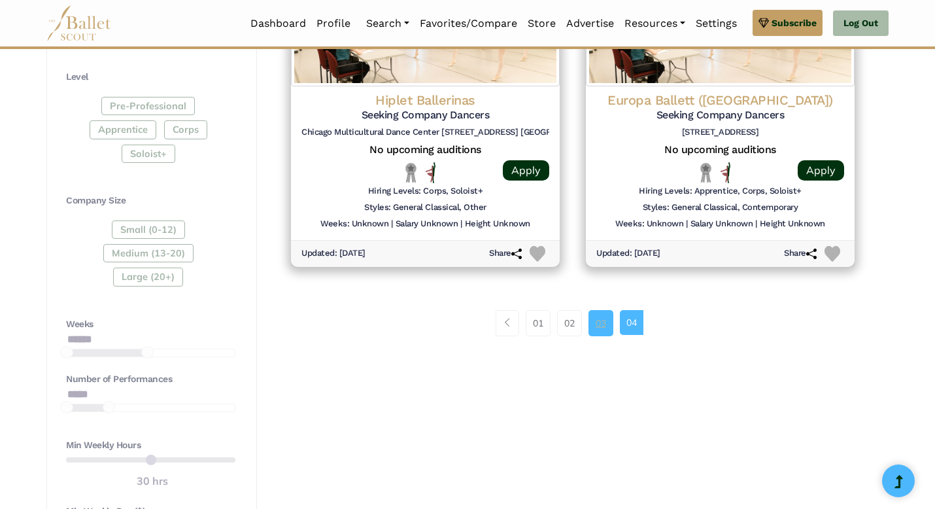
click at [602, 321] on link "03" at bounding box center [600, 323] width 25 height 26
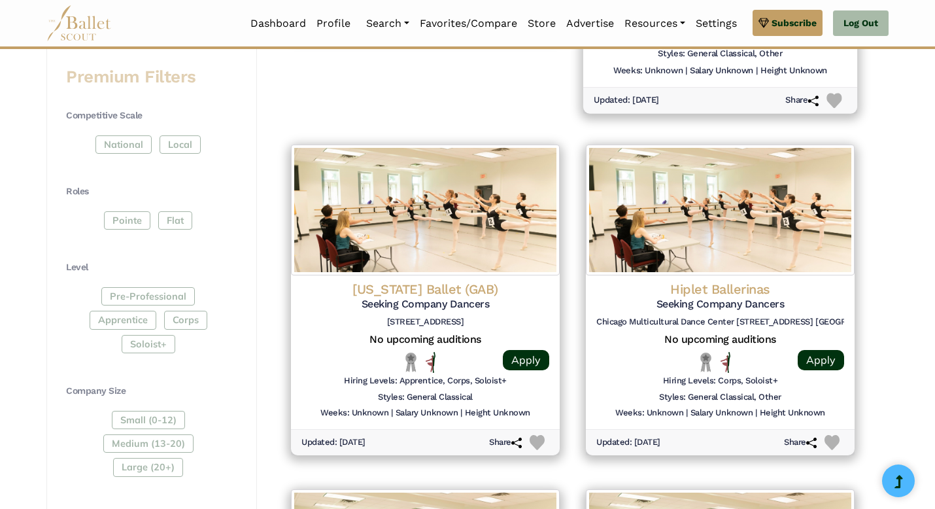
scroll to position [540, 0]
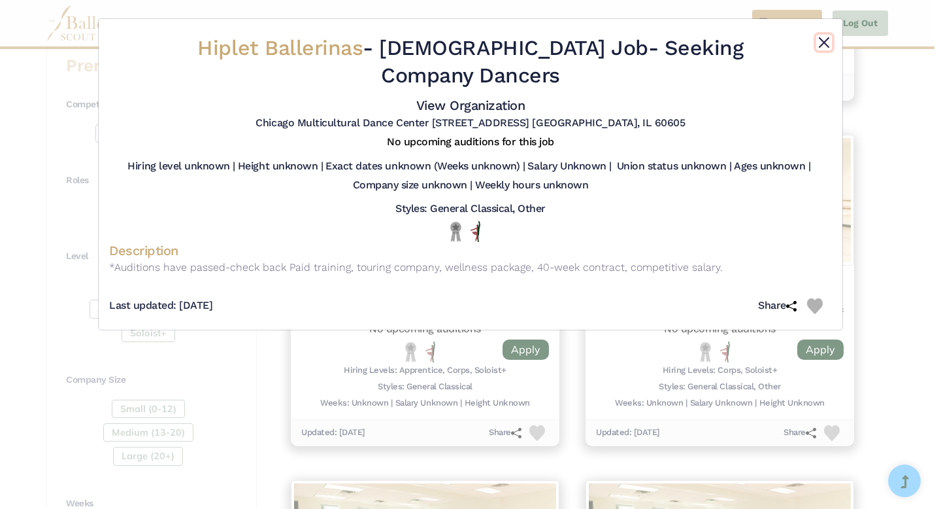
click at [828, 44] on button "Close" at bounding box center [825, 43] width 16 height 16
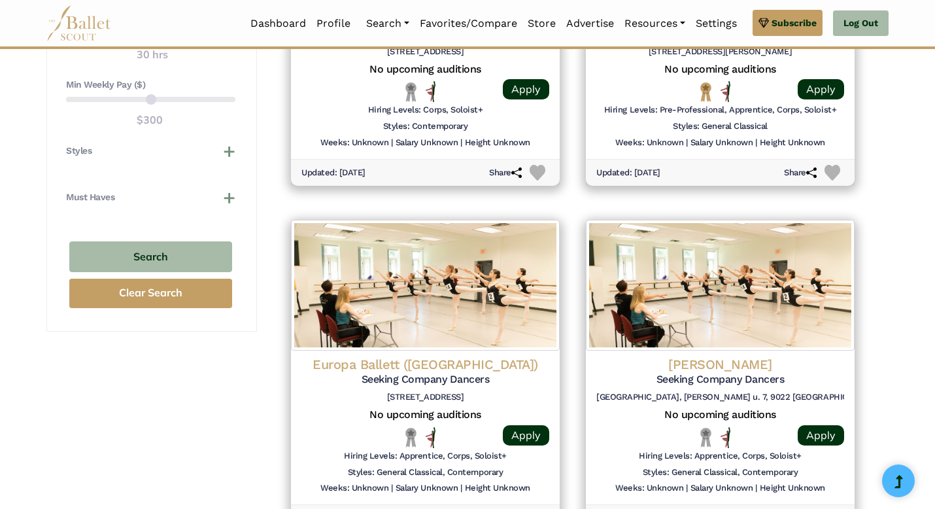
scroll to position [1159, 0]
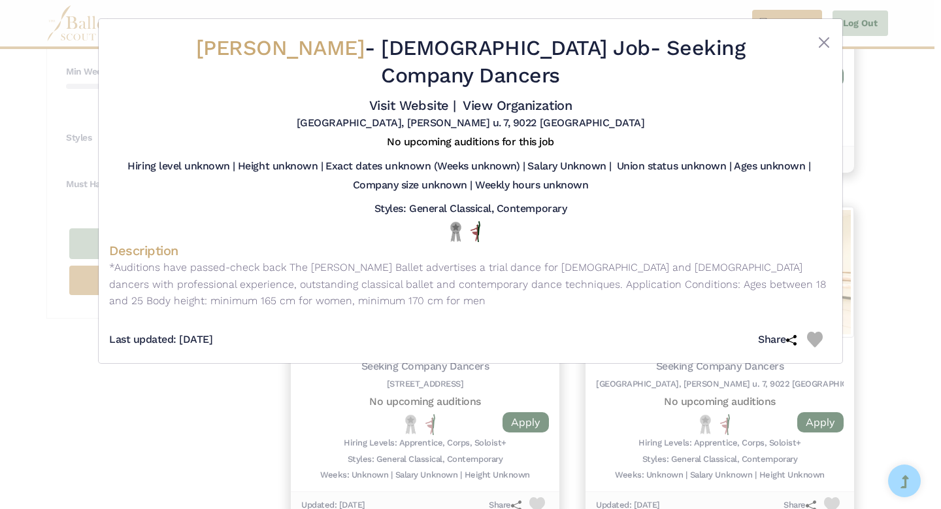
click at [693, 94] on div "Visit Website | View Organization" at bounding box center [470, 105] width 723 height 22
click at [441, 97] on link "Visit Website |" at bounding box center [412, 105] width 87 height 16
click at [406, 97] on link "Visit Website |" at bounding box center [412, 105] width 87 height 16
click at [828, 46] on button "Close" at bounding box center [825, 43] width 16 height 16
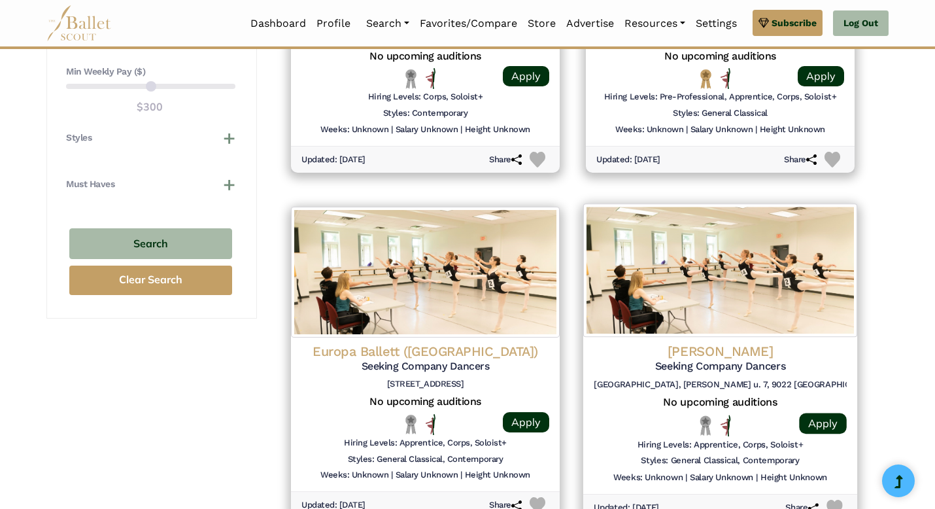
click at [734, 309] on img at bounding box center [720, 269] width 274 height 133
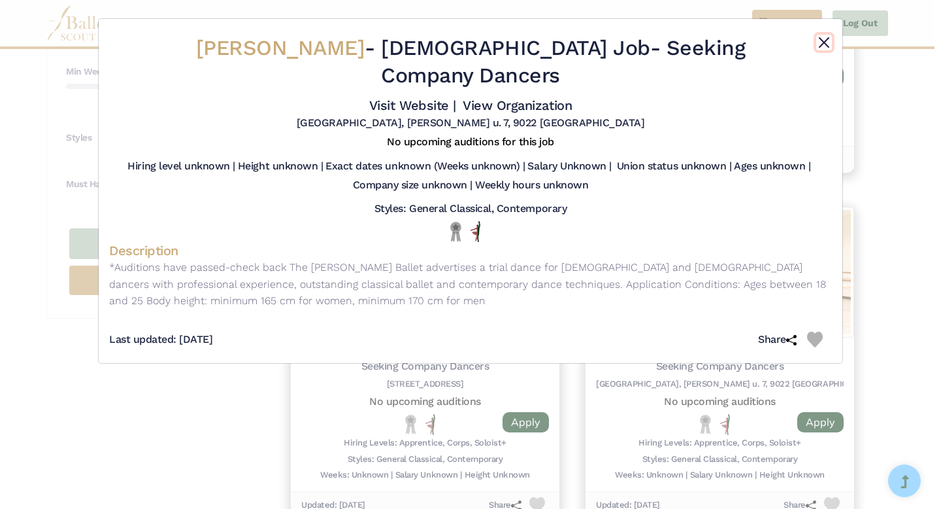
click at [824, 42] on button "Close" at bounding box center [825, 43] width 16 height 16
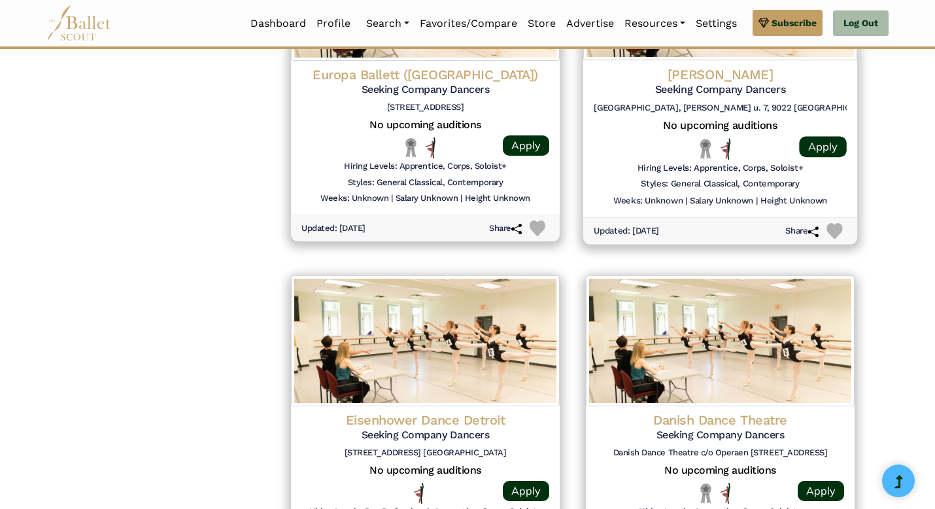
scroll to position [1436, 0]
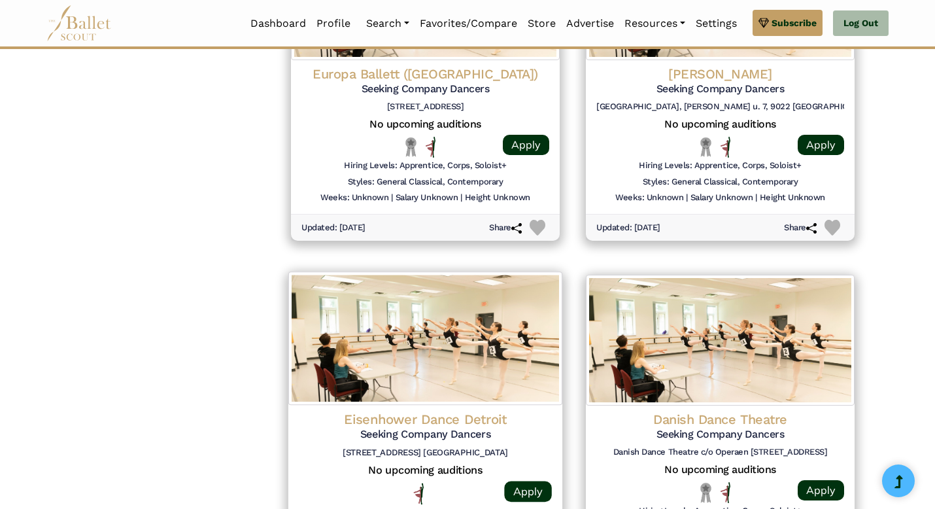
click at [493, 322] on img at bounding box center [425, 338] width 274 height 133
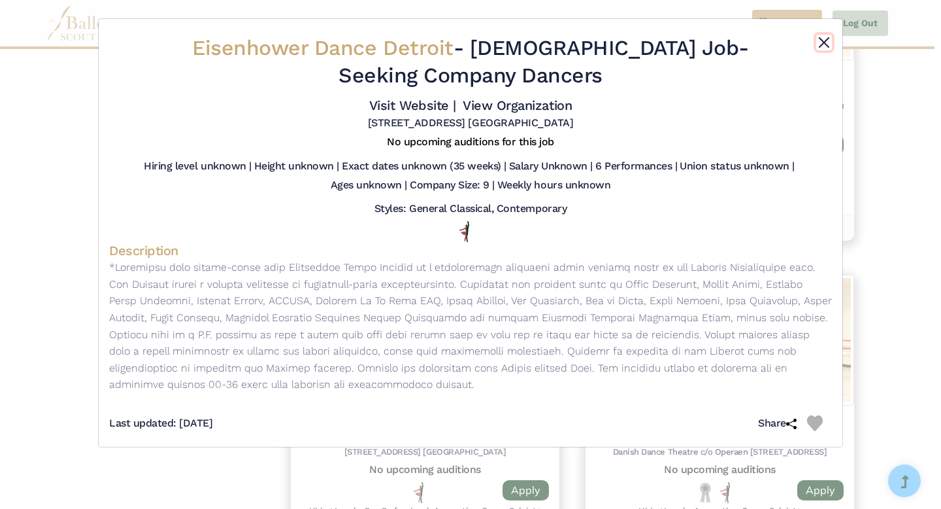
click at [823, 47] on button "Close" at bounding box center [825, 43] width 16 height 16
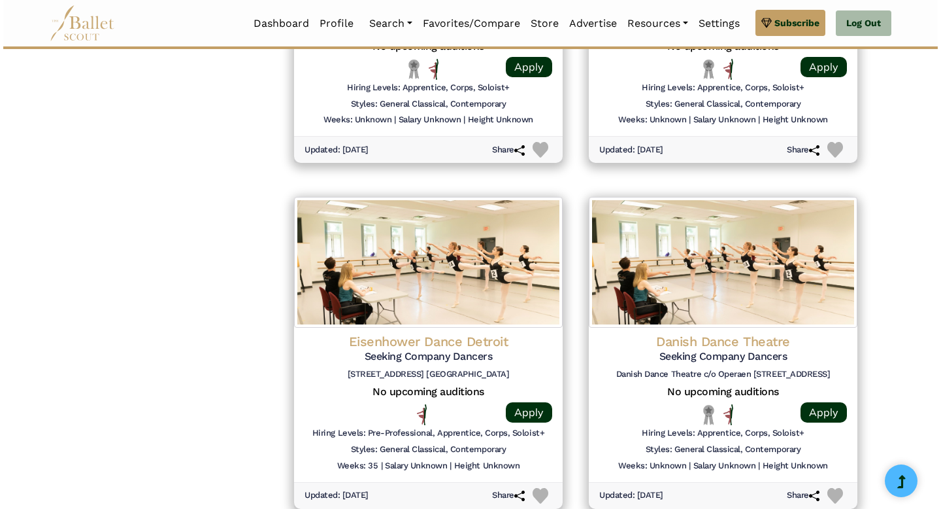
scroll to position [1542, 0]
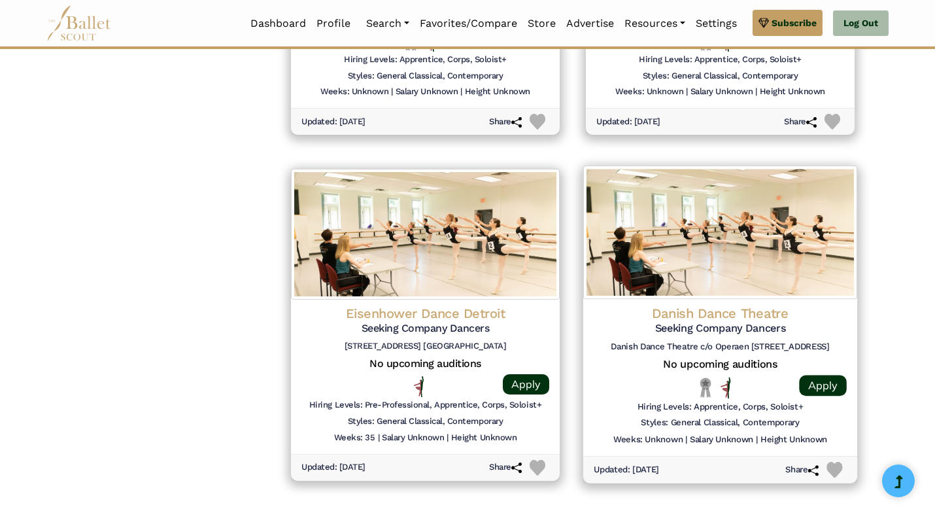
click at [751, 300] on div "Danish Dance Theatre Seeking Company Dancers Danish Dance Theatre c/o Operaen E…" at bounding box center [720, 377] width 274 height 157
